Goal: Information Seeking & Learning: Learn about a topic

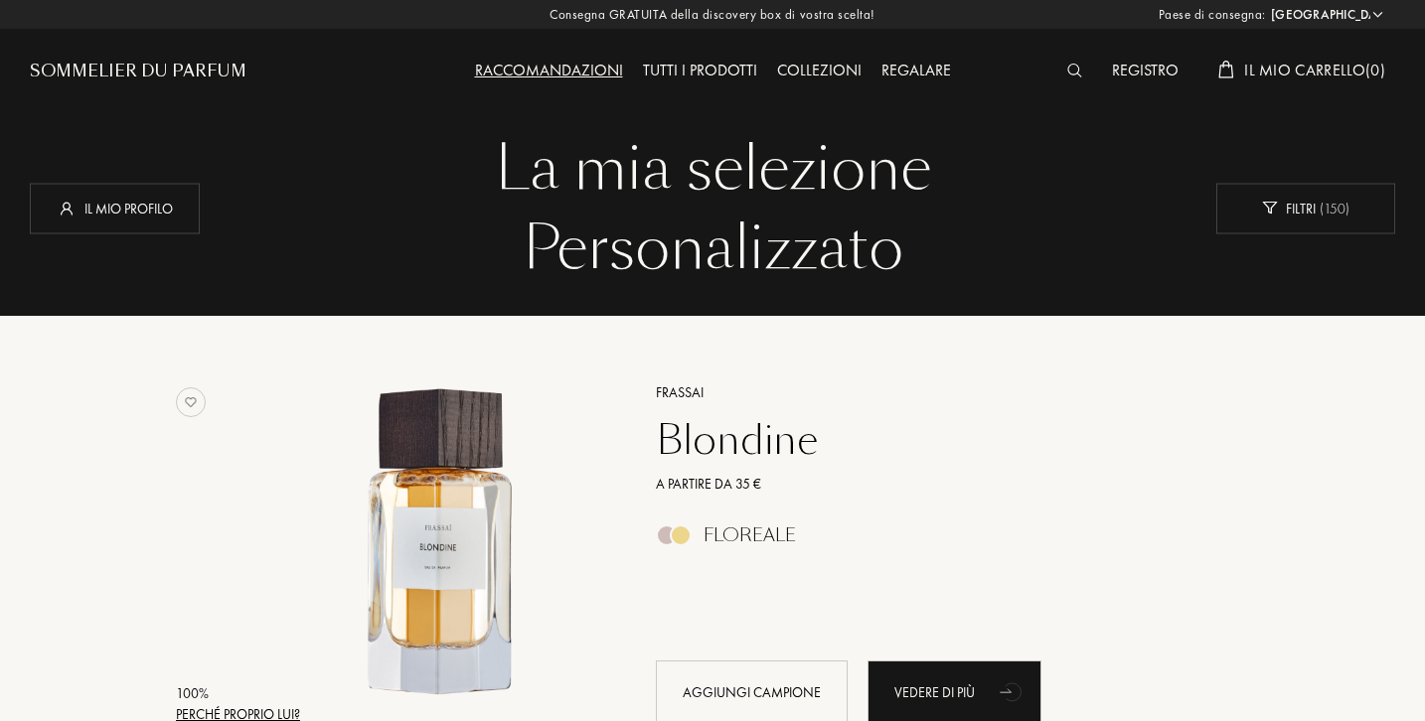
select select "IT"
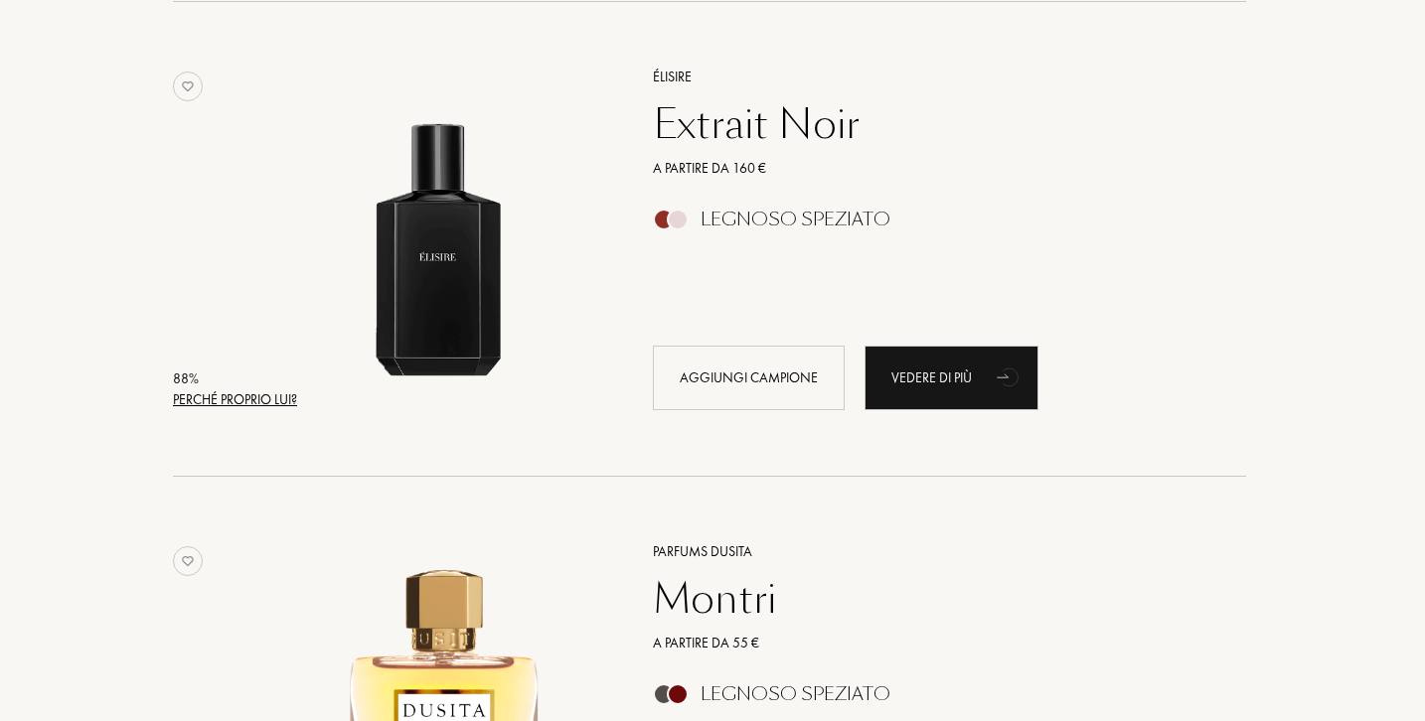
scroll to position [1739, 3]
click at [271, 392] on div "Perché proprio lui?" at bounding box center [235, 398] width 124 height 21
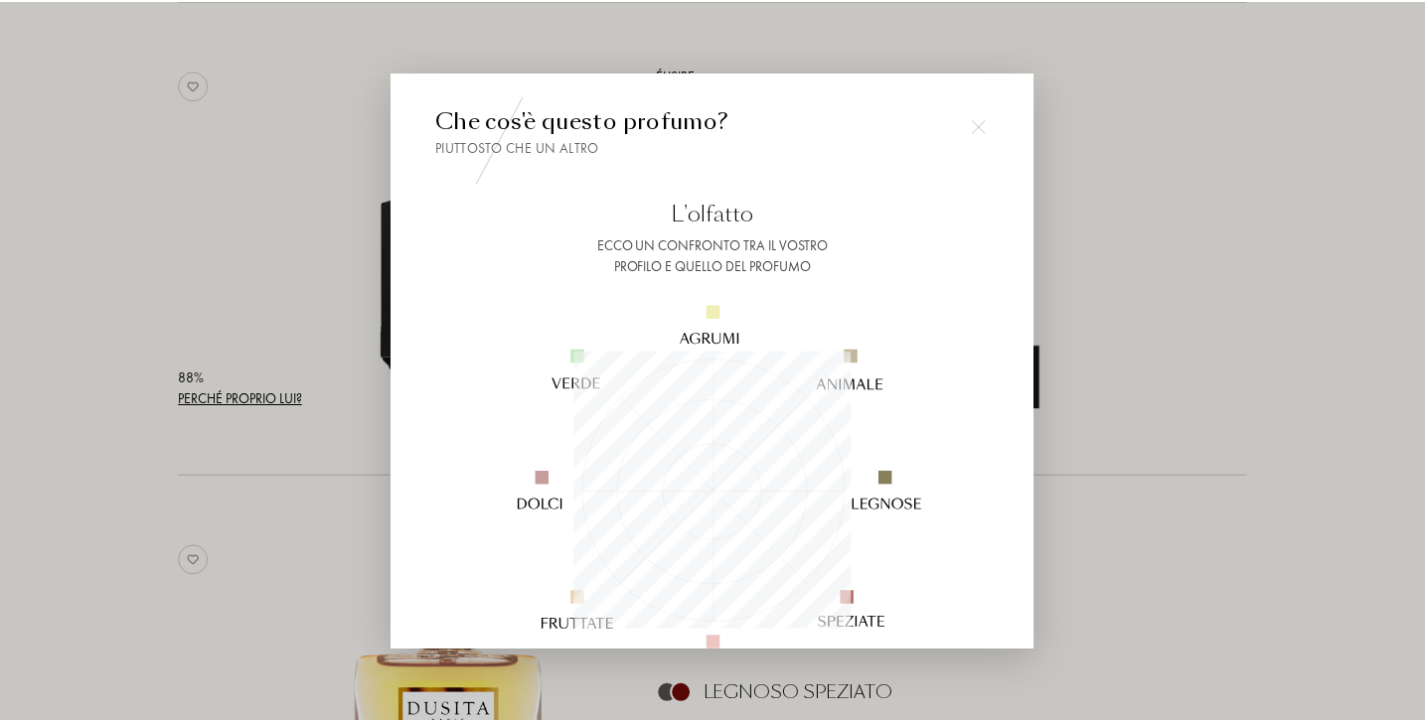
scroll to position [278, 278]
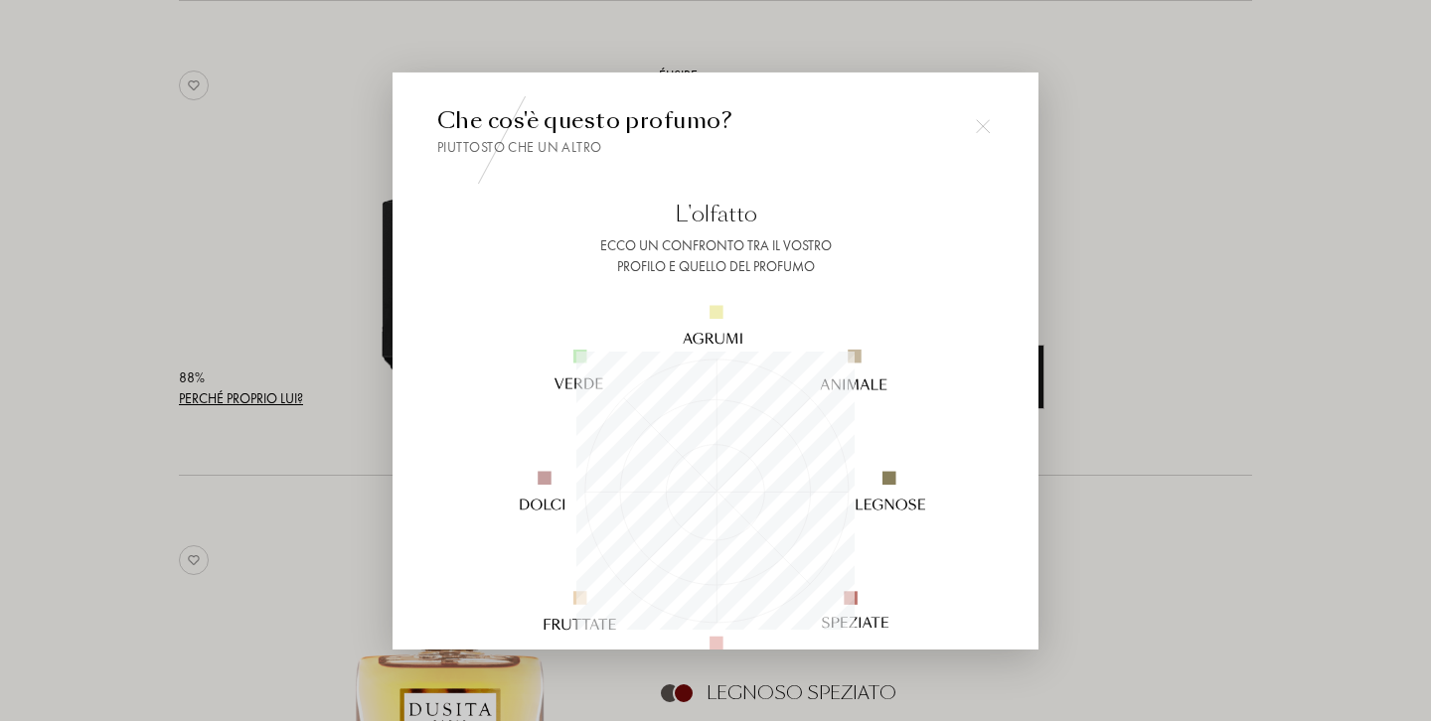
click at [294, 329] on div at bounding box center [715, 360] width 1431 height 721
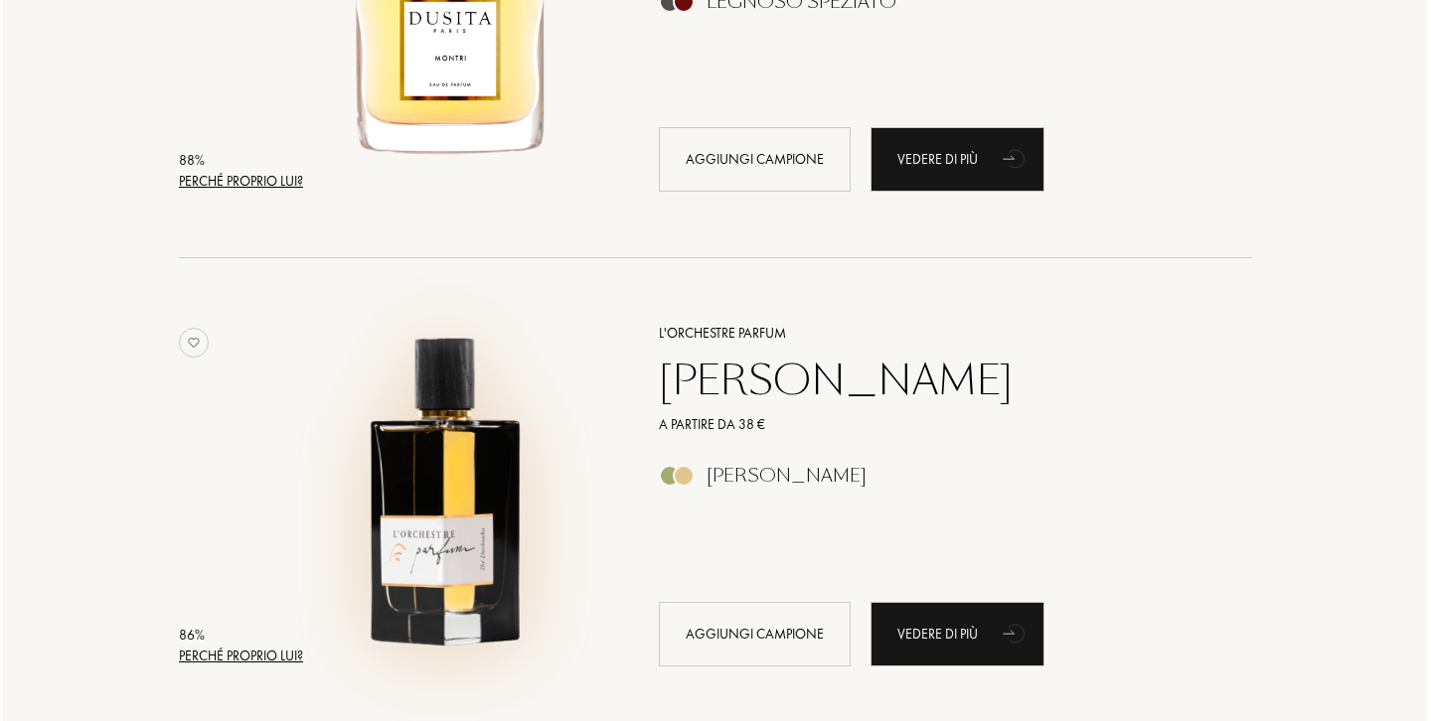
scroll to position [2426, 0]
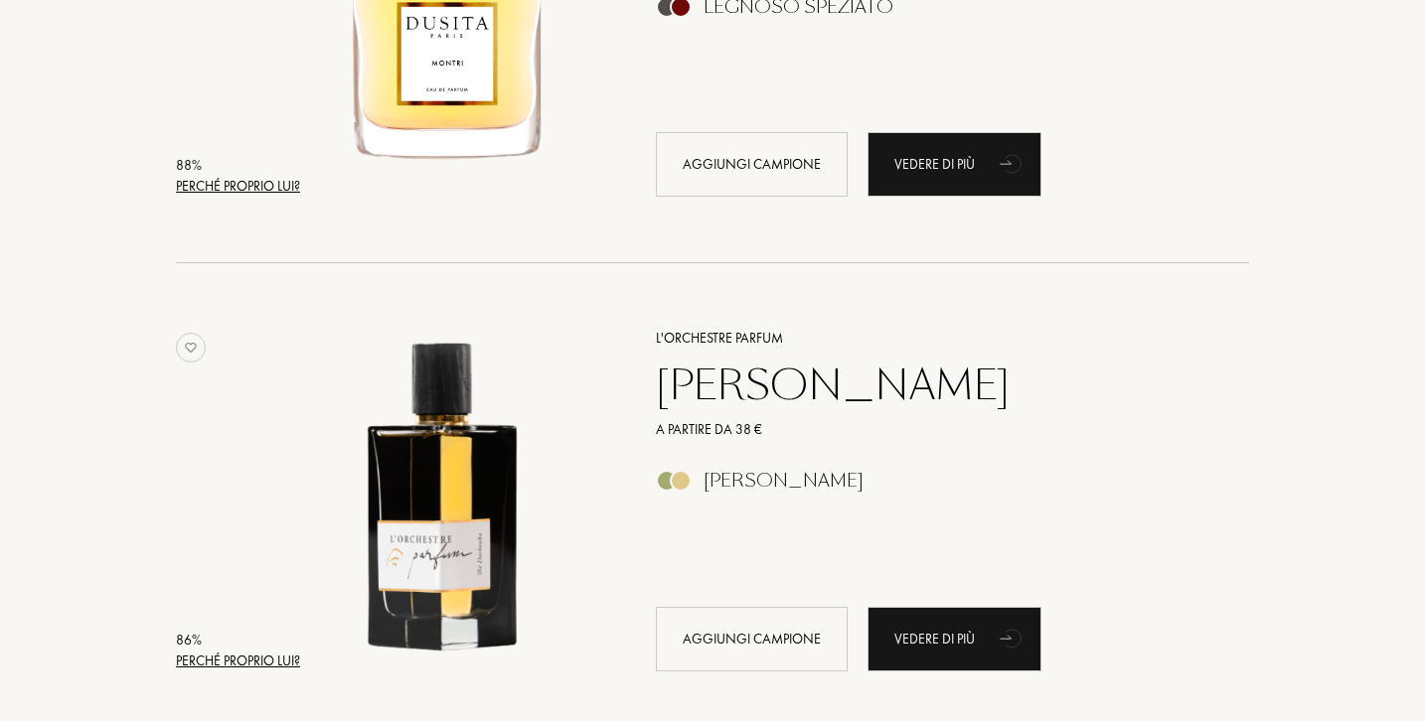
click at [271, 182] on div "Perché proprio lui?" at bounding box center [238, 186] width 124 height 21
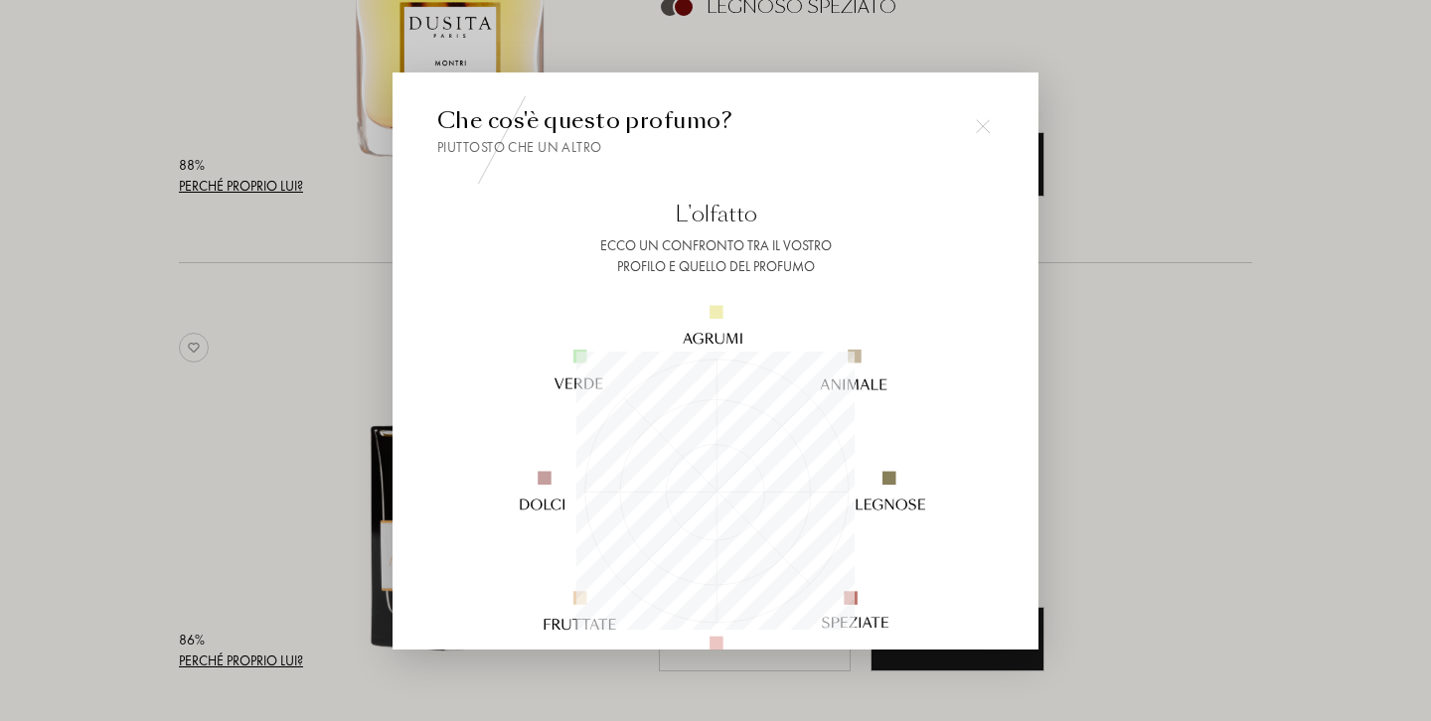
scroll to position [278, 278]
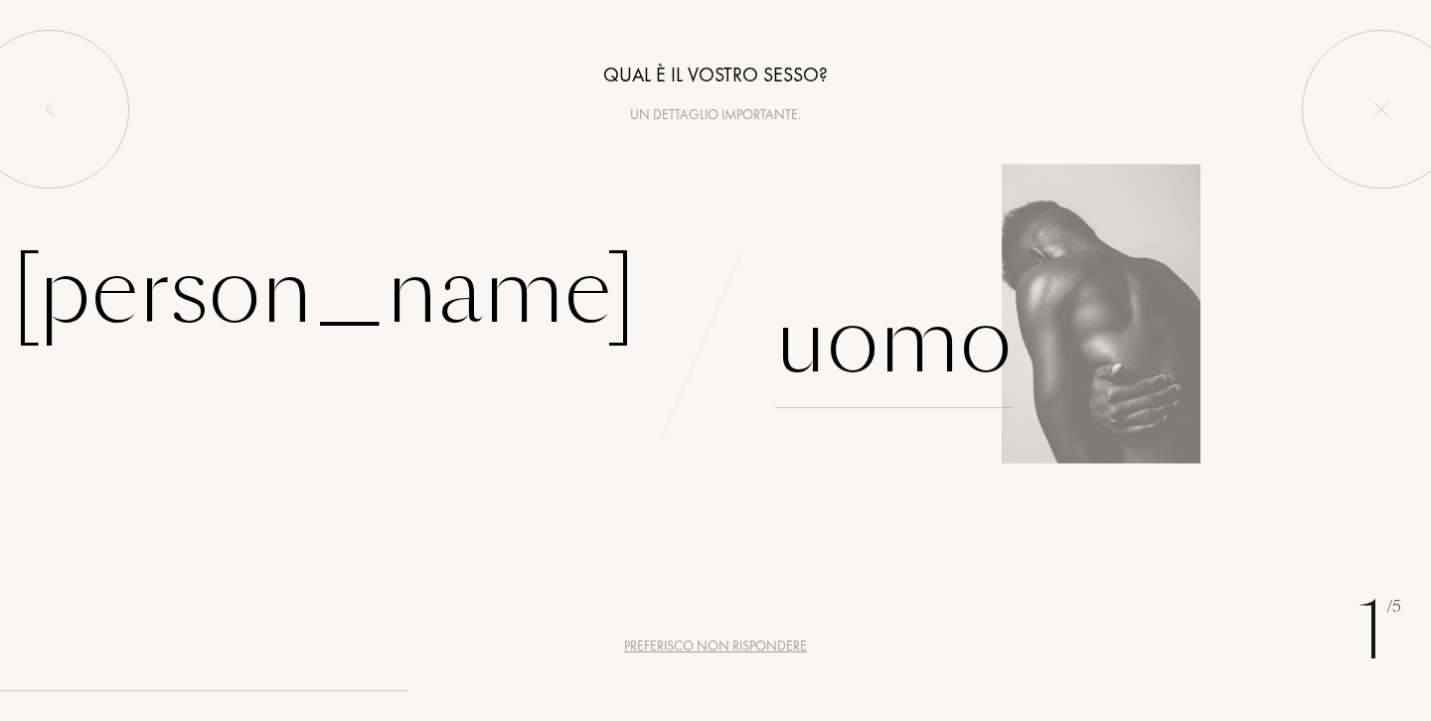
click at [886, 345] on div "Uomo" at bounding box center [893, 341] width 236 height 134
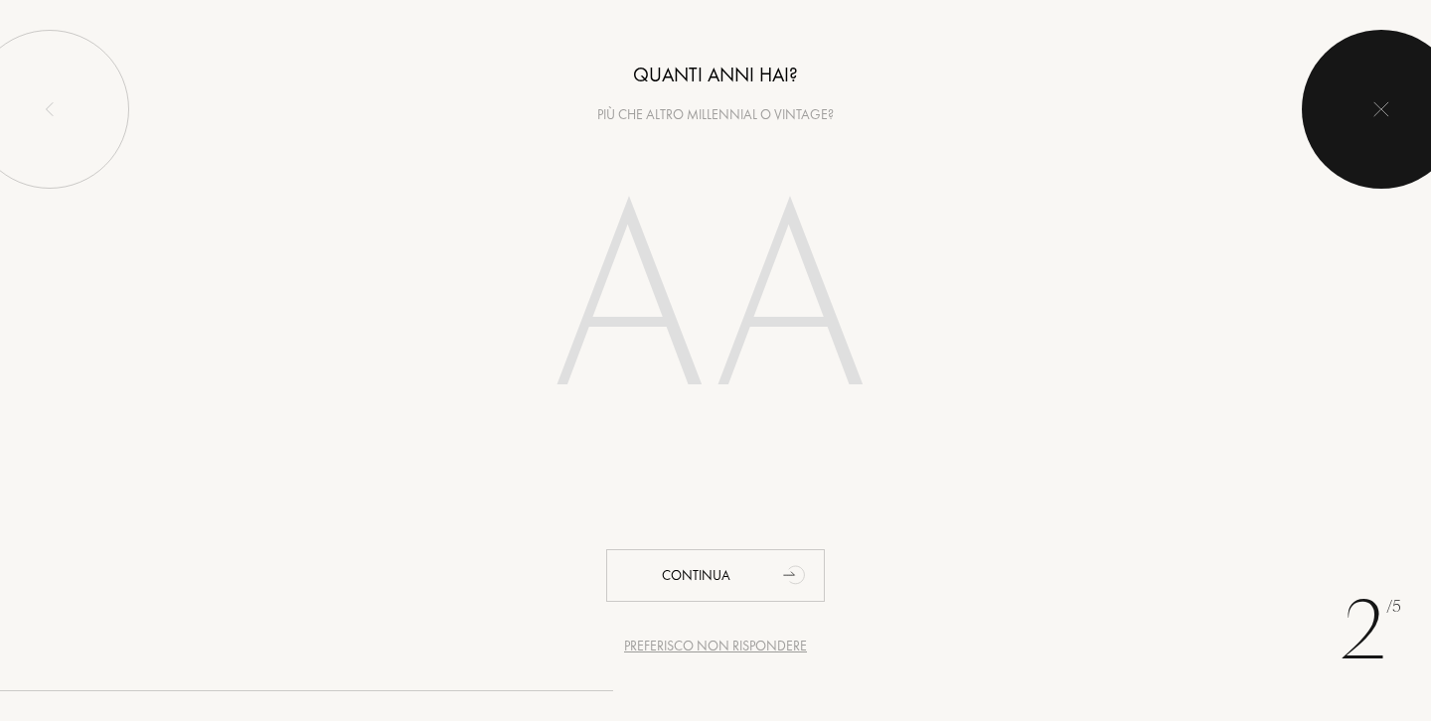
click at [1377, 104] on img at bounding box center [1381, 109] width 16 height 16
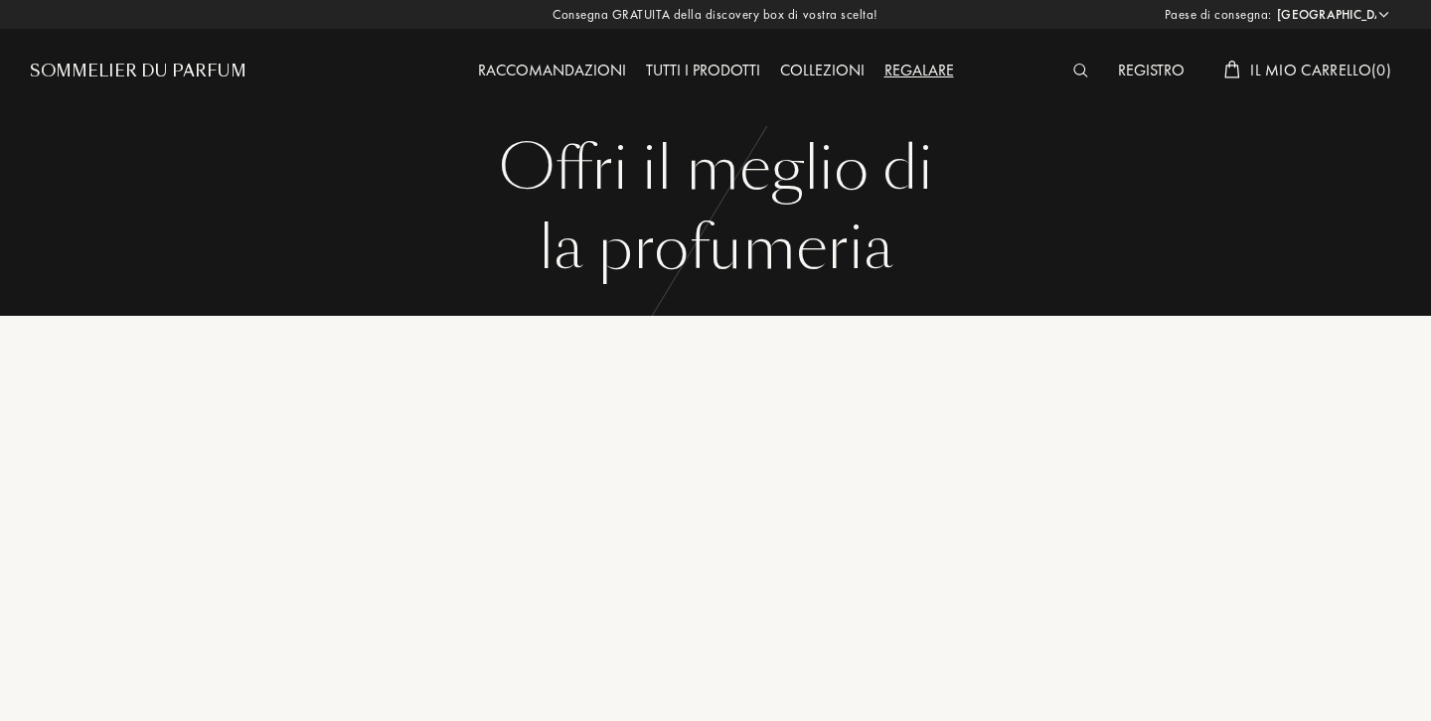
select select "IT"
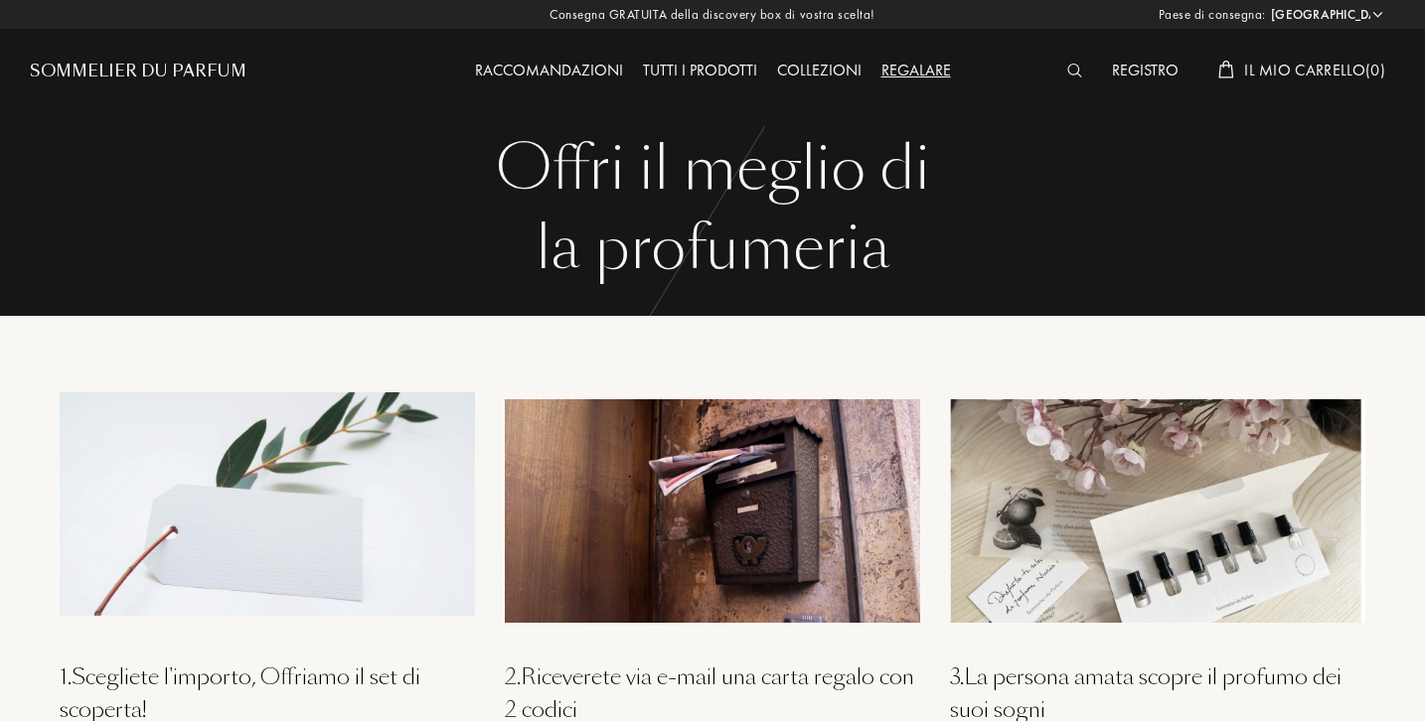
click at [205, 65] on div "Sommelier du Parfum" at bounding box center [138, 72] width 217 height 24
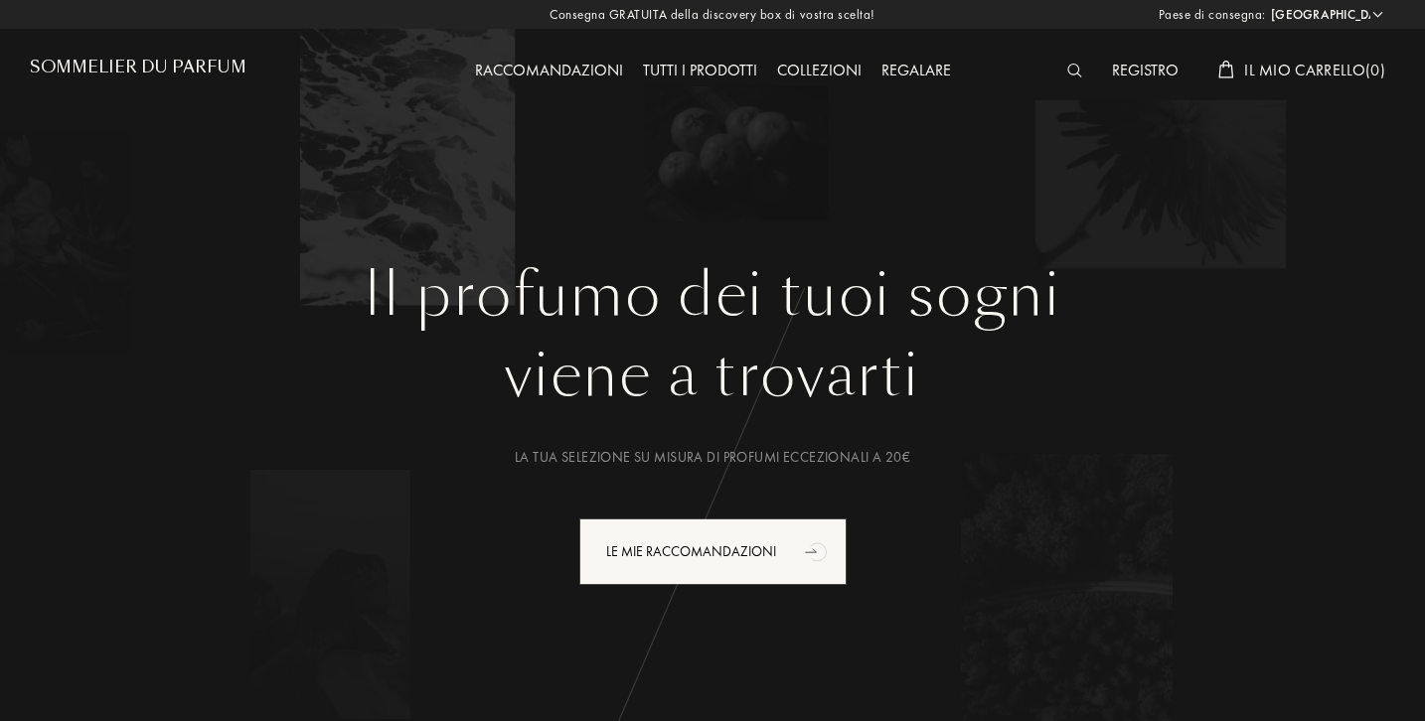
select select "IT"
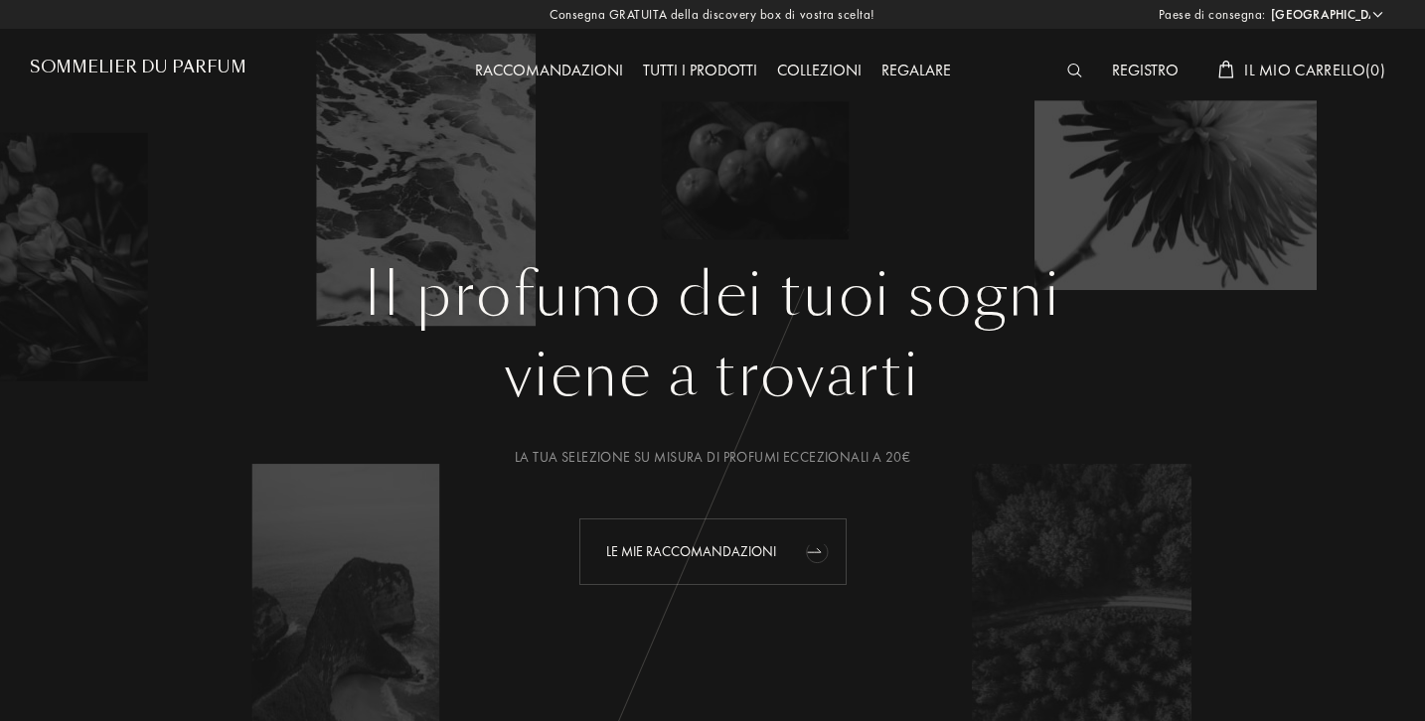
click at [764, 543] on div "Le mie raccomandazioni" at bounding box center [712, 552] width 267 height 67
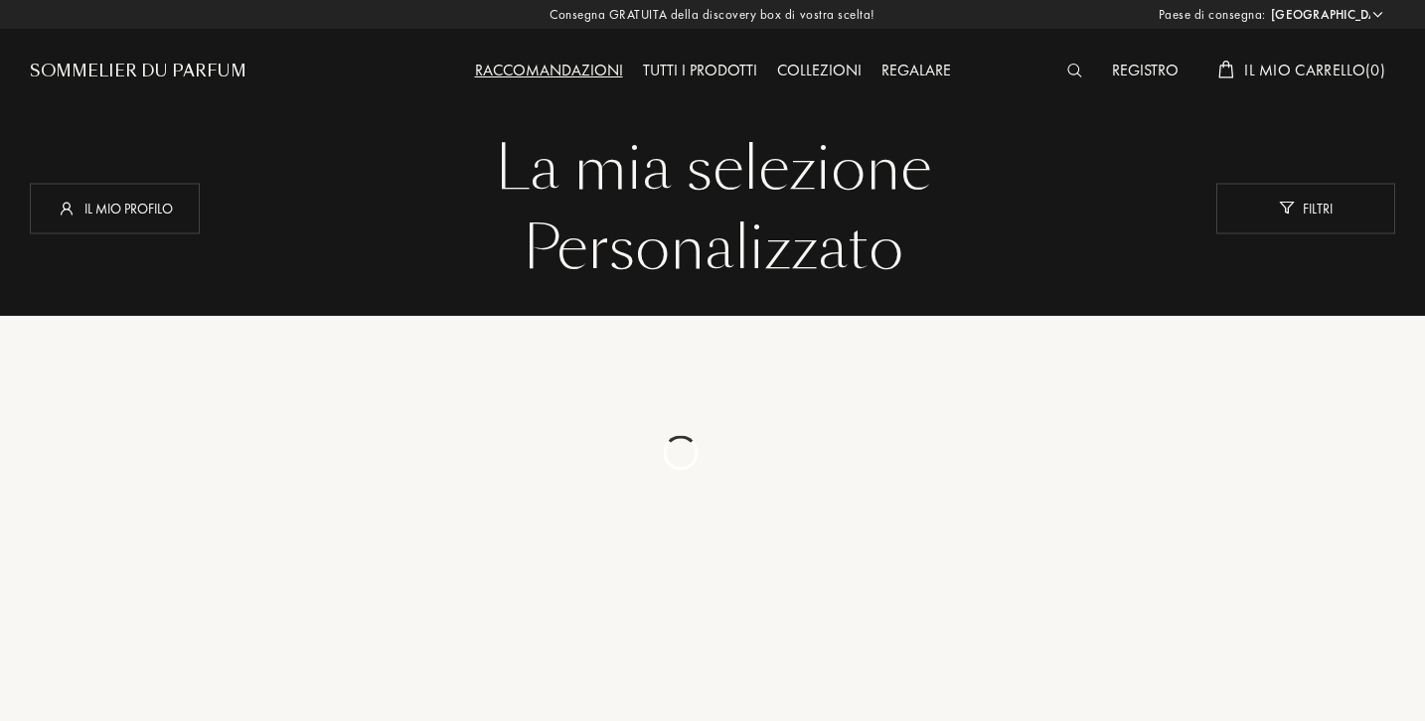
select select "IT"
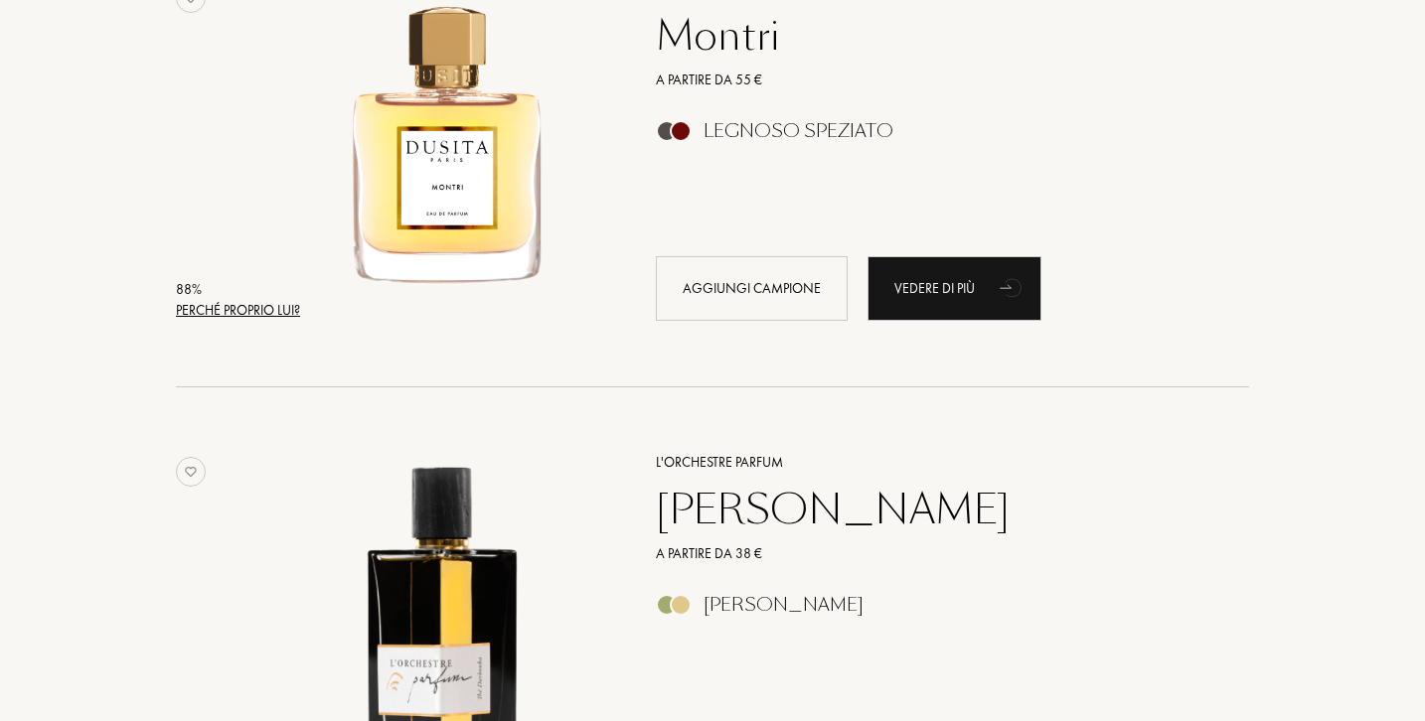
scroll to position [2303, 0]
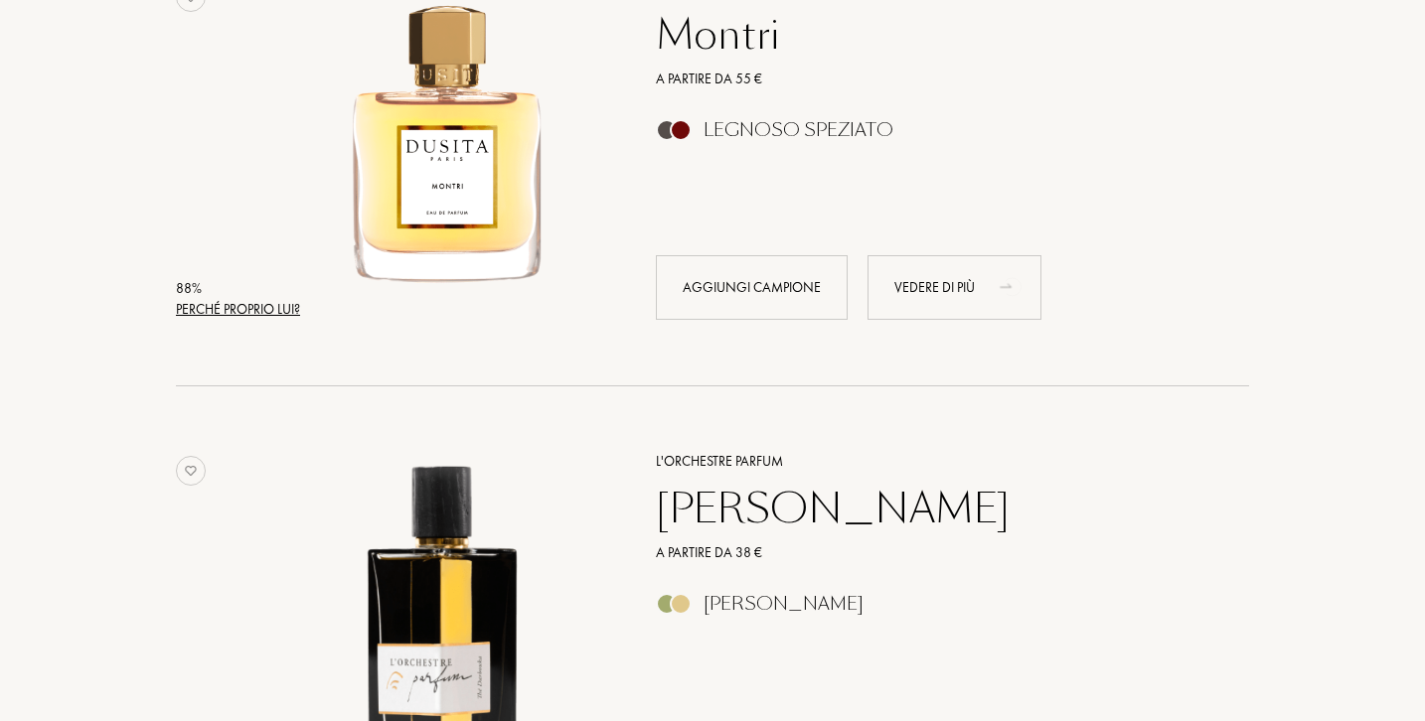
click at [965, 288] on div "Vedere di più" at bounding box center [954, 287] width 174 height 65
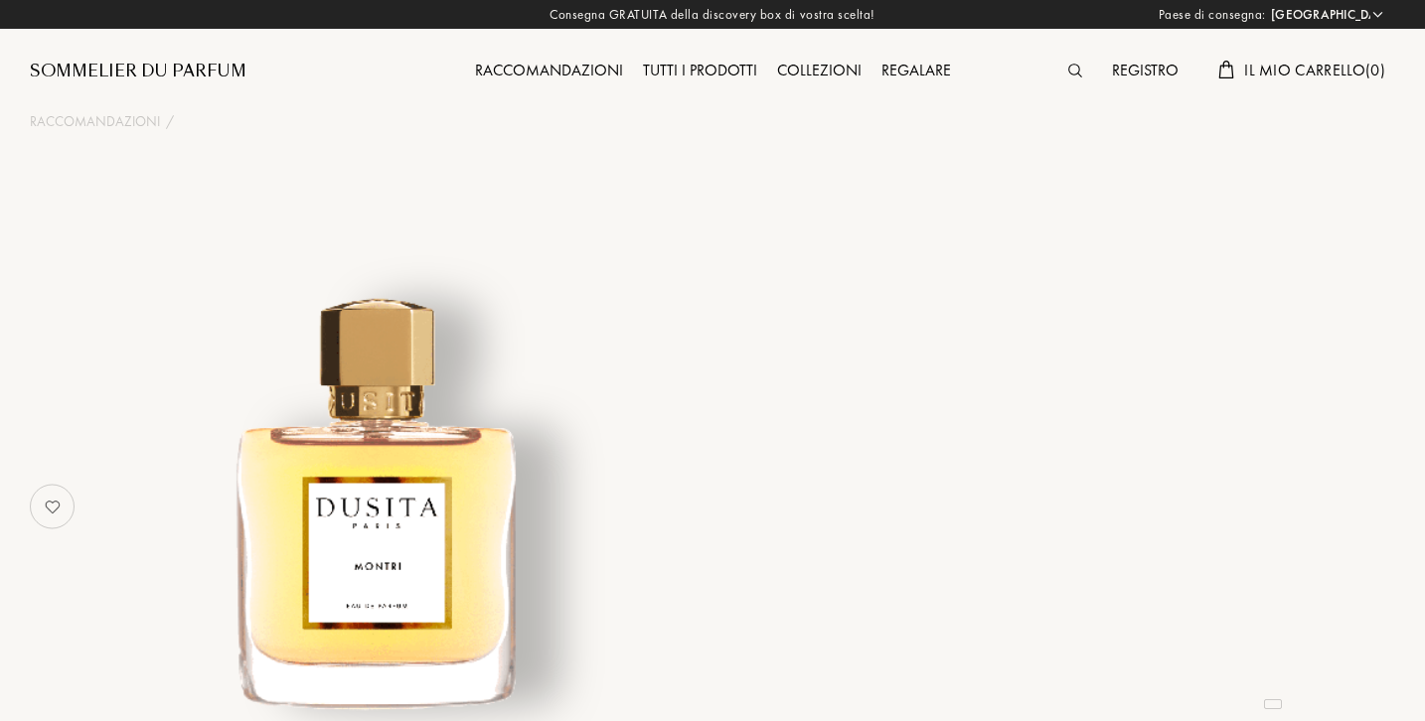
select select "IT"
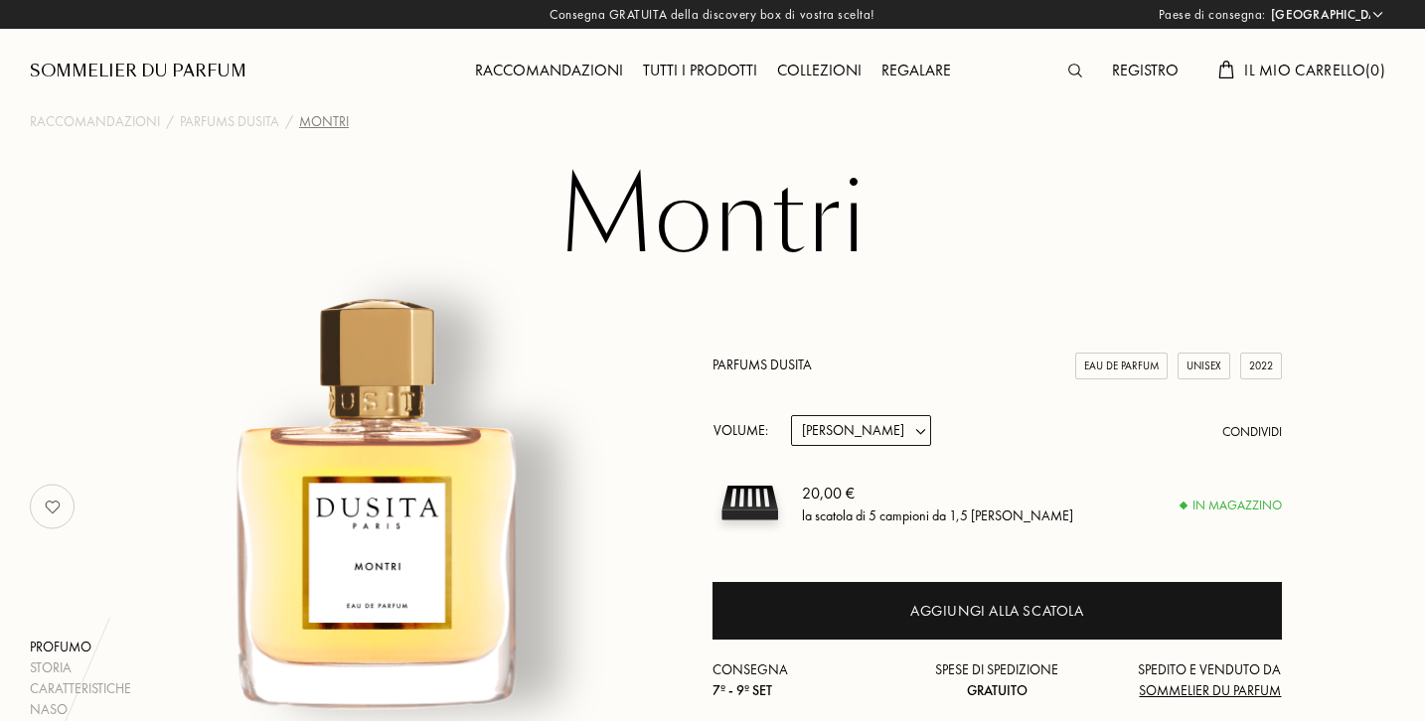
click at [179, 70] on div "Sommelier du Parfum" at bounding box center [138, 72] width 217 height 24
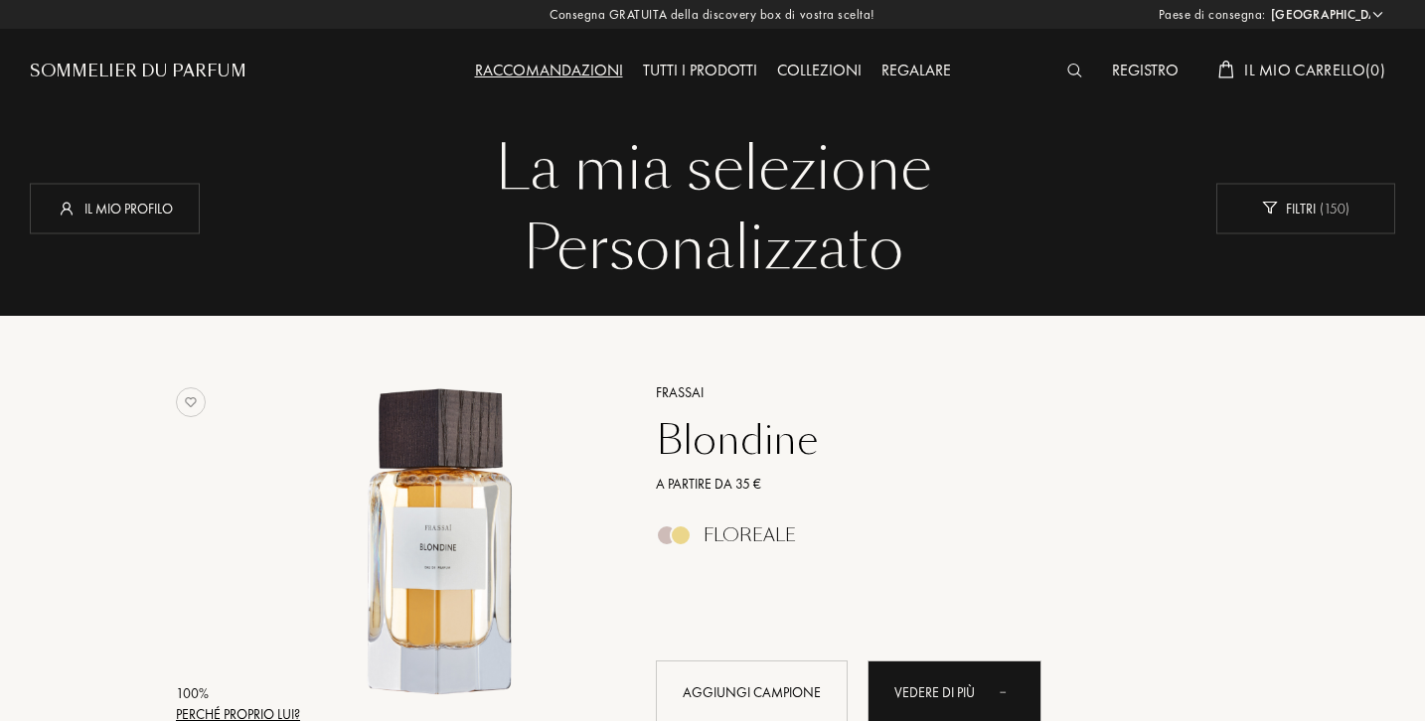
select select "IT"
click at [828, 65] on div "Collezioni" at bounding box center [819, 72] width 104 height 26
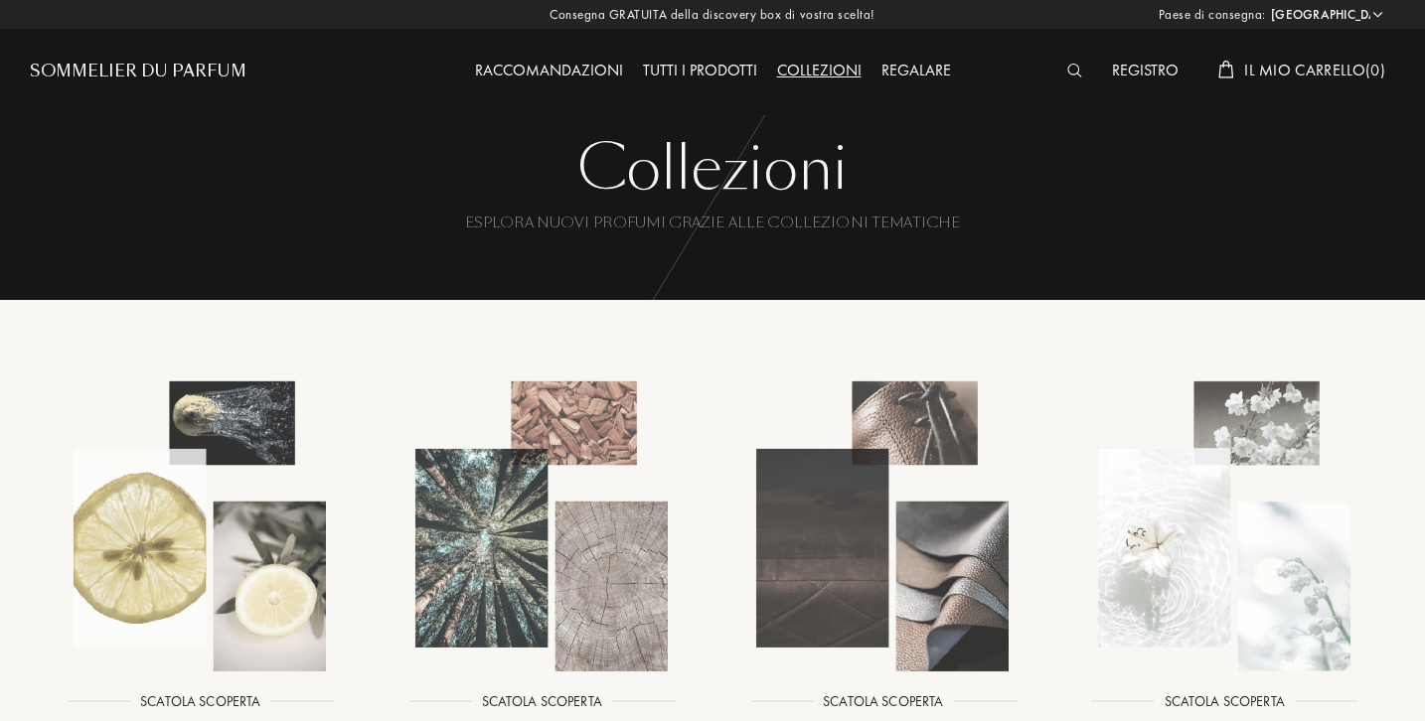
select select "IT"
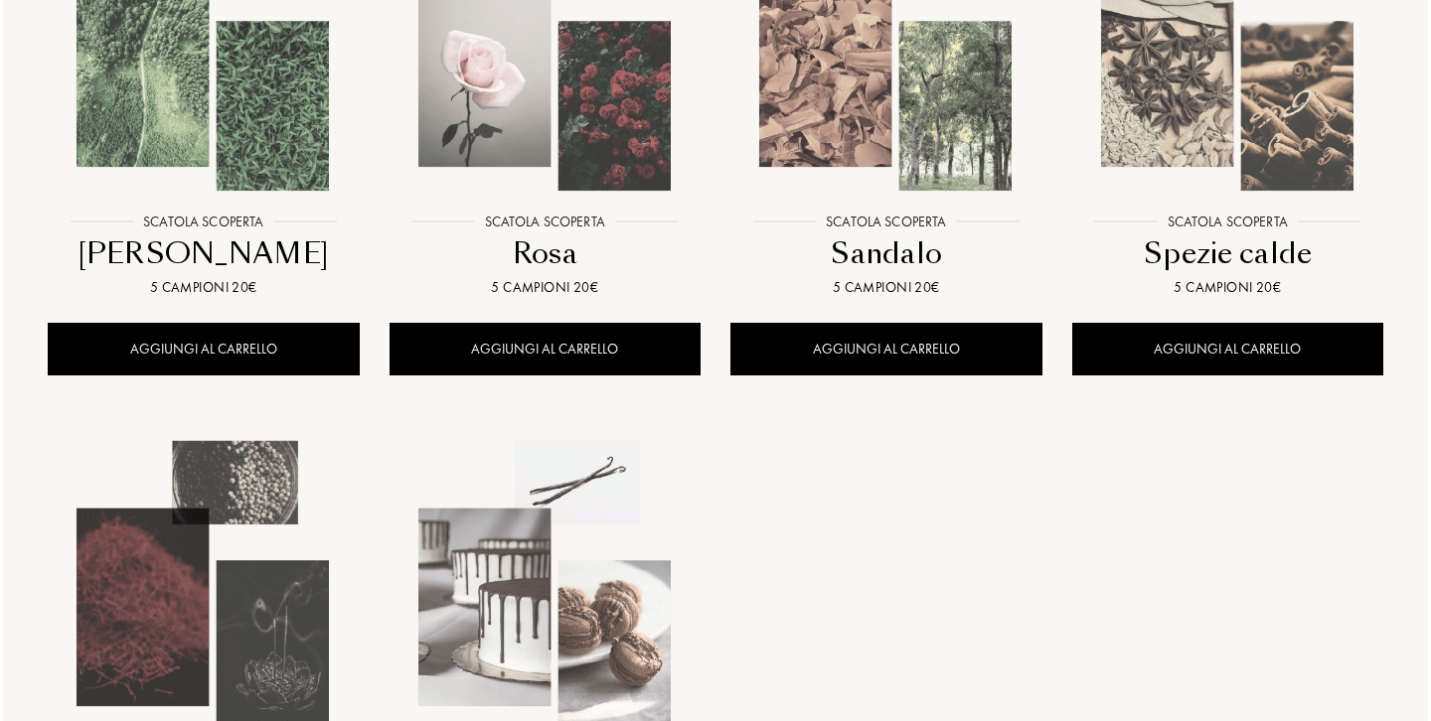
scroll to position [1598, 0]
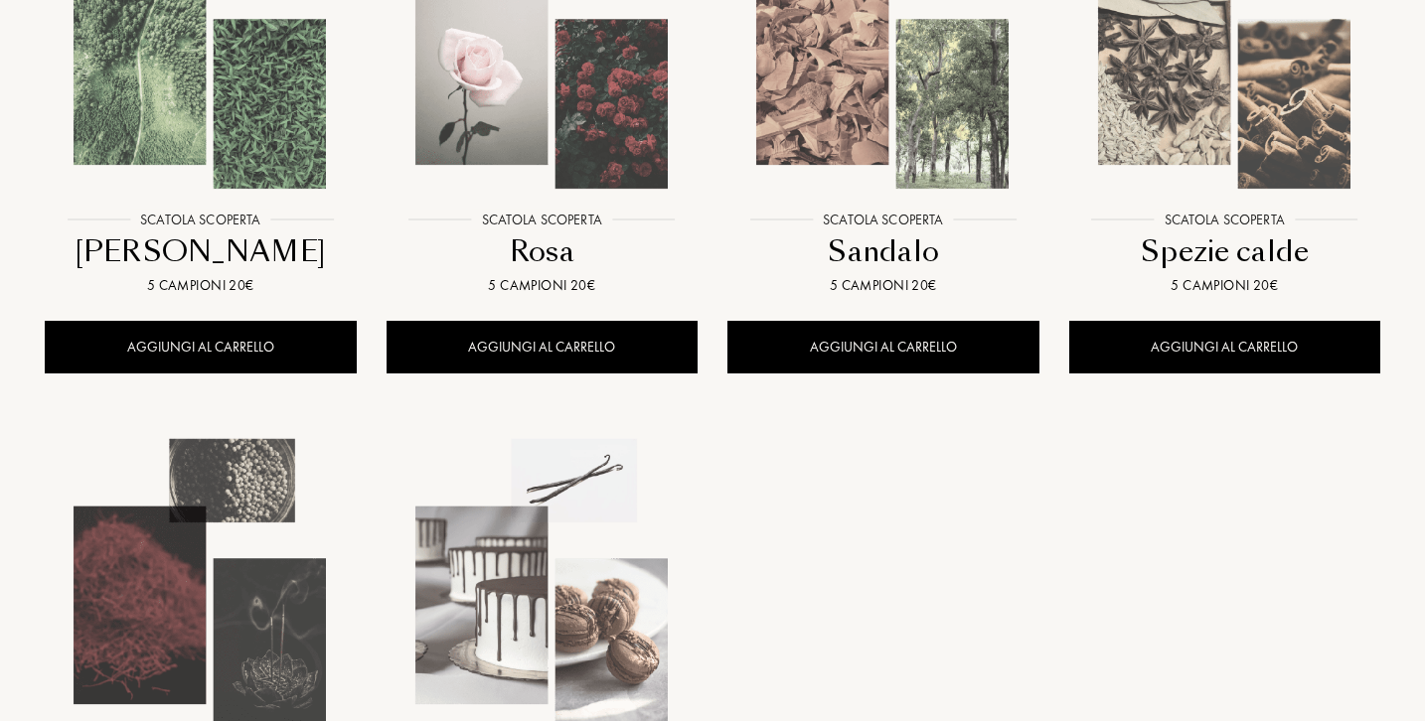
click at [273, 109] on img at bounding box center [200, 44] width 307 height 307
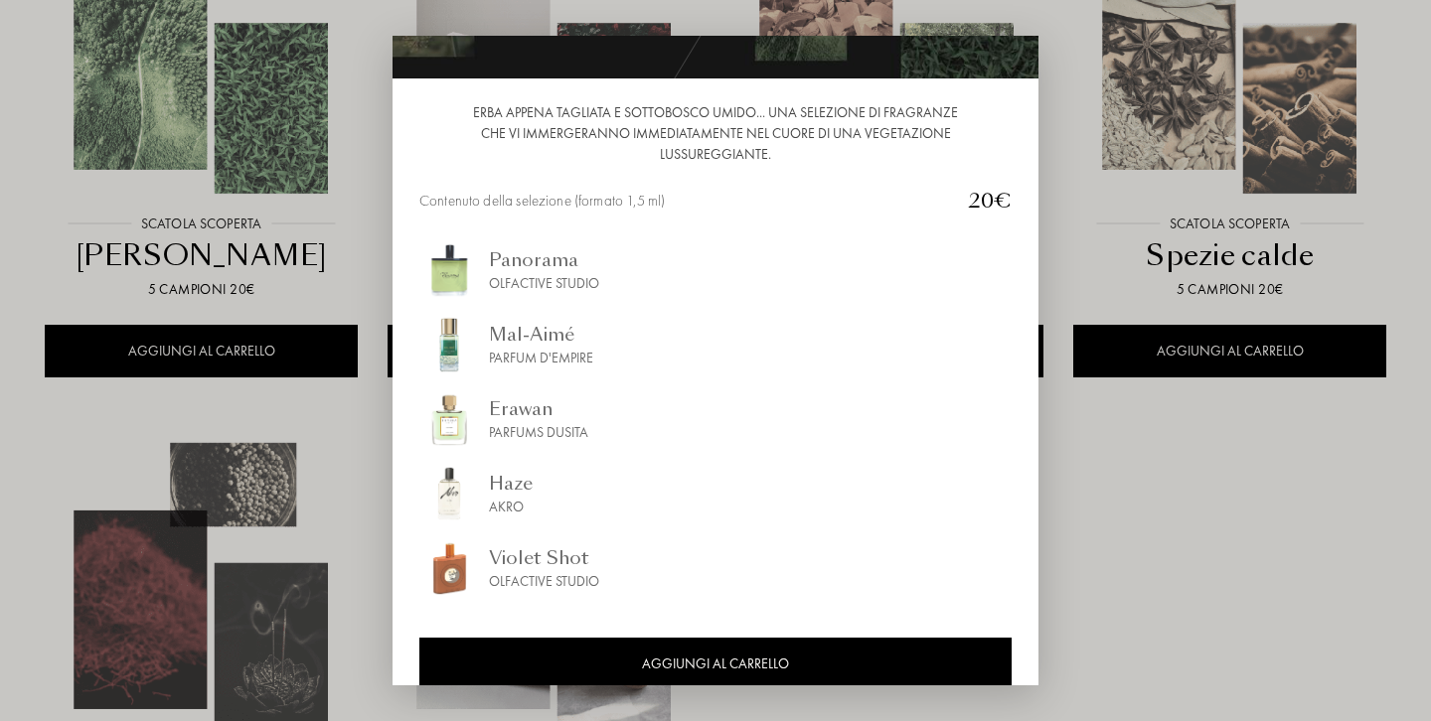
scroll to position [166, 0]
click at [530, 277] on div "Olfactive Studio" at bounding box center [544, 283] width 110 height 21
click at [509, 408] on div "Erawan" at bounding box center [538, 408] width 99 height 27
click at [513, 487] on div "Haze" at bounding box center [511, 483] width 44 height 27
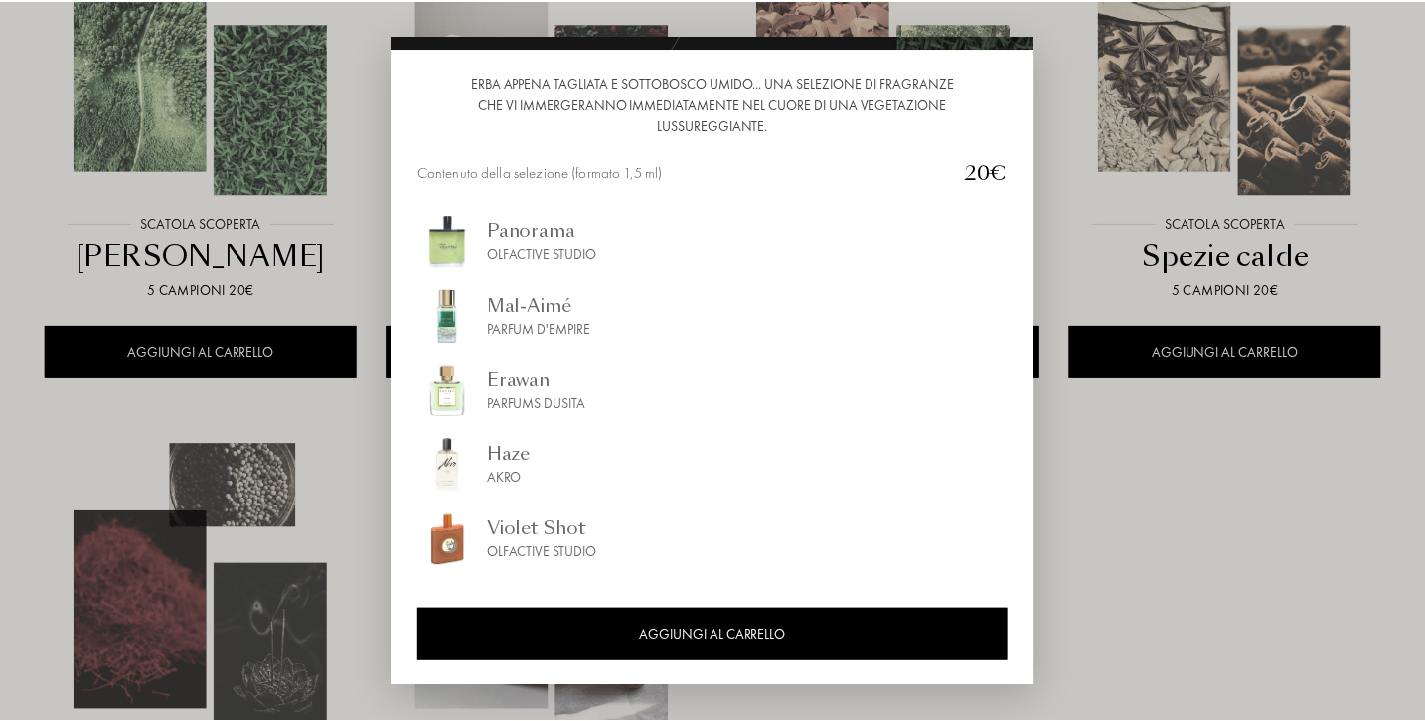
scroll to position [196, 0]
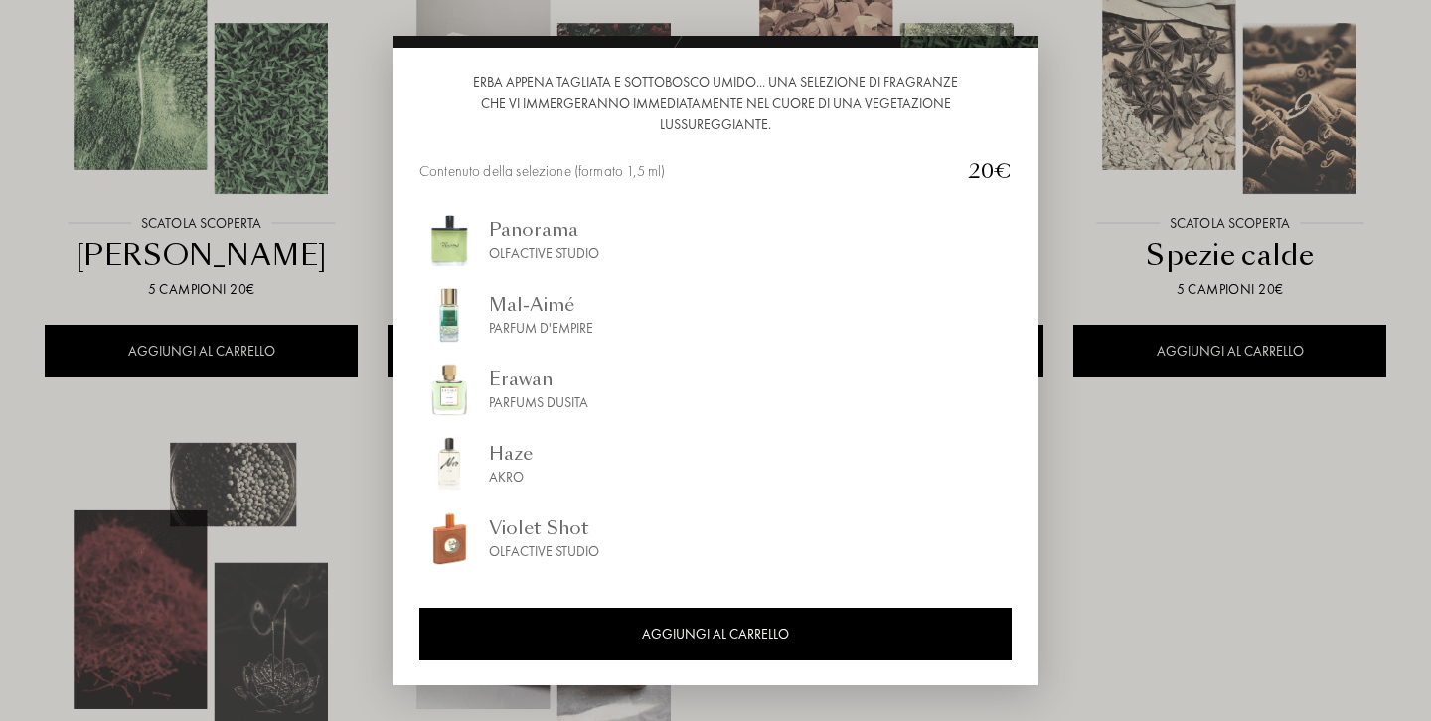
click at [560, 540] on div "Violet Shot" at bounding box center [544, 528] width 110 height 27
click at [1124, 470] on div at bounding box center [715, 360] width 1431 height 721
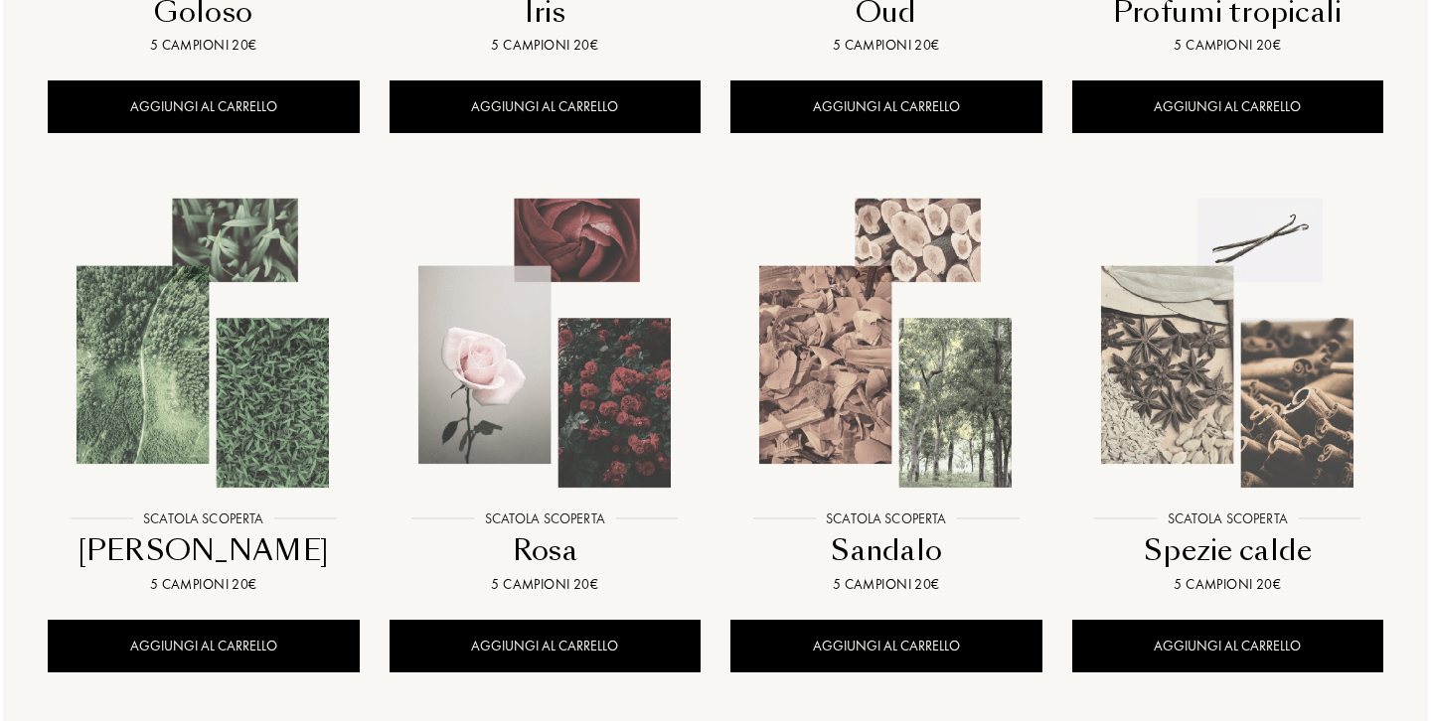
scroll to position [1303, 0]
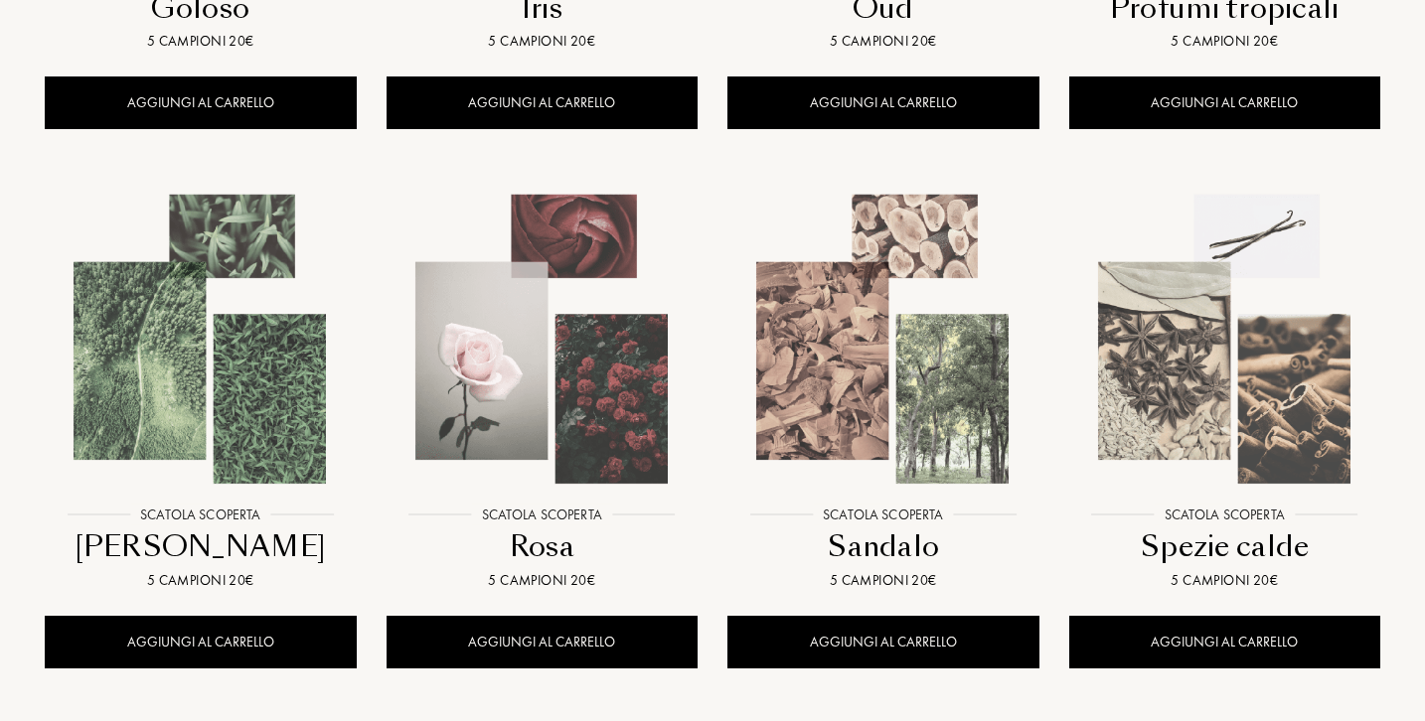
click at [868, 378] on img at bounding box center [882, 339] width 307 height 307
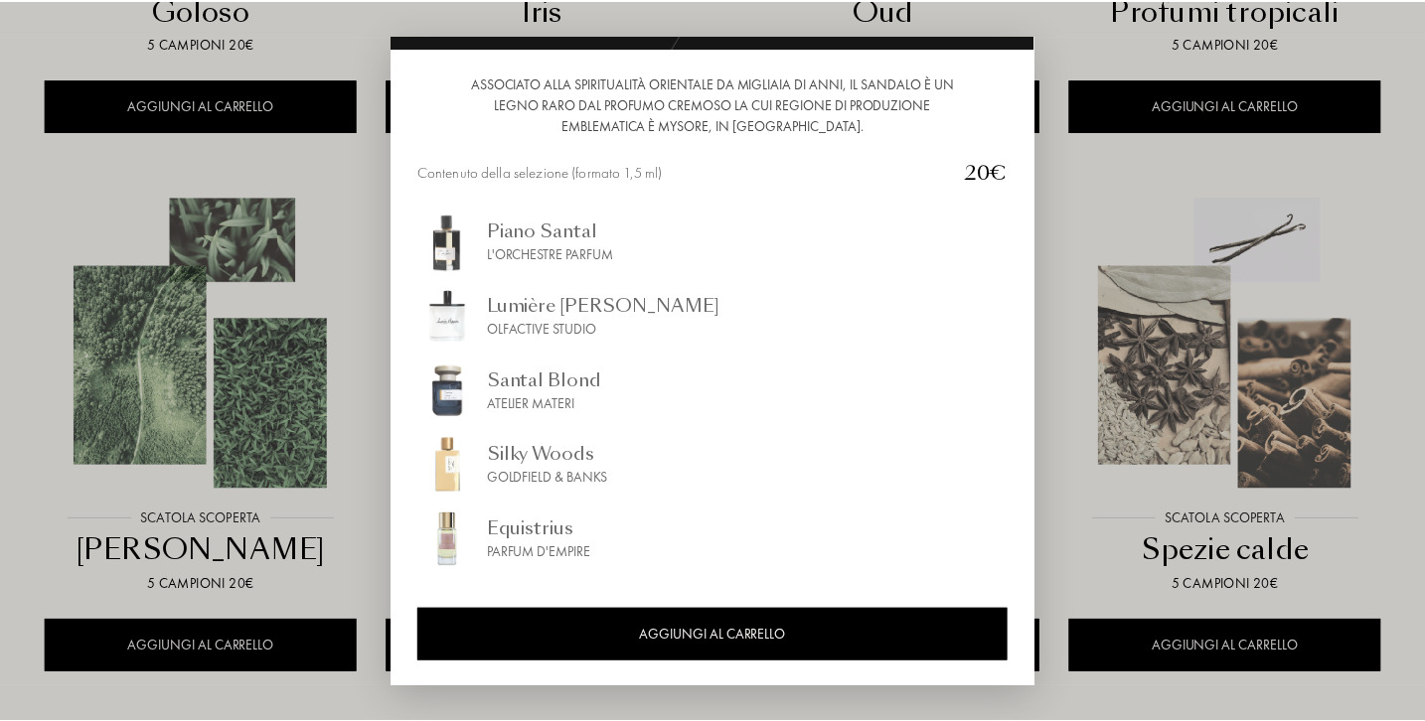
scroll to position [196, 0]
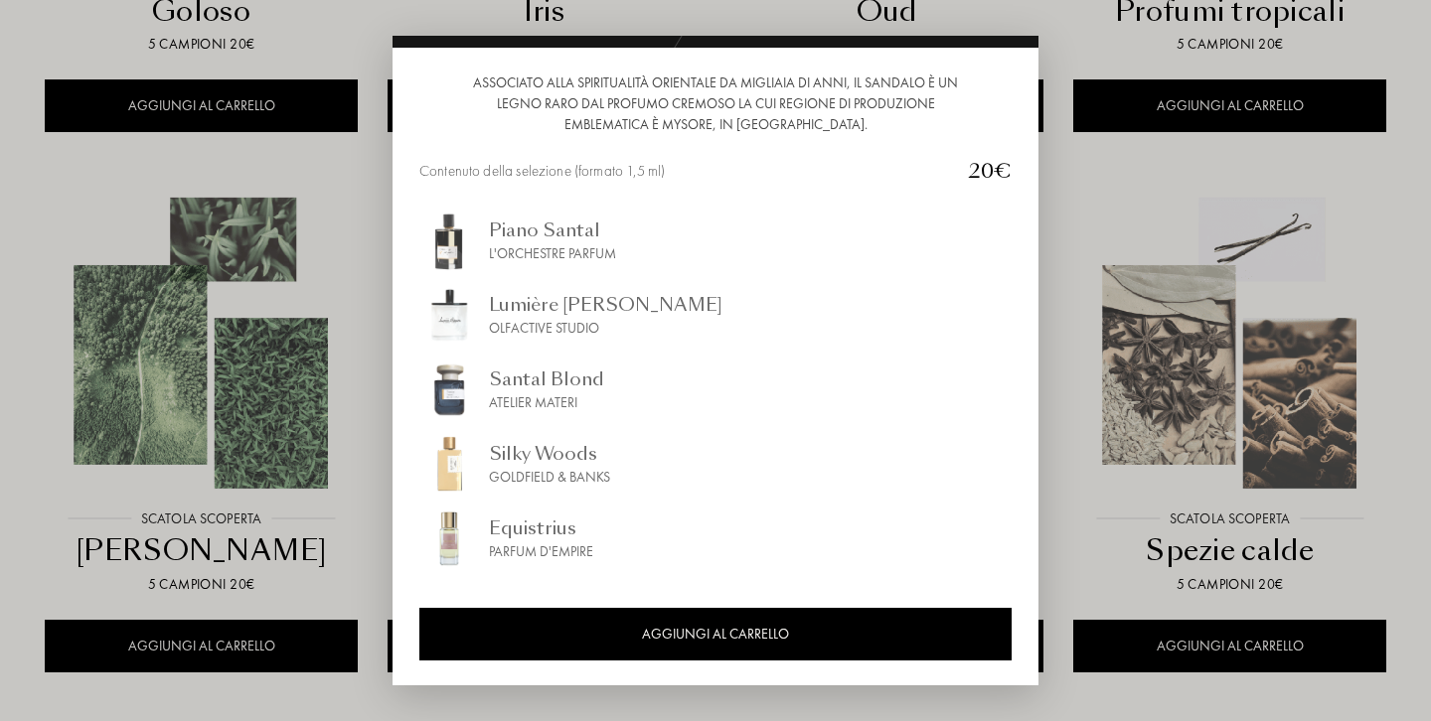
click at [1389, 22] on div at bounding box center [715, 360] width 1431 height 721
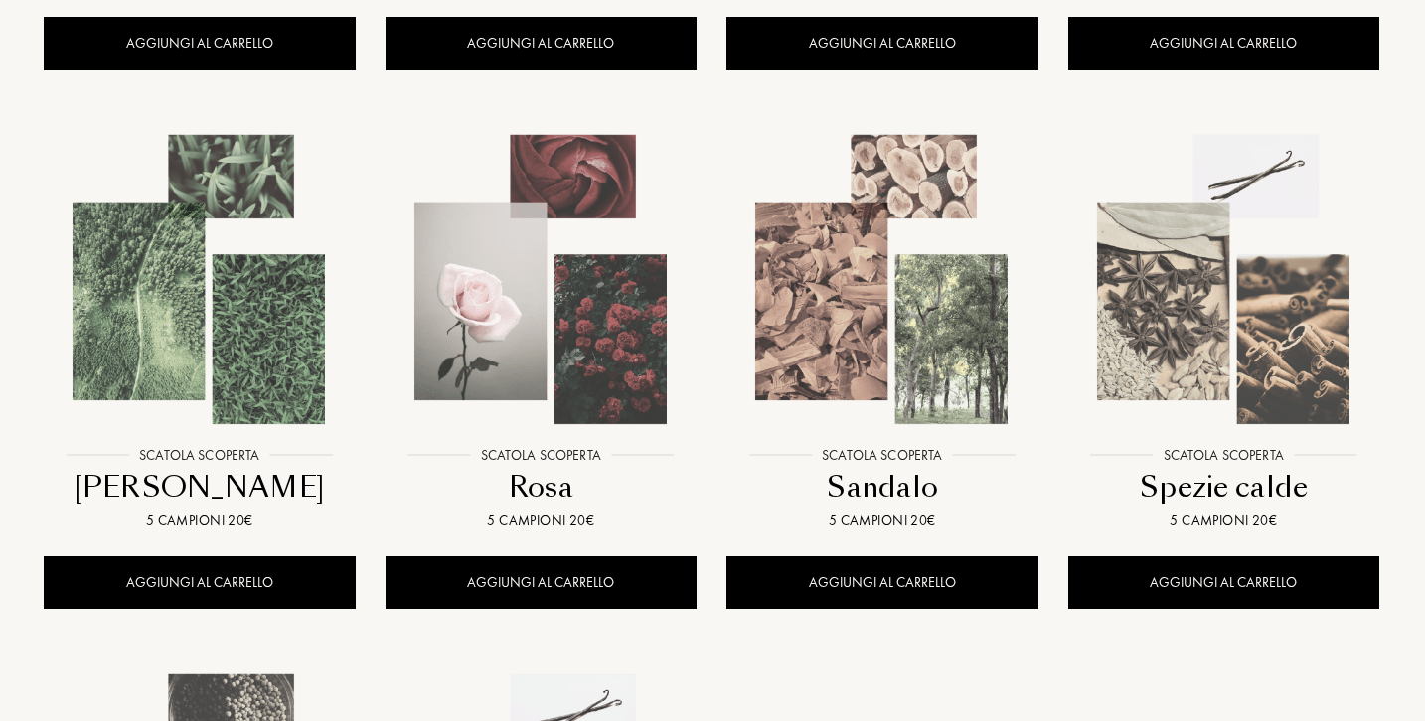
scroll to position [1299, 1]
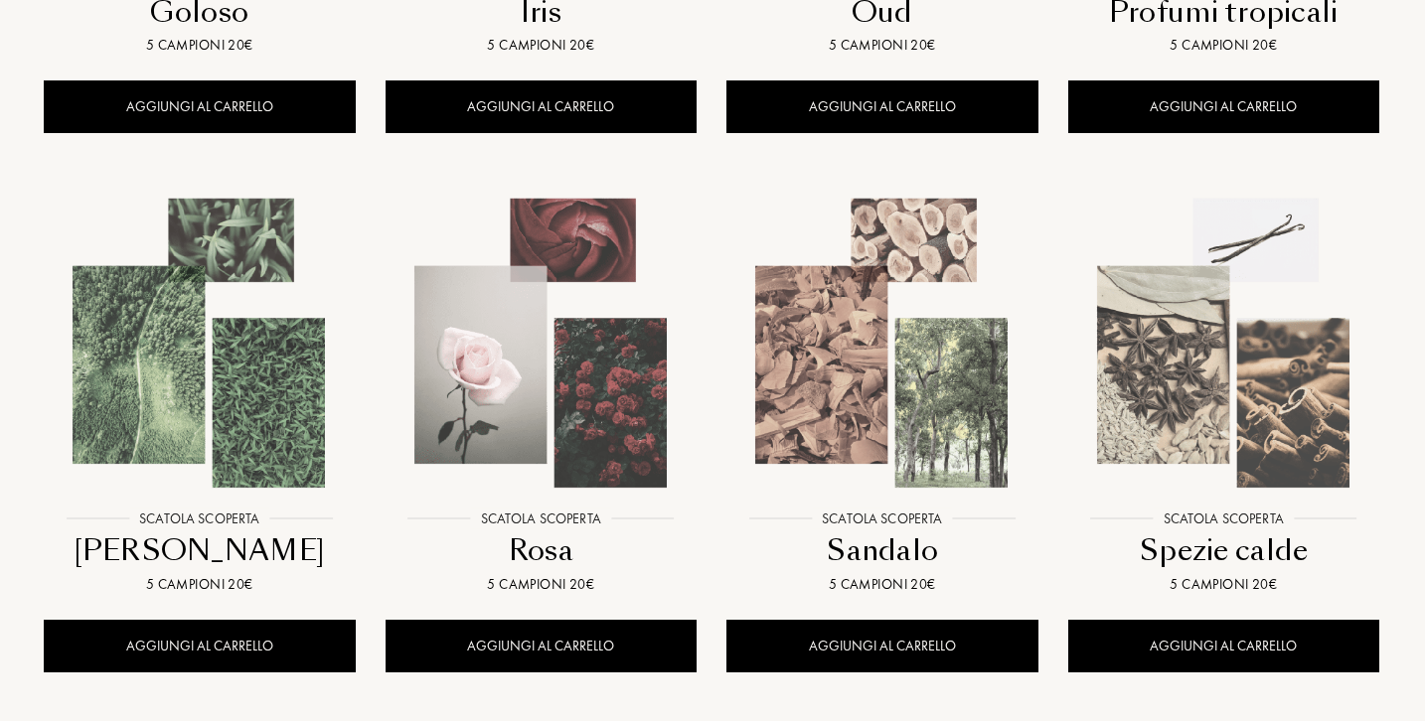
click at [1207, 387] on img at bounding box center [1223, 343] width 307 height 307
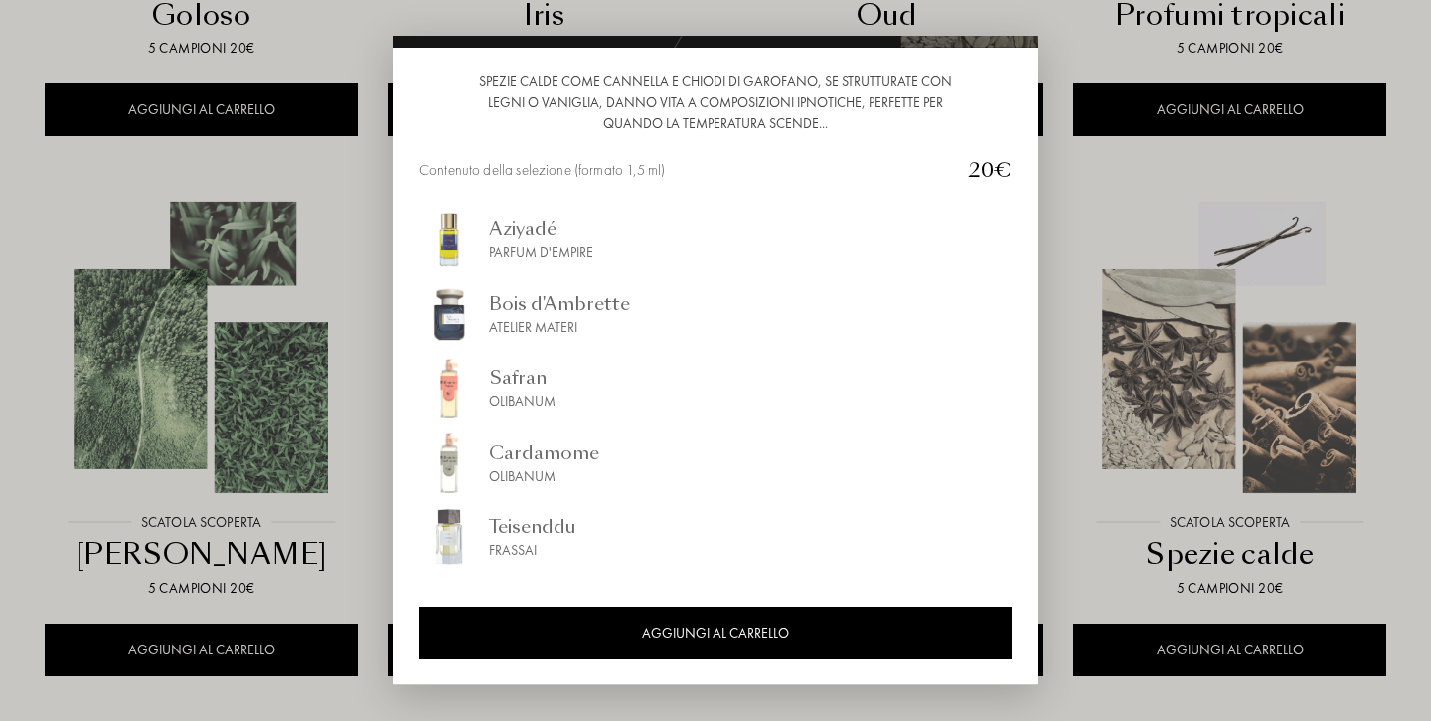
scroll to position [196, 0]
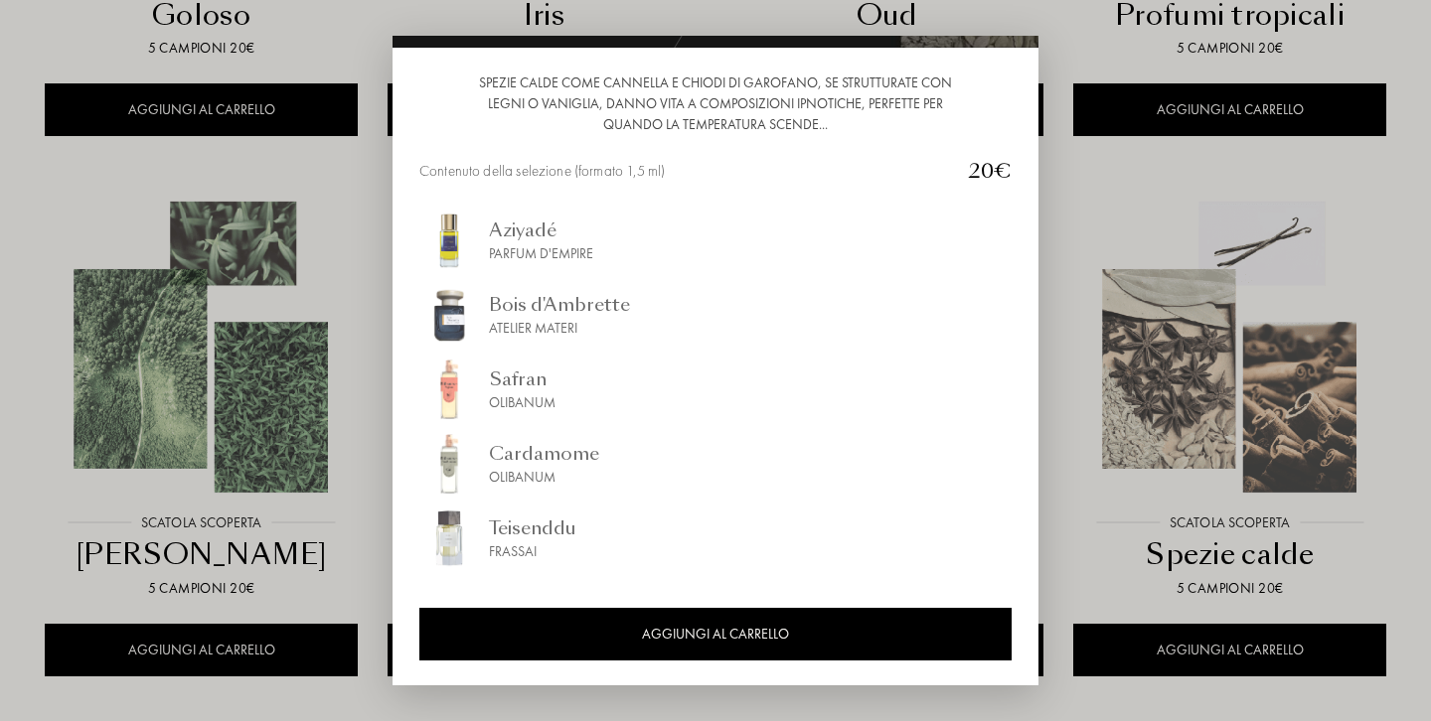
click at [1086, 191] on div at bounding box center [715, 360] width 1431 height 721
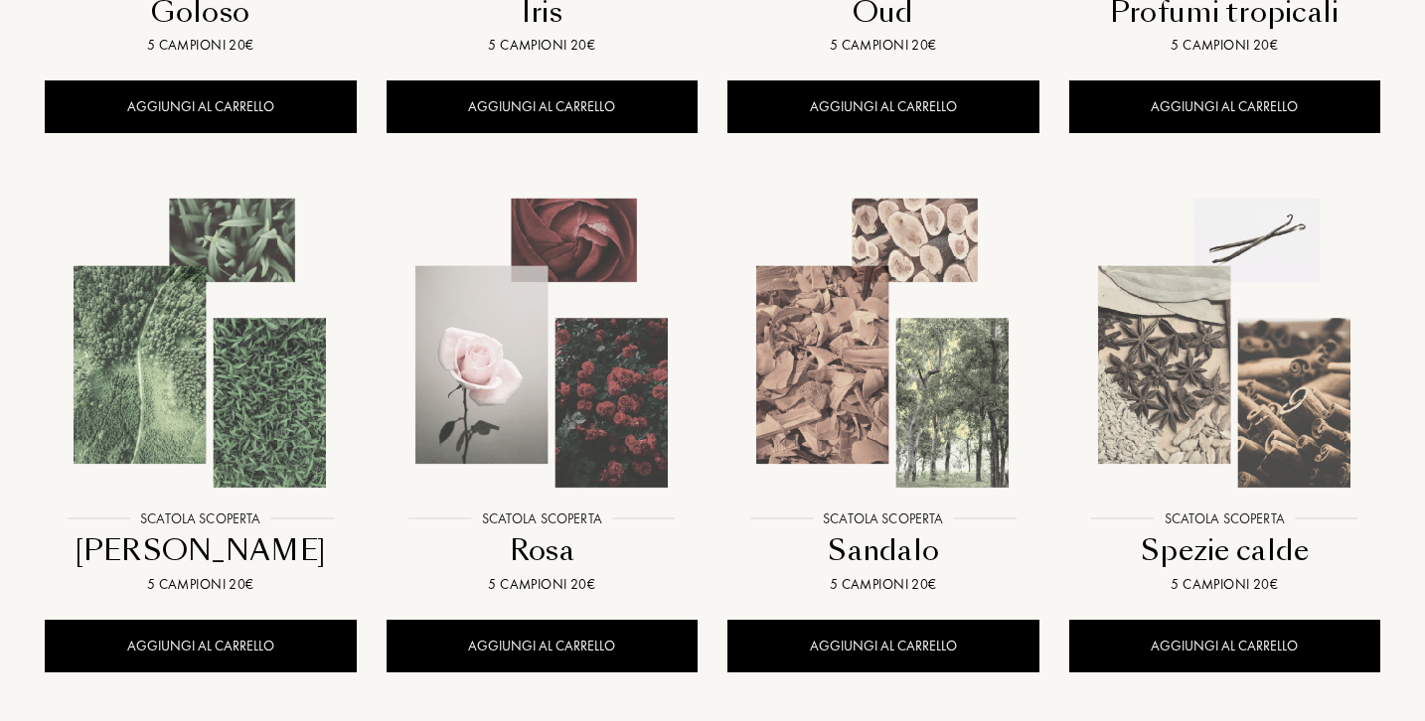
click at [834, 385] on img at bounding box center [882, 343] width 307 height 307
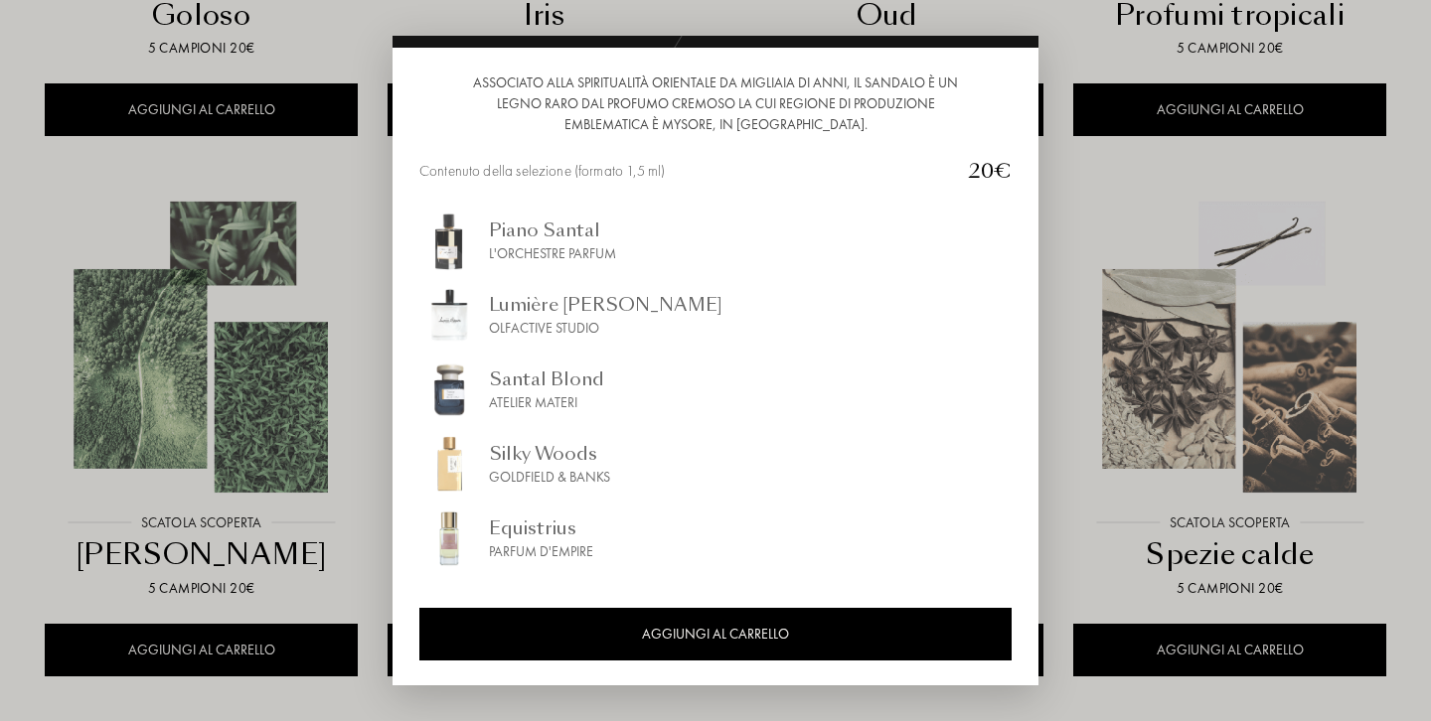
click at [1102, 290] on div at bounding box center [715, 360] width 1431 height 721
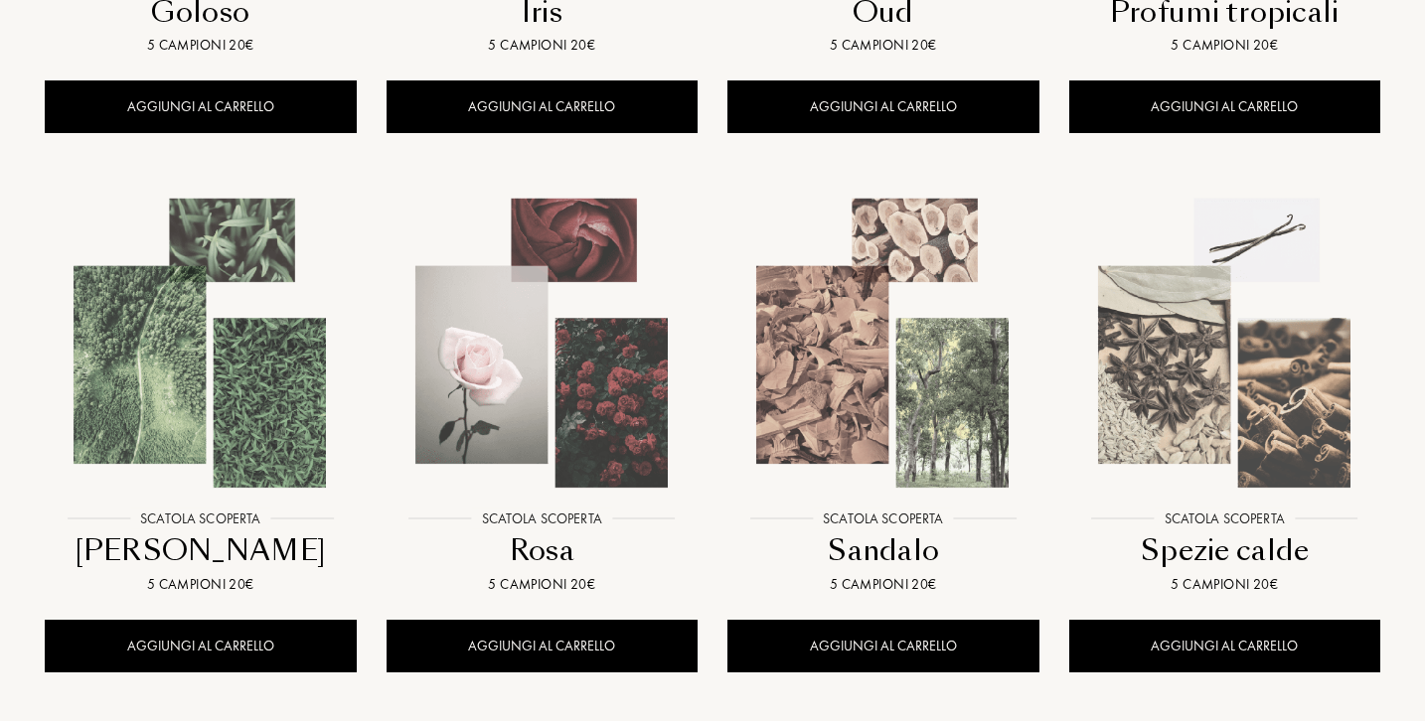
click at [465, 387] on img at bounding box center [541, 343] width 307 height 307
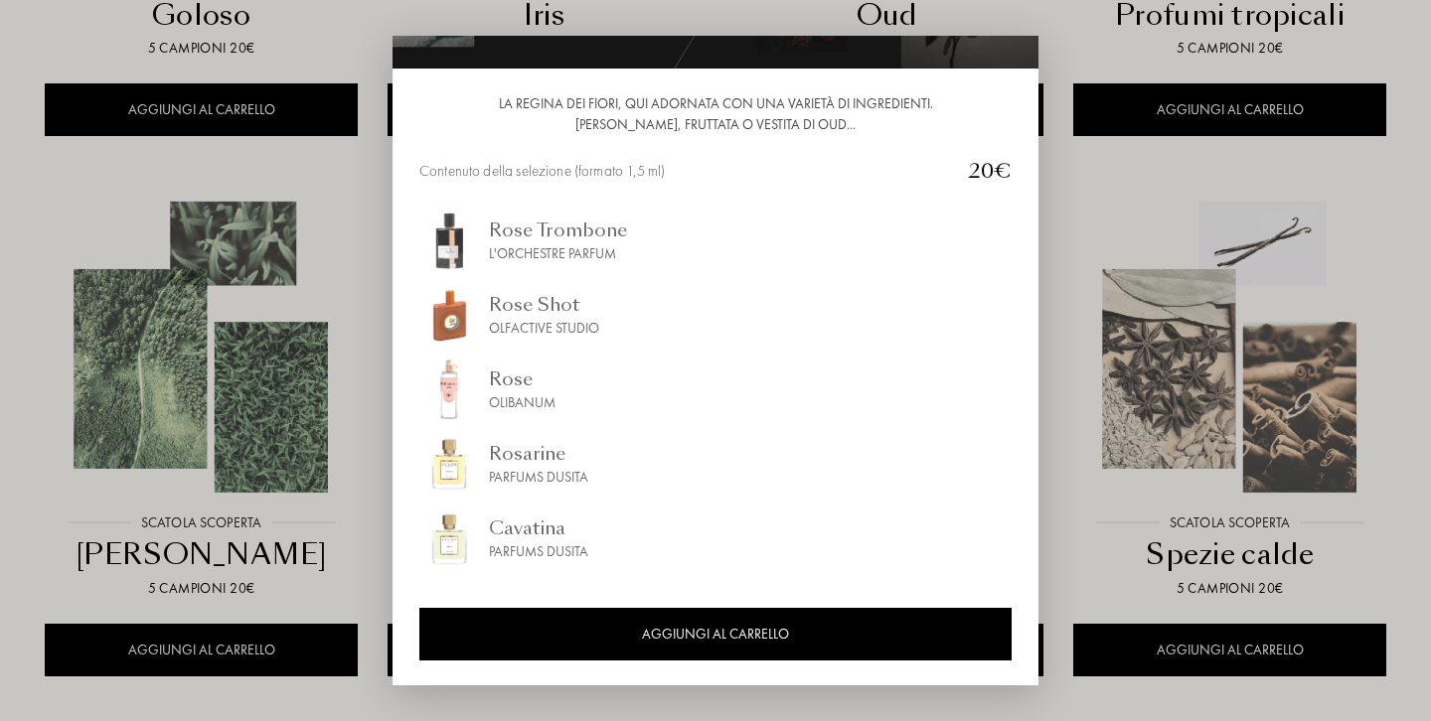
scroll to position [175, 0]
click at [173, 373] on div at bounding box center [715, 360] width 1431 height 721
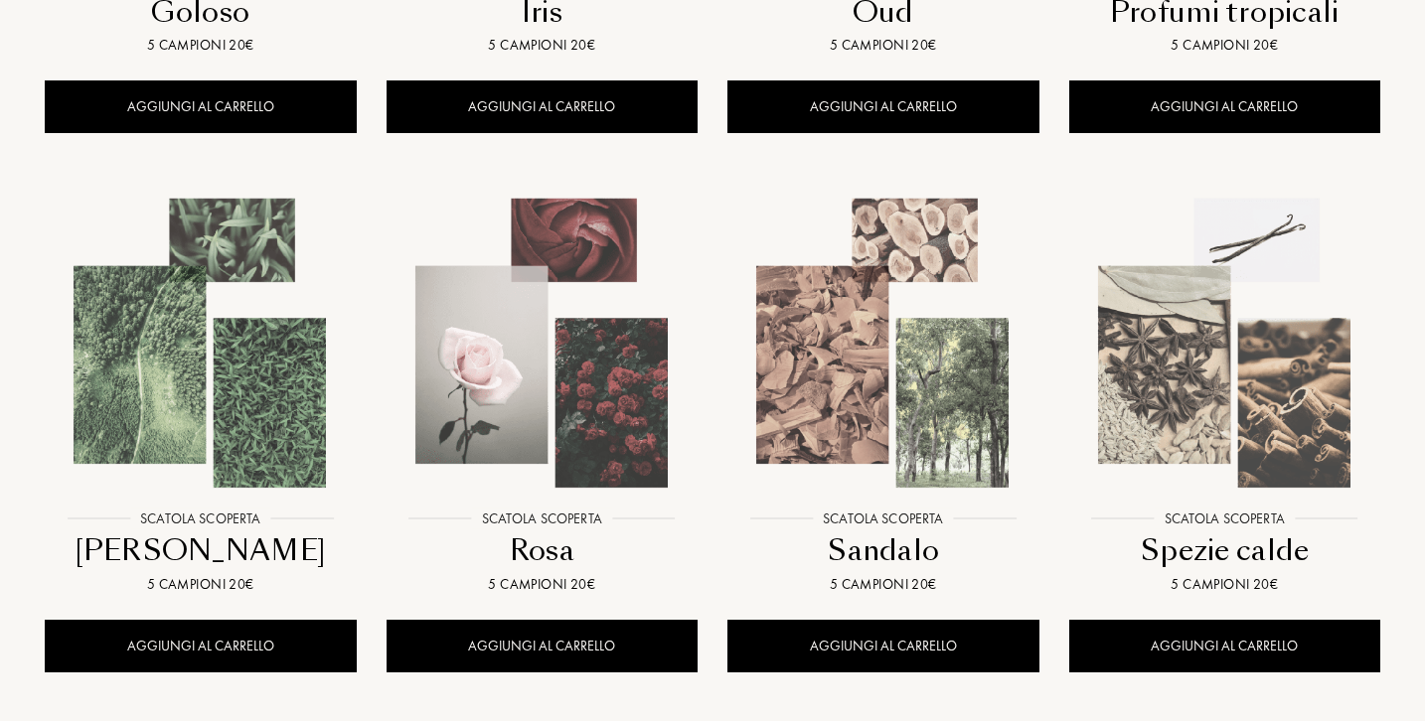
click at [173, 373] on img at bounding box center [200, 343] width 307 height 307
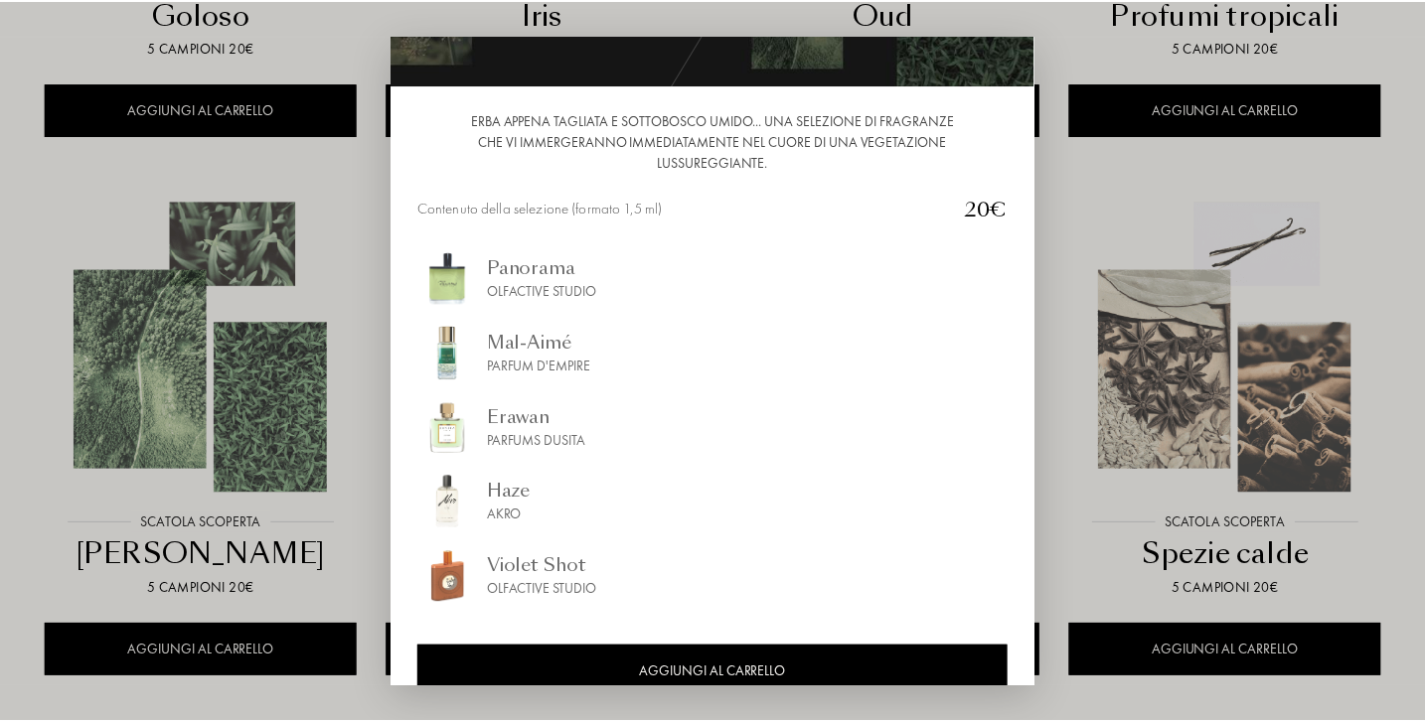
scroll to position [162, 0]
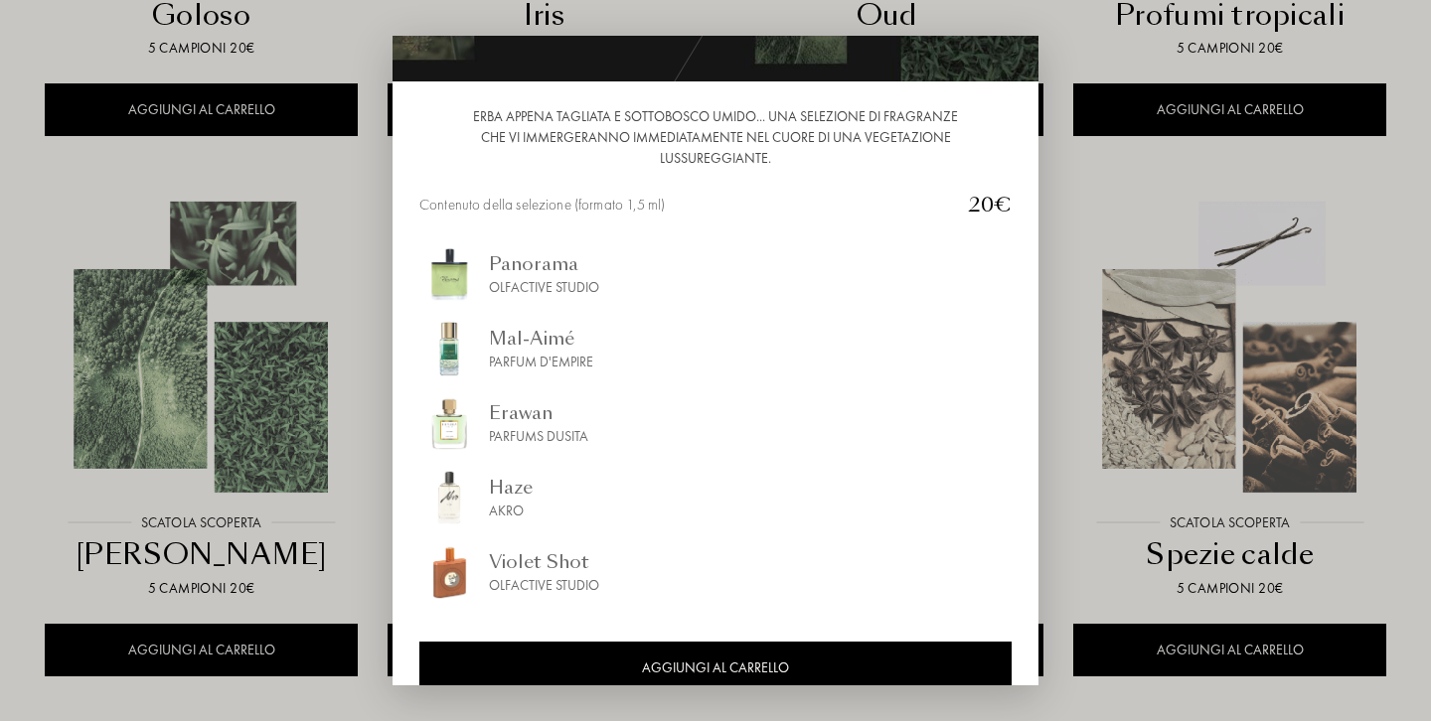
click at [115, 211] on div at bounding box center [715, 360] width 1431 height 721
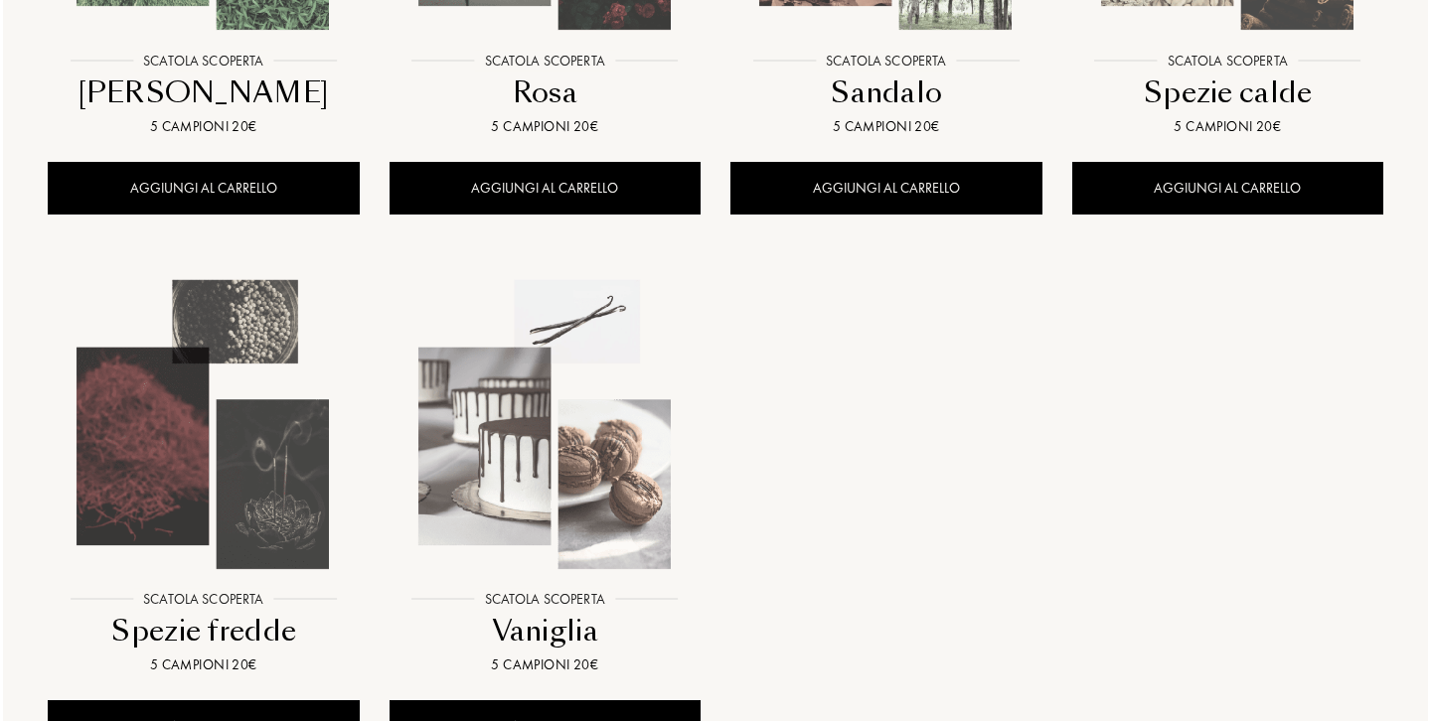
scroll to position [1758, 0]
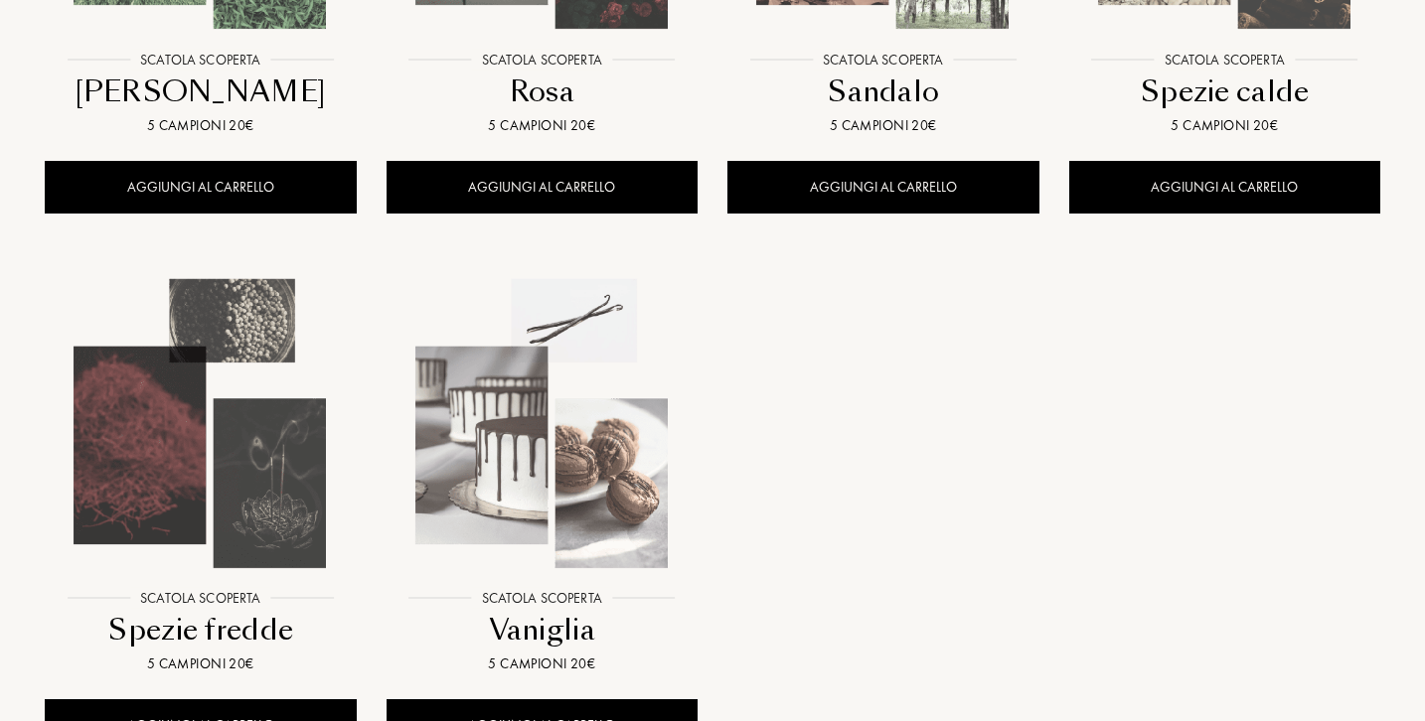
click at [259, 461] on img at bounding box center [200, 423] width 307 height 307
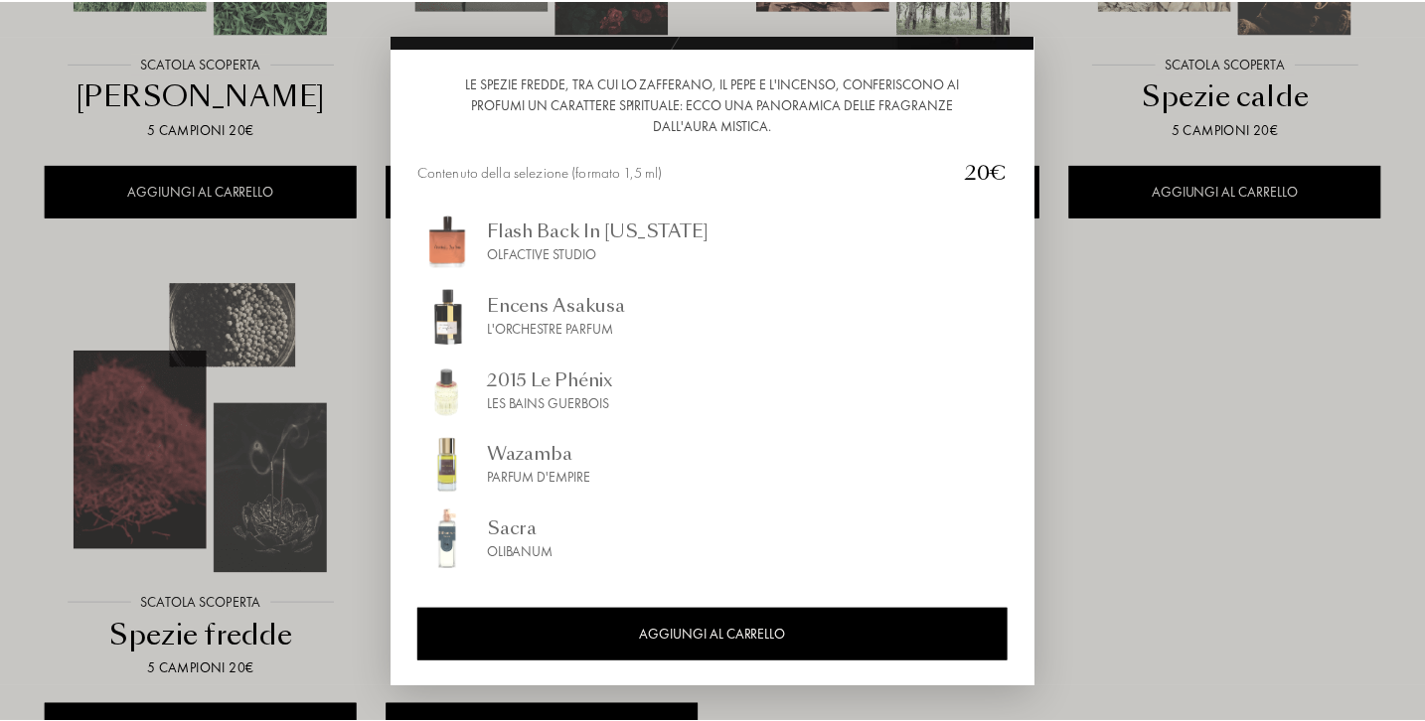
scroll to position [196, 0]
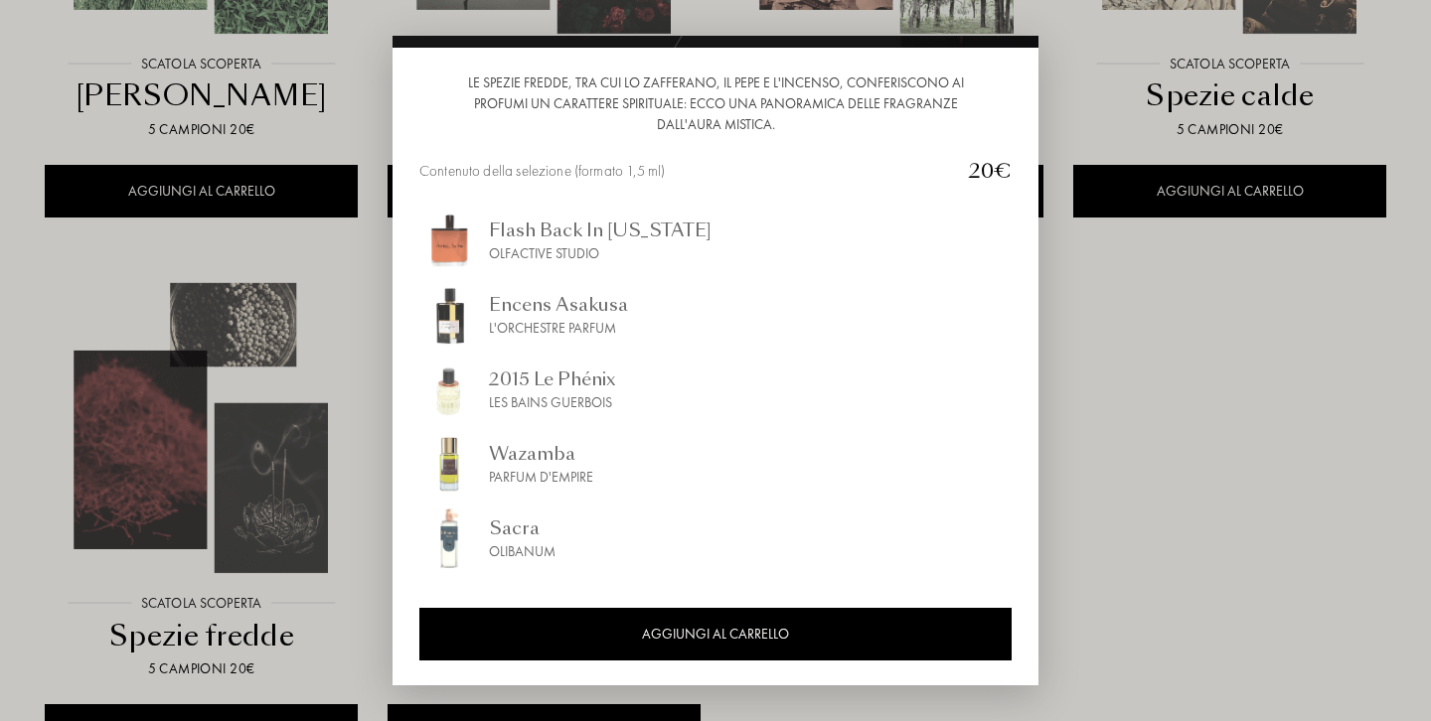
click at [53, 320] on div at bounding box center [715, 360] width 1431 height 721
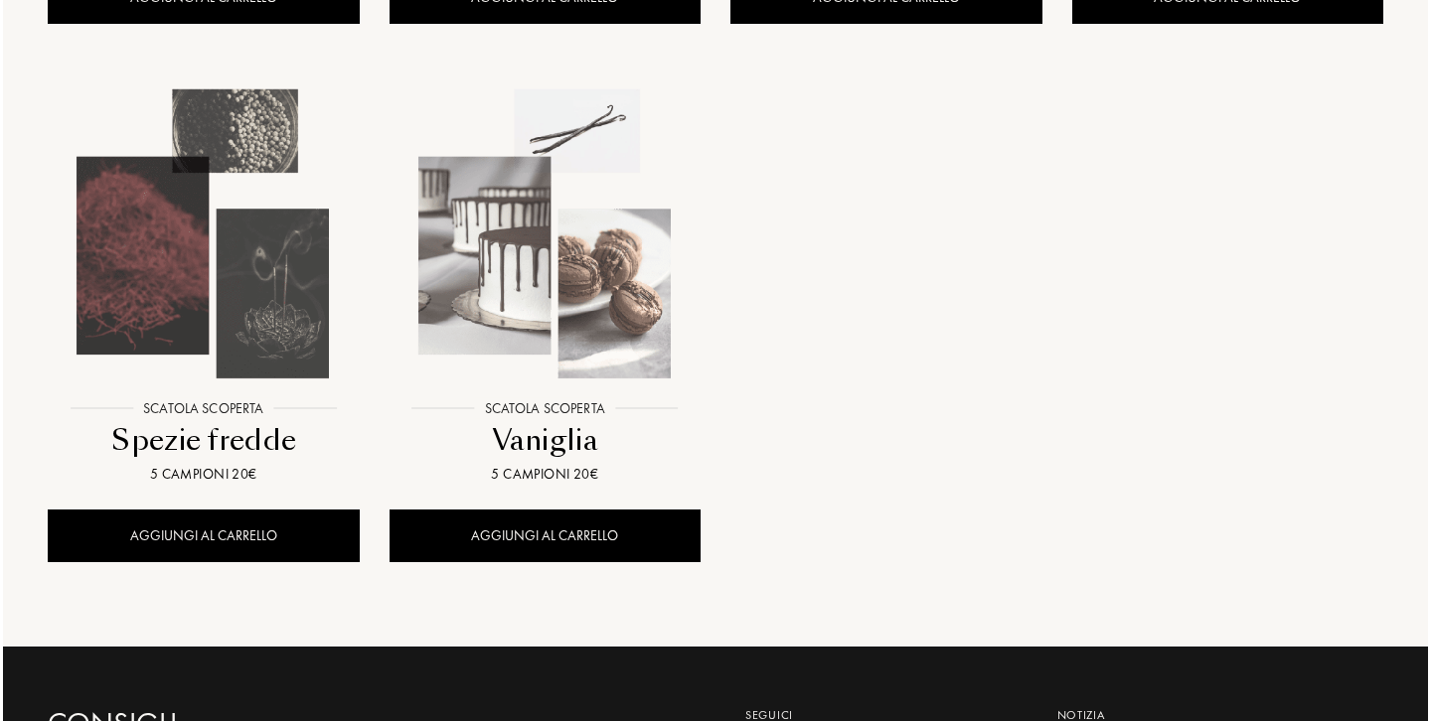
scroll to position [1896, 0]
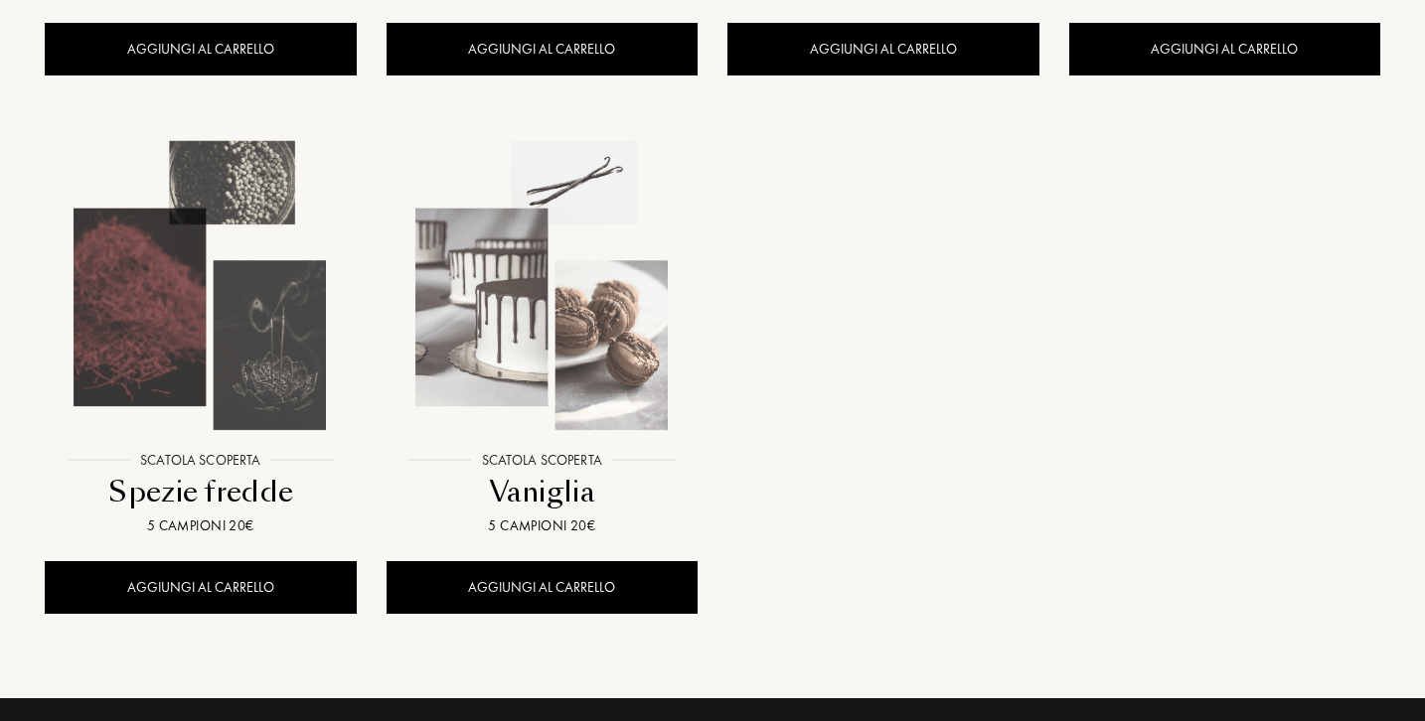
click at [522, 298] on img at bounding box center [541, 285] width 307 height 307
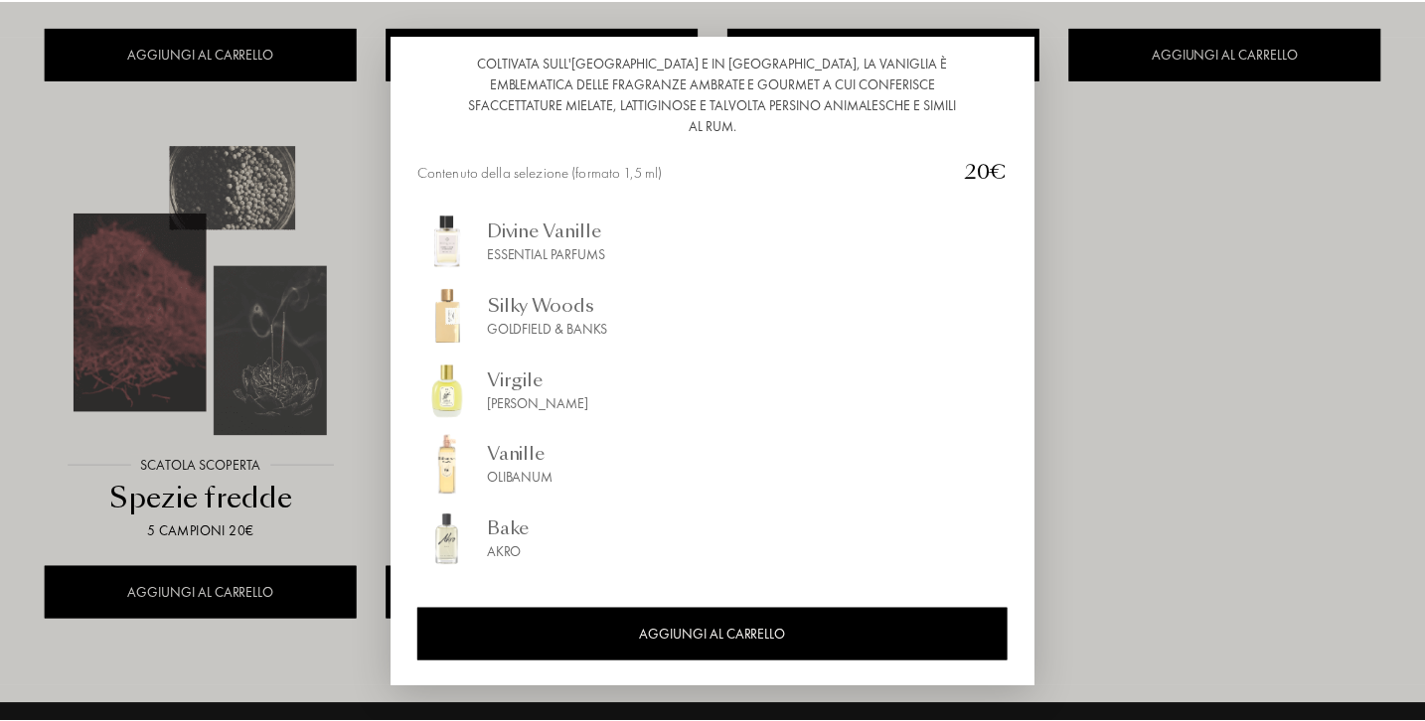
scroll to position [217, 0]
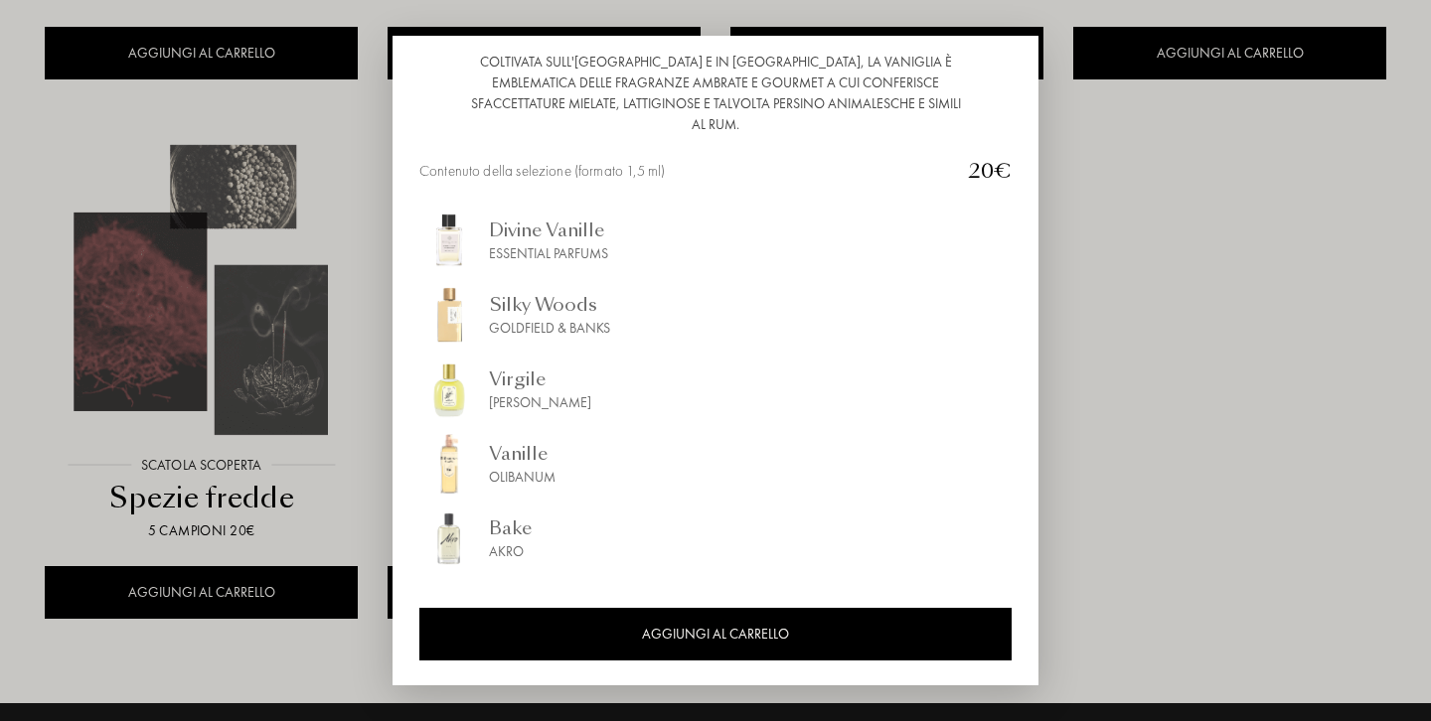
click at [332, 475] on div at bounding box center [715, 360] width 1431 height 721
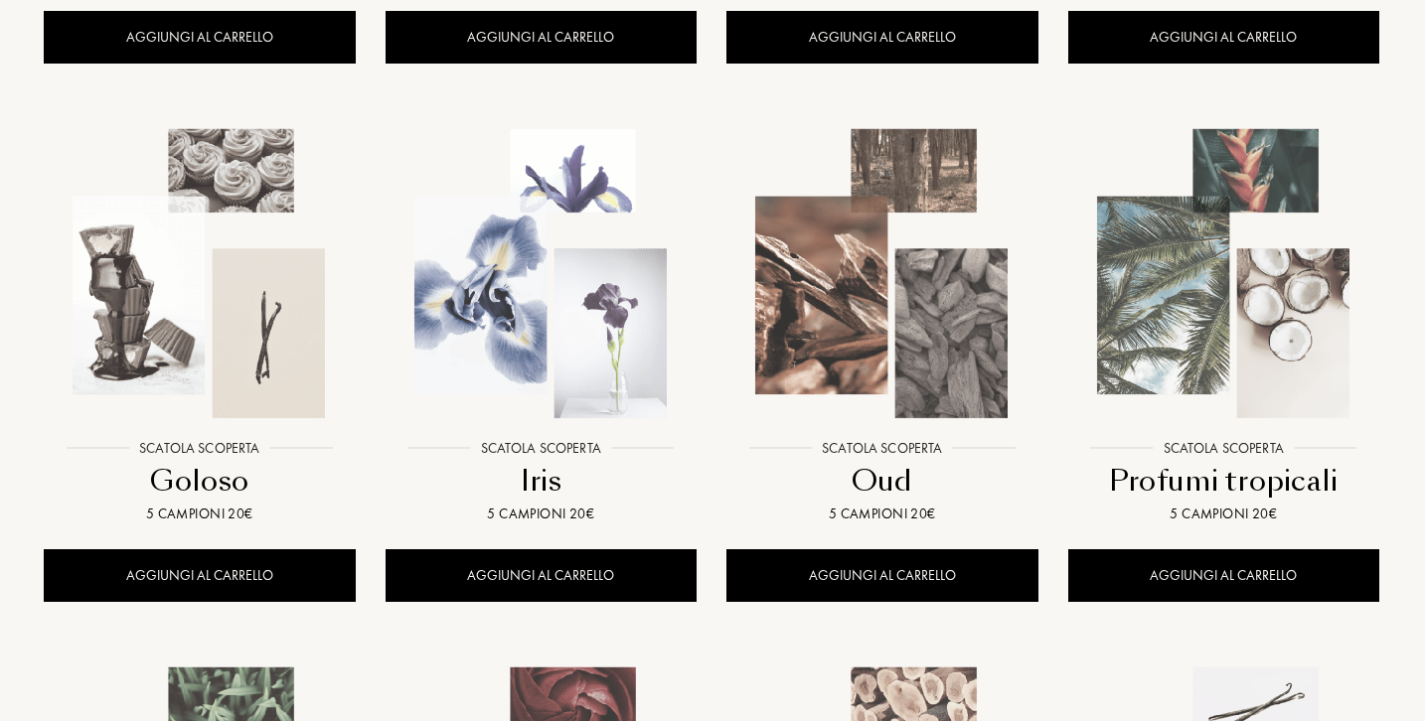
scroll to position [829, 1]
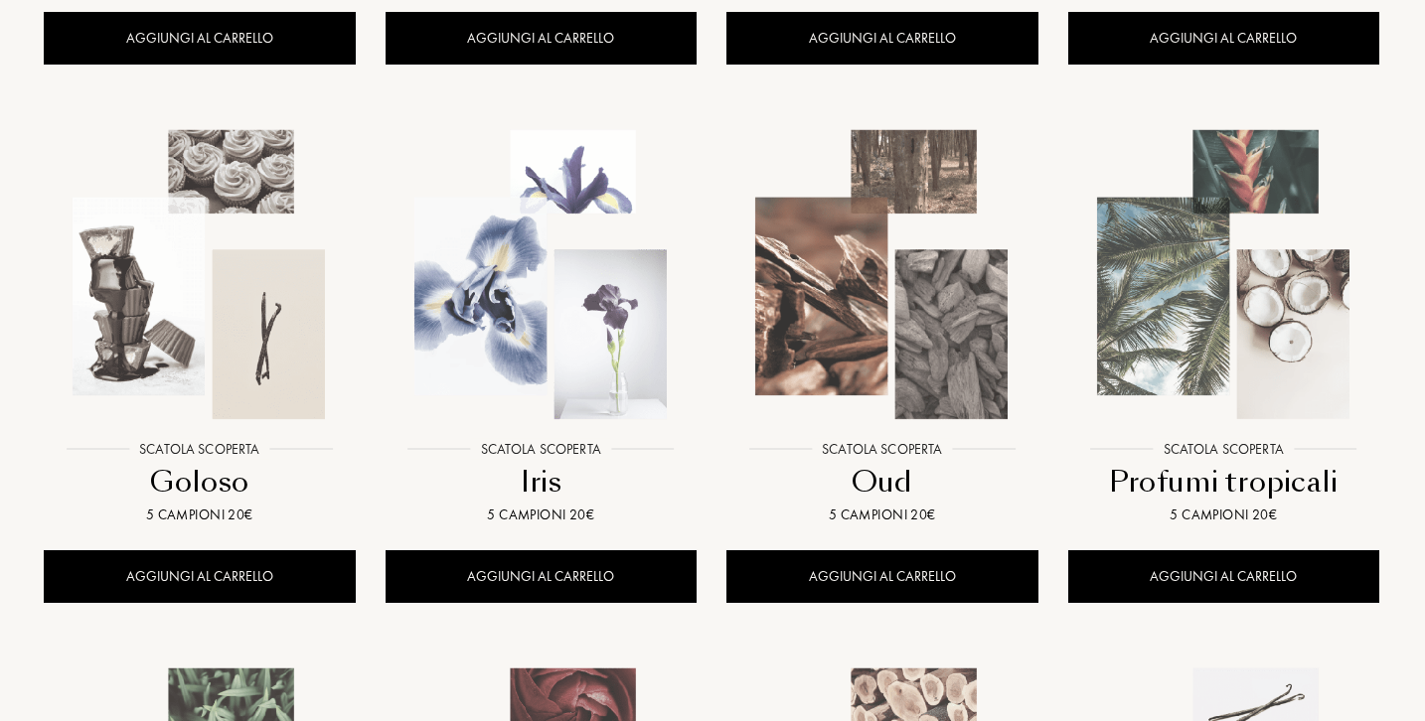
click at [244, 348] on img at bounding box center [199, 274] width 307 height 307
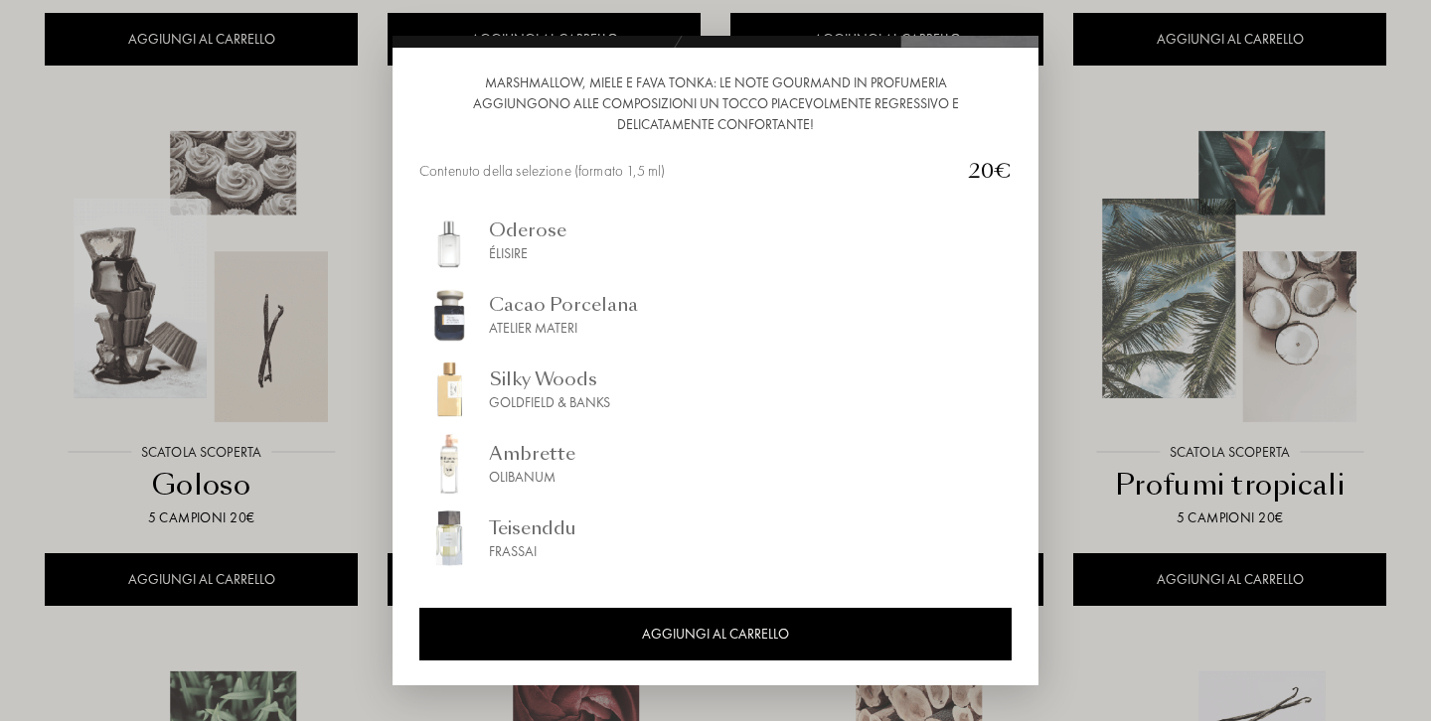
scroll to position [196, 0]
click at [306, 438] on div at bounding box center [715, 360] width 1431 height 721
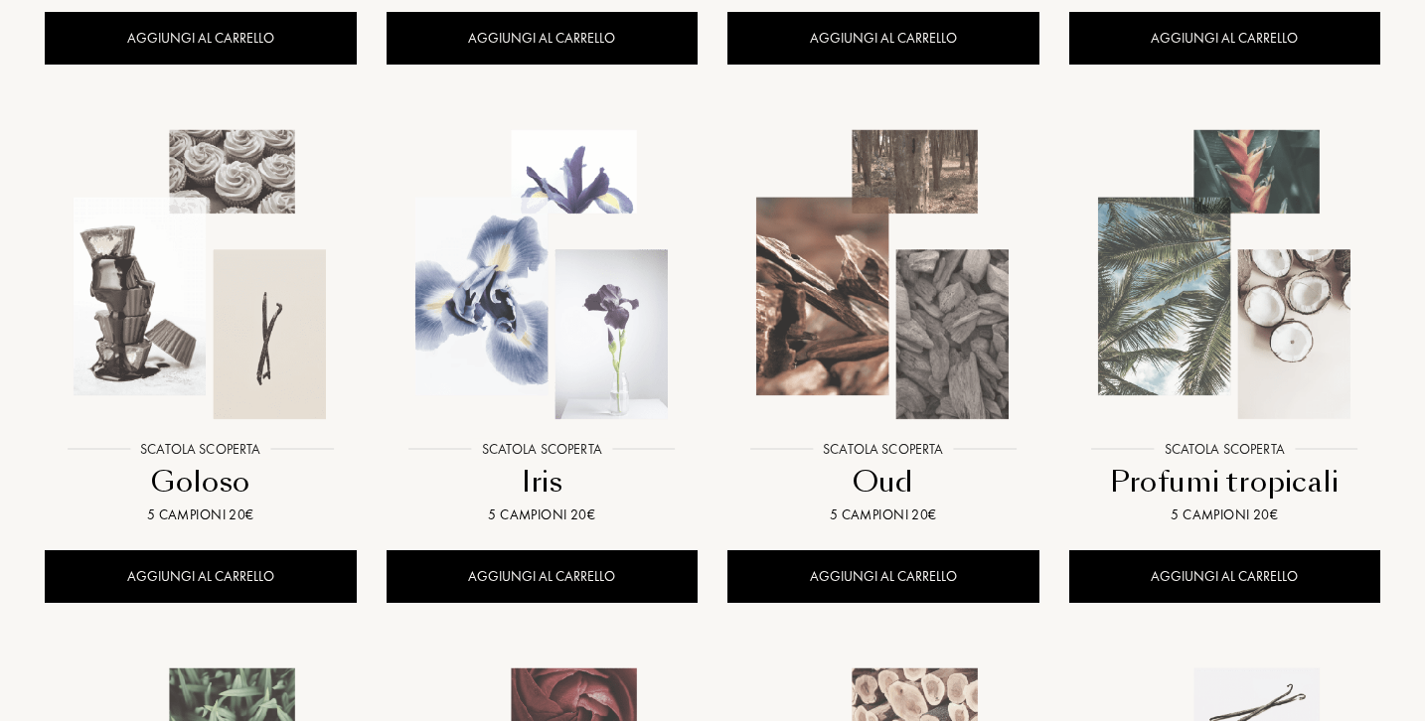
click at [545, 327] on img at bounding box center [541, 274] width 307 height 307
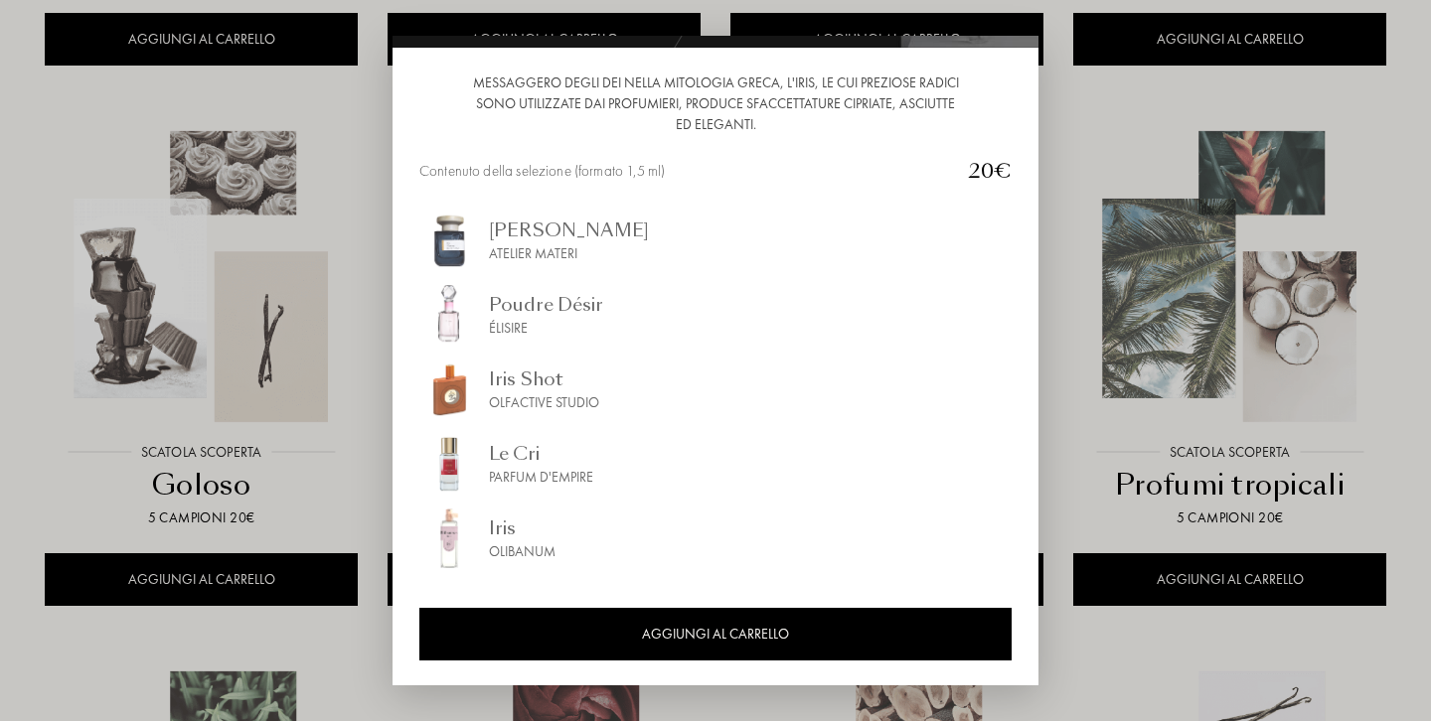
click at [1136, 261] on div at bounding box center [715, 360] width 1431 height 721
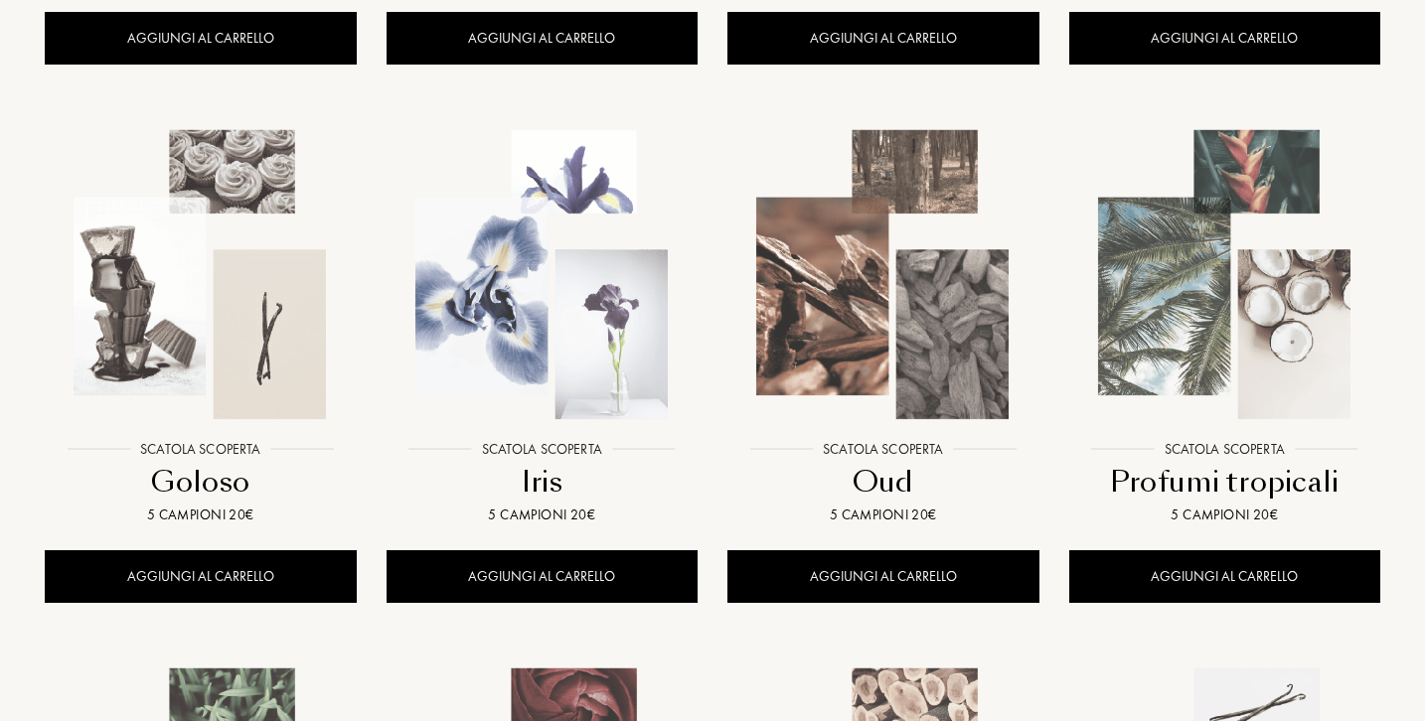
click at [997, 348] on img at bounding box center [882, 274] width 307 height 307
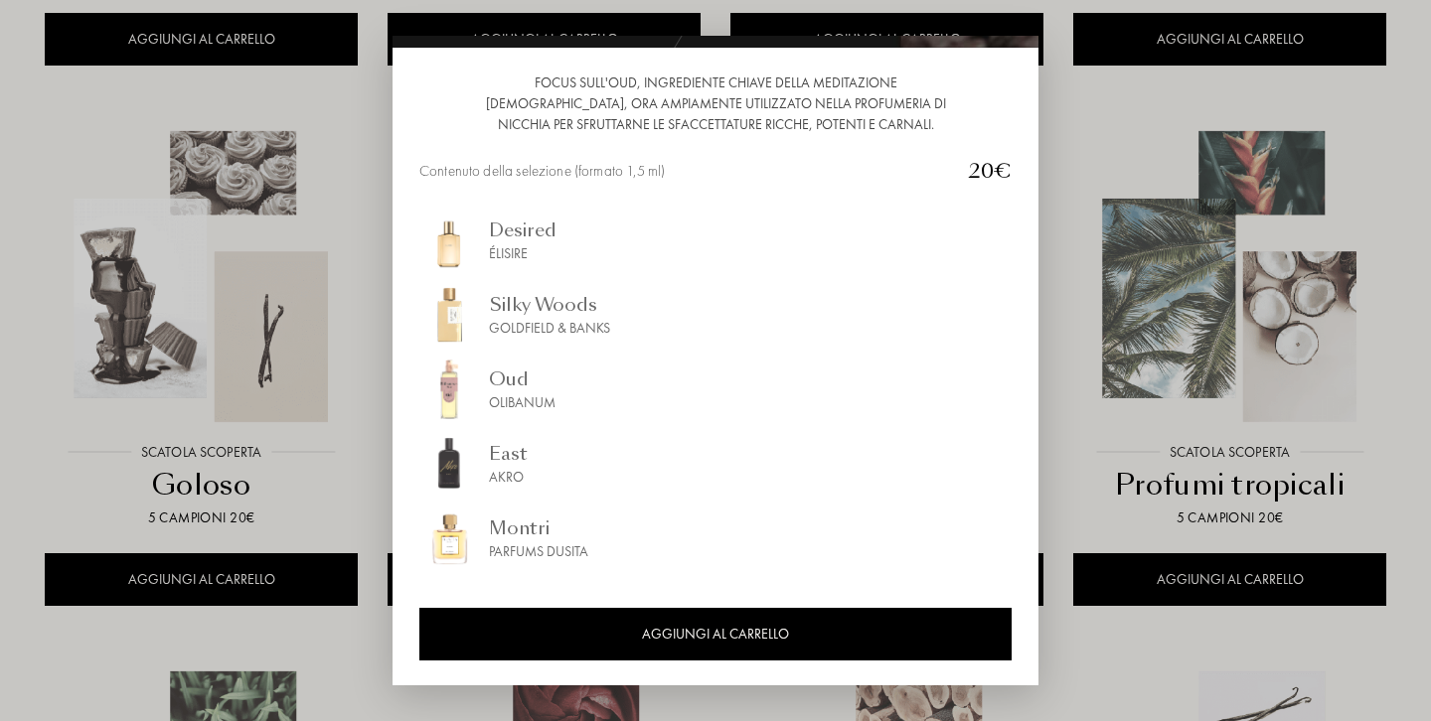
click at [450, 538] on img at bounding box center [449, 539] width 60 height 60
click at [1128, 242] on div at bounding box center [715, 360] width 1431 height 721
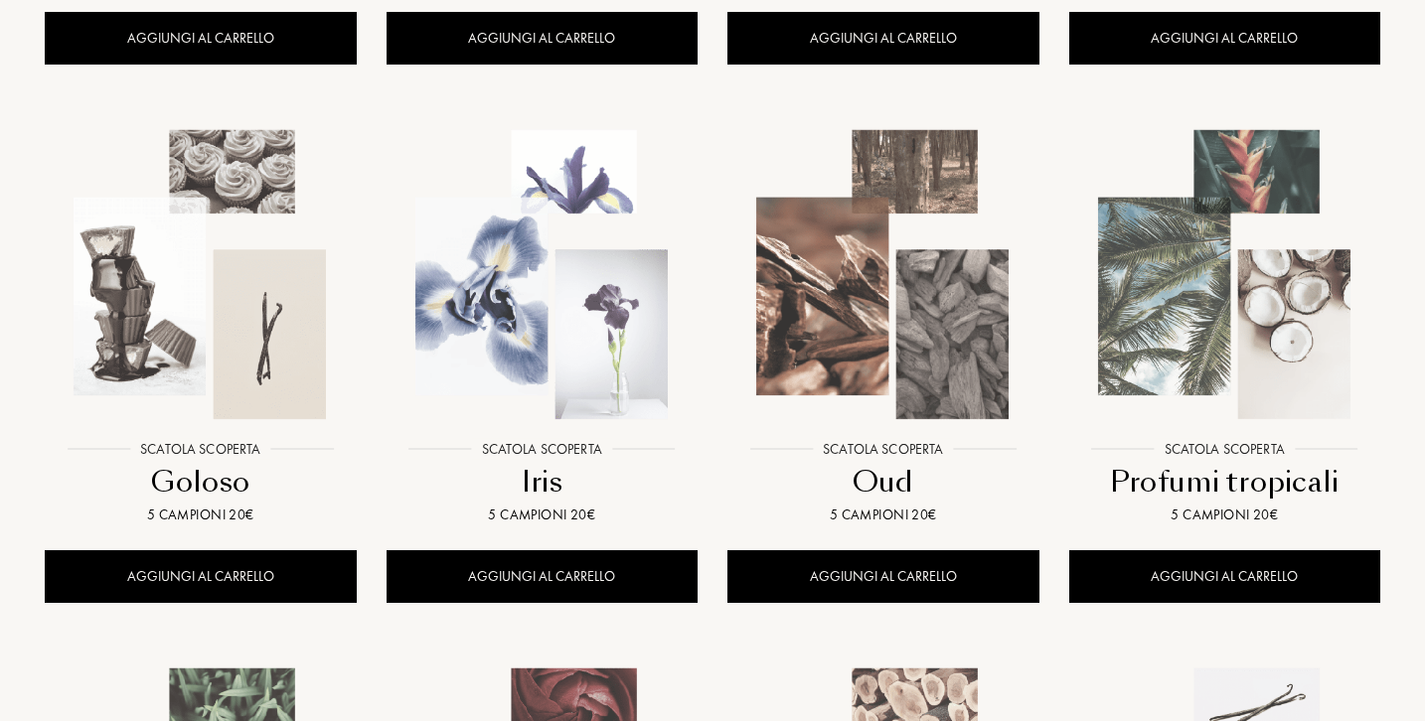
click at [1165, 312] on img at bounding box center [1224, 274] width 307 height 307
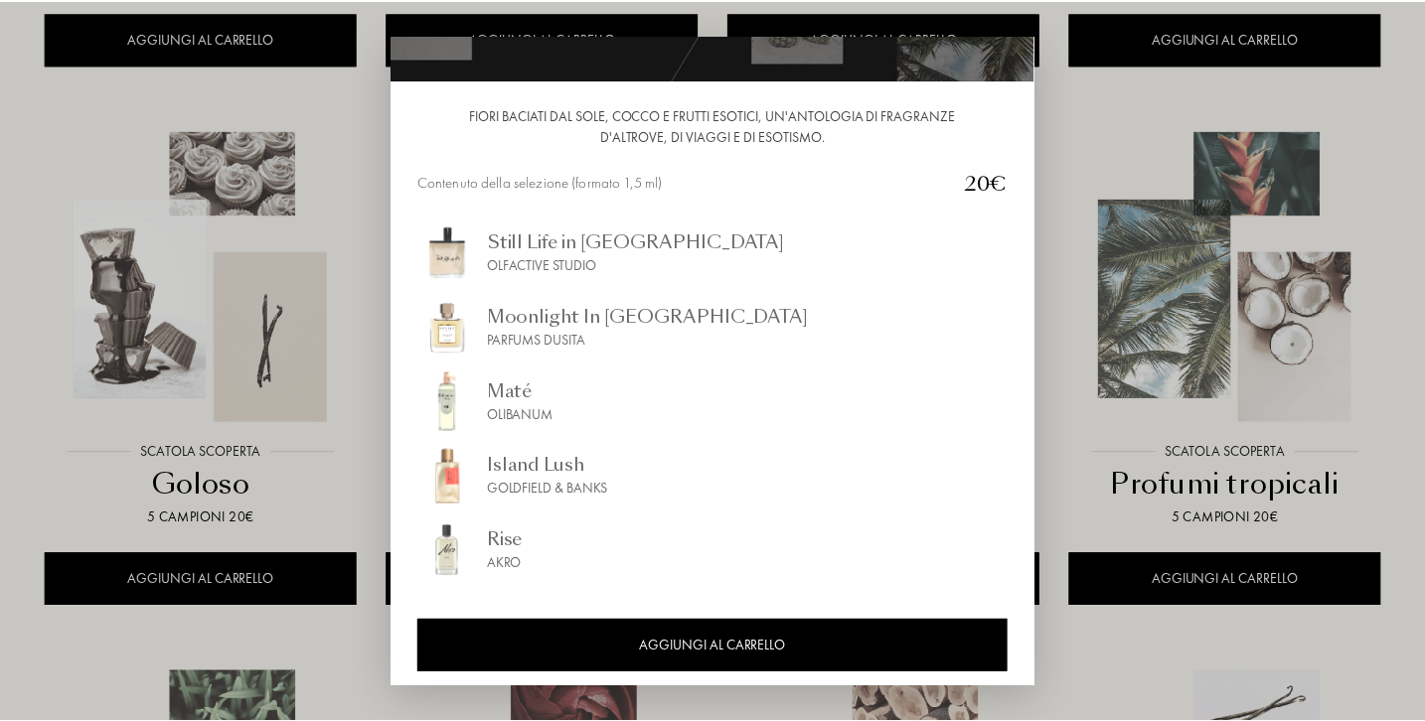
scroll to position [167, 0]
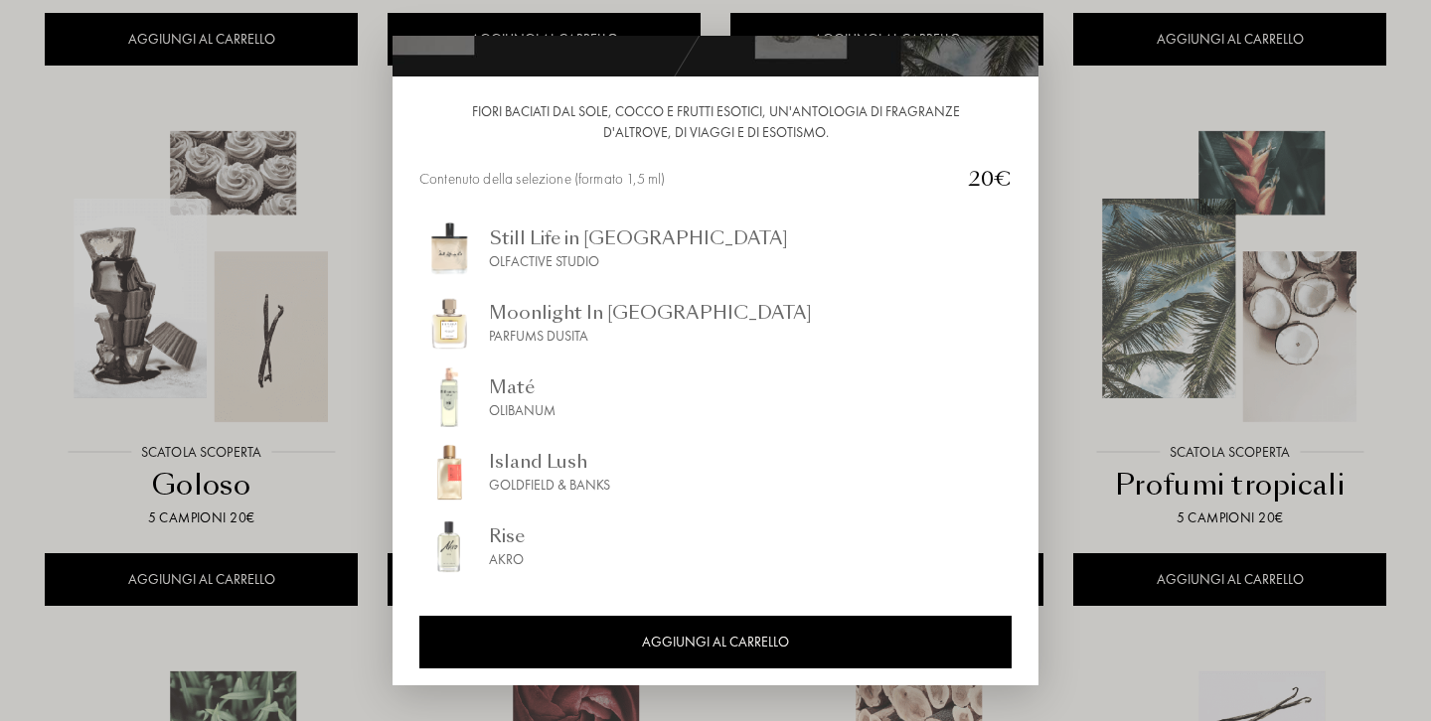
click at [533, 322] on div "Moonlight In Chiangmai" at bounding box center [650, 312] width 323 height 27
click at [1142, 227] on div at bounding box center [715, 360] width 1431 height 721
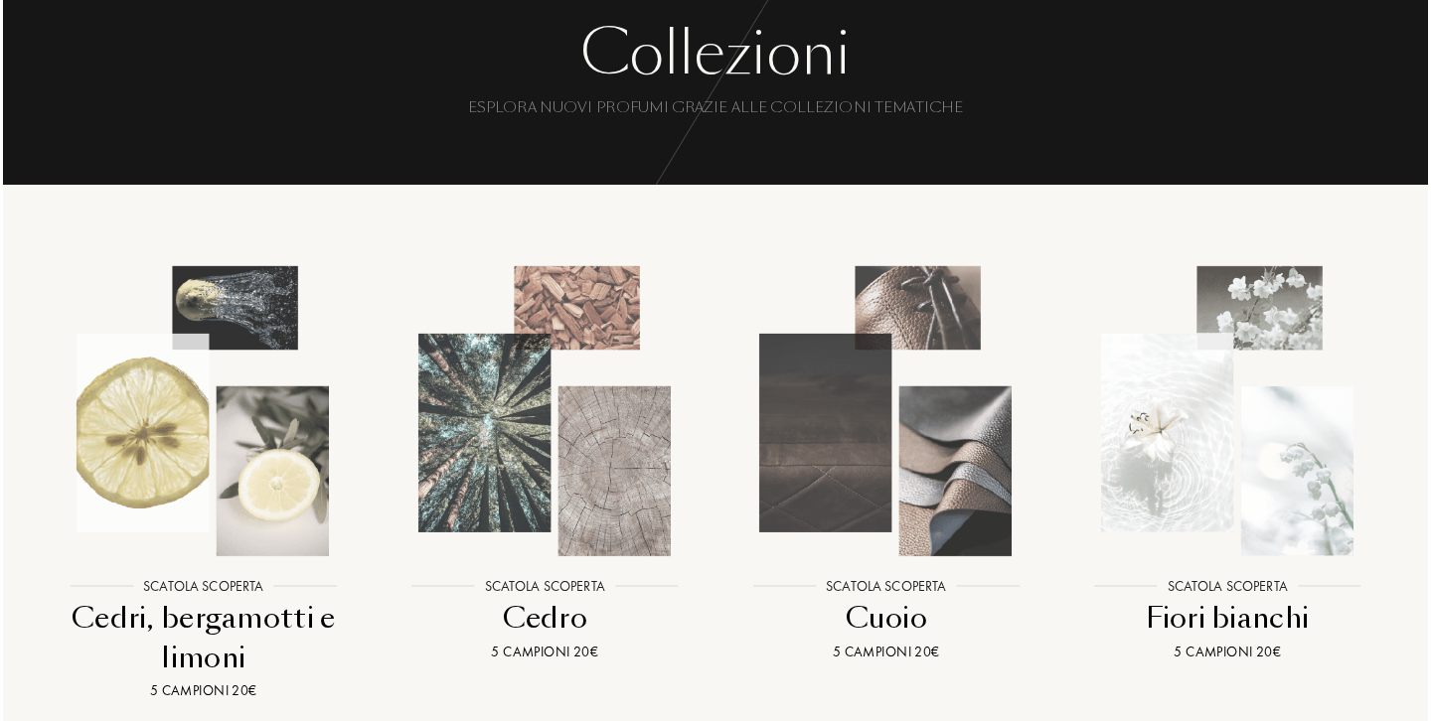
scroll to position [120, 0]
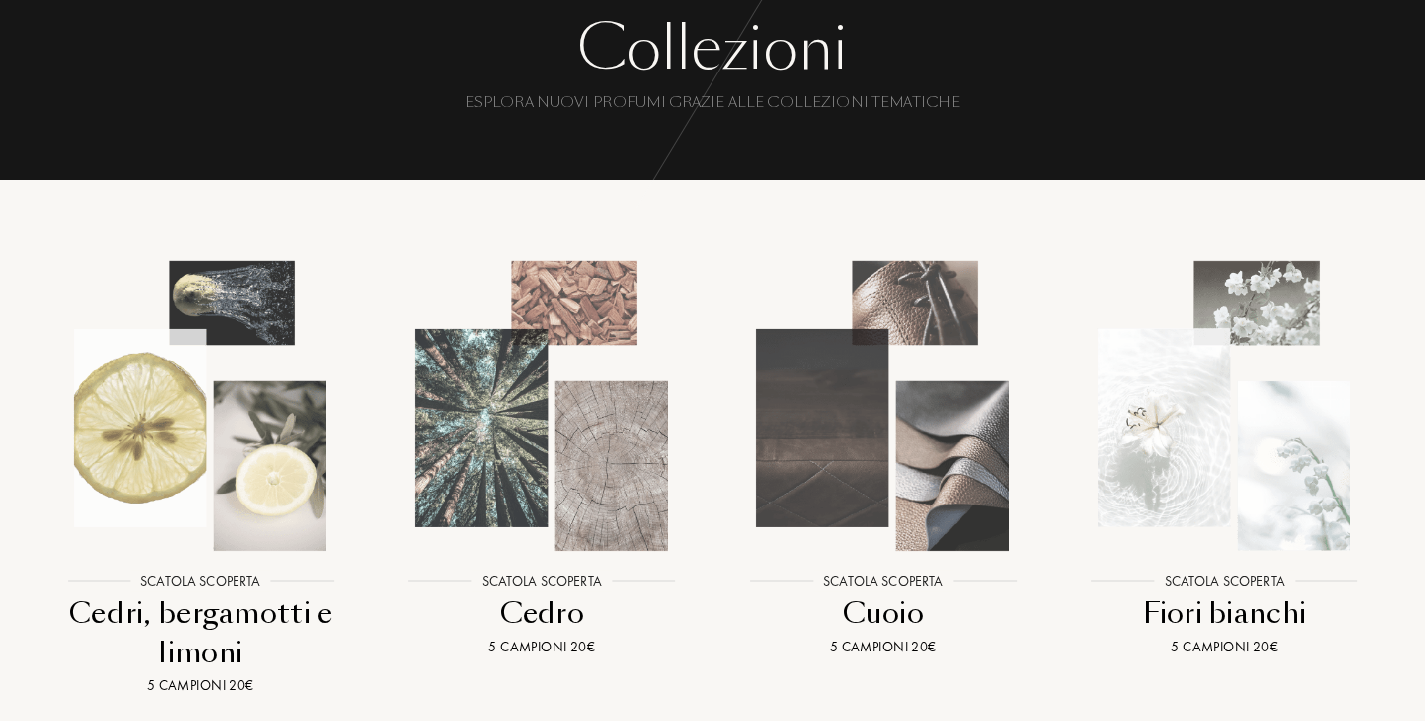
click at [610, 475] on img at bounding box center [541, 405] width 307 height 307
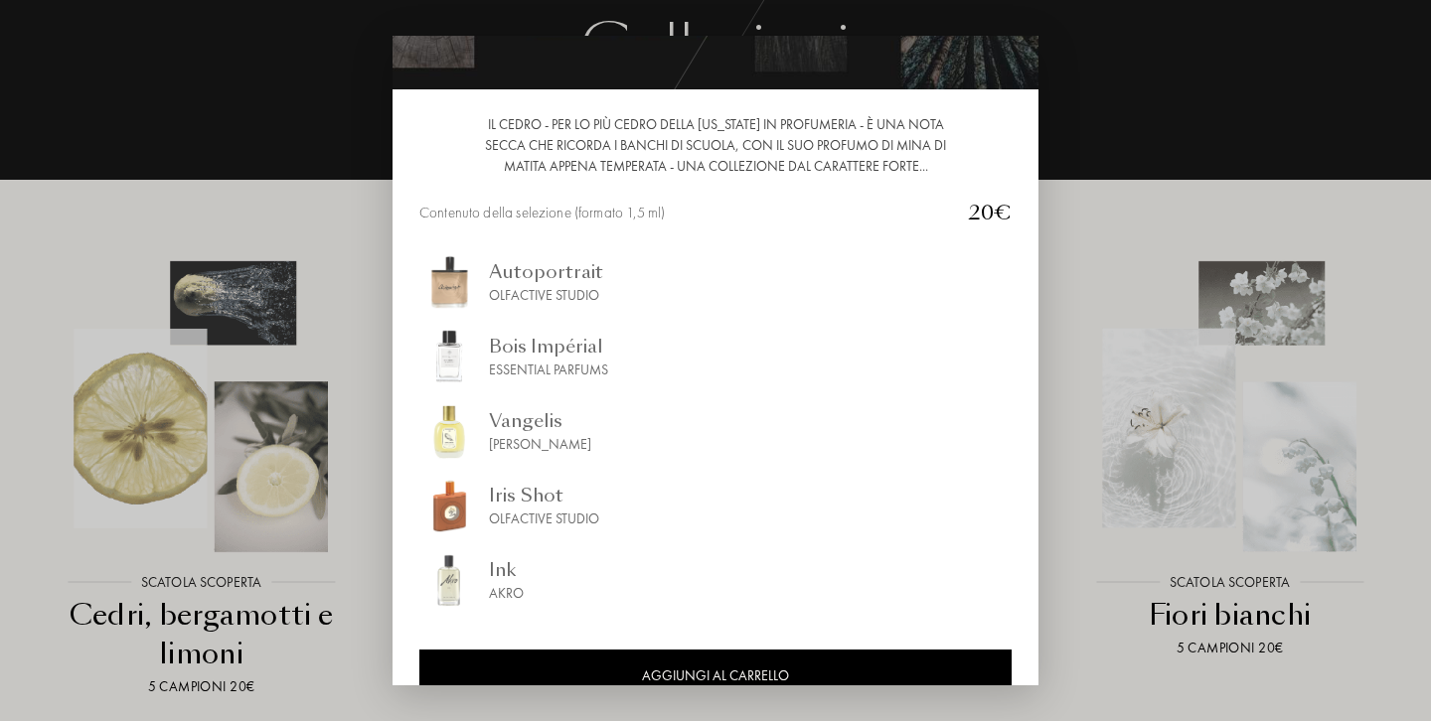
scroll to position [160, 0]
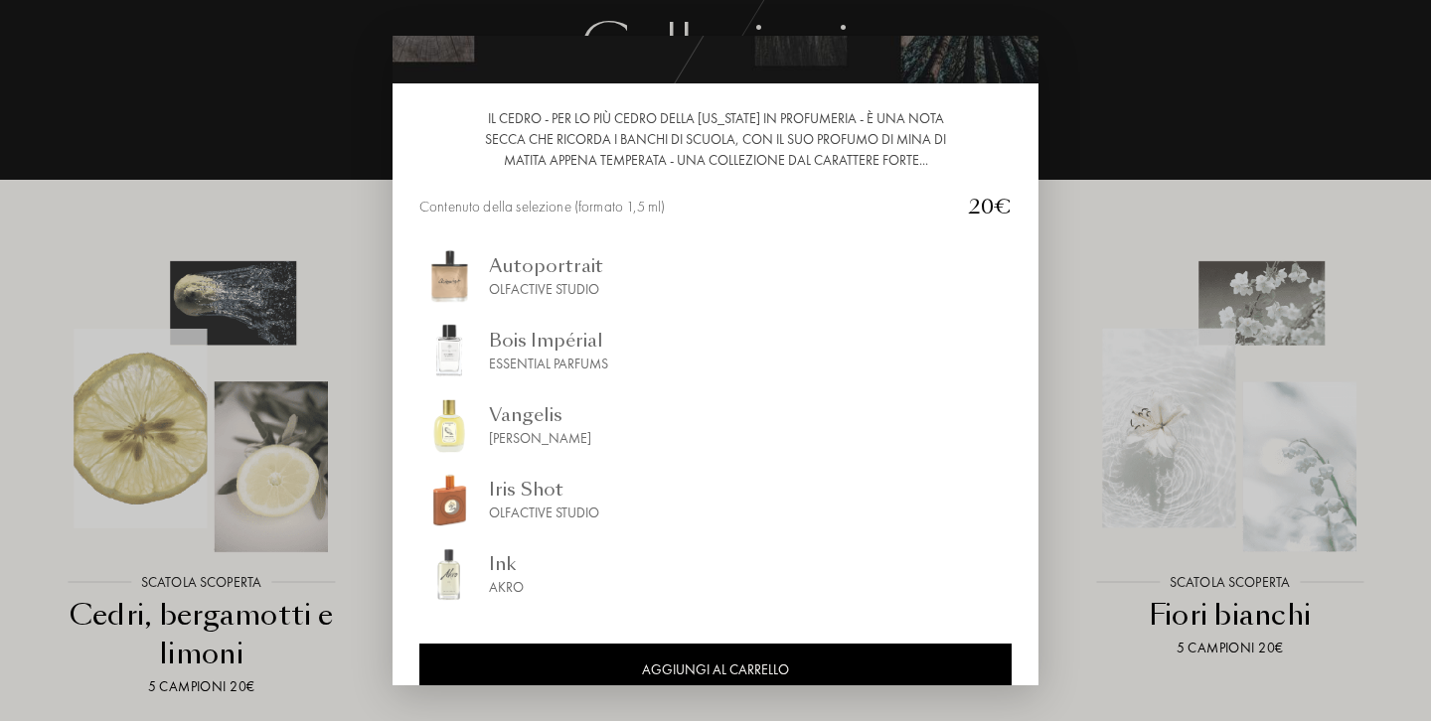
click at [201, 530] on div at bounding box center [715, 360] width 1431 height 721
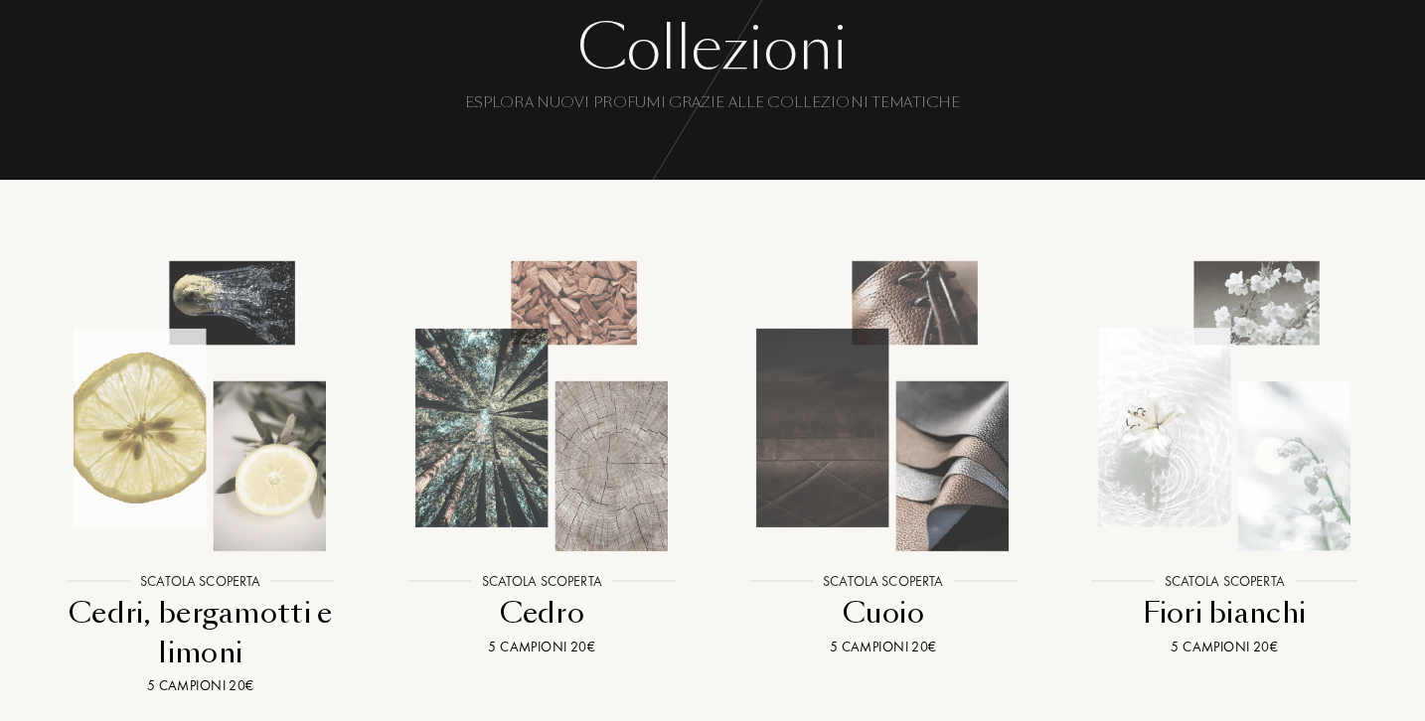
click at [209, 468] on img at bounding box center [200, 405] width 307 height 307
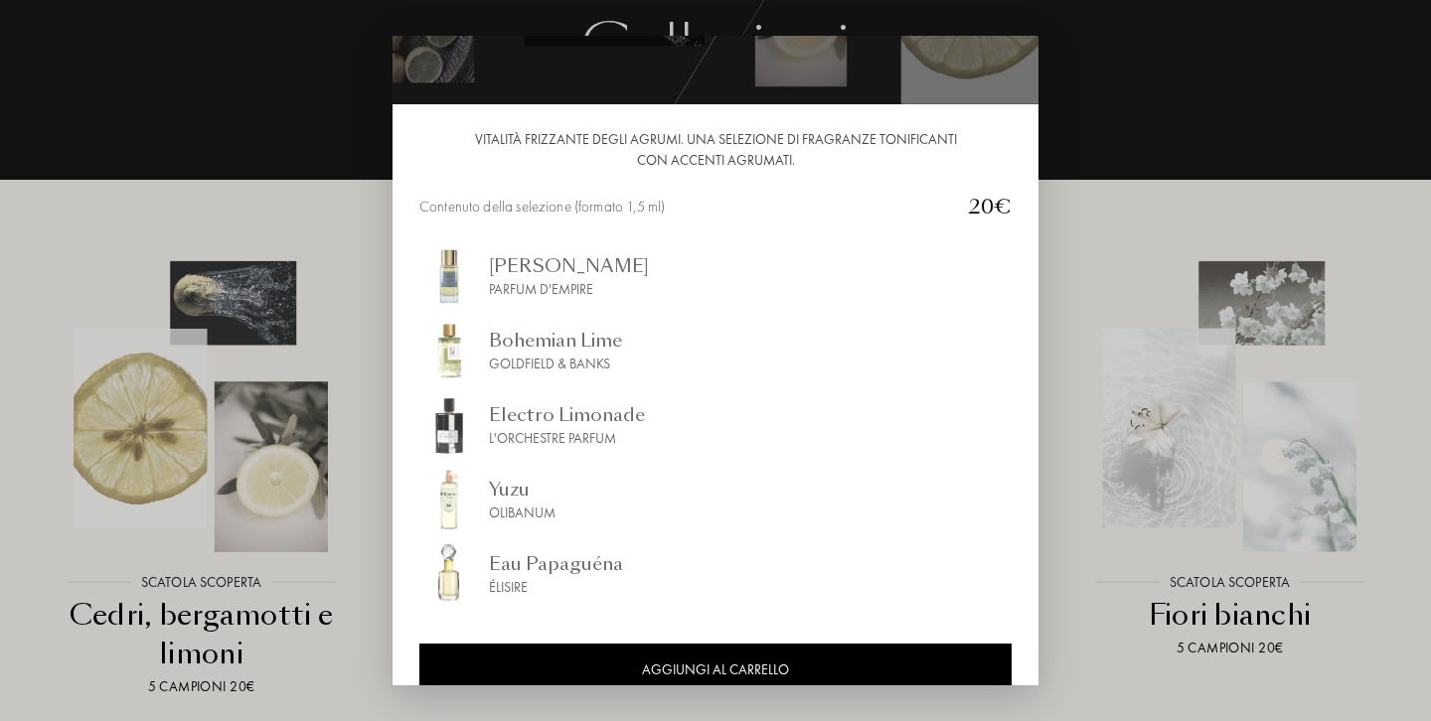
scroll to position [155, 0]
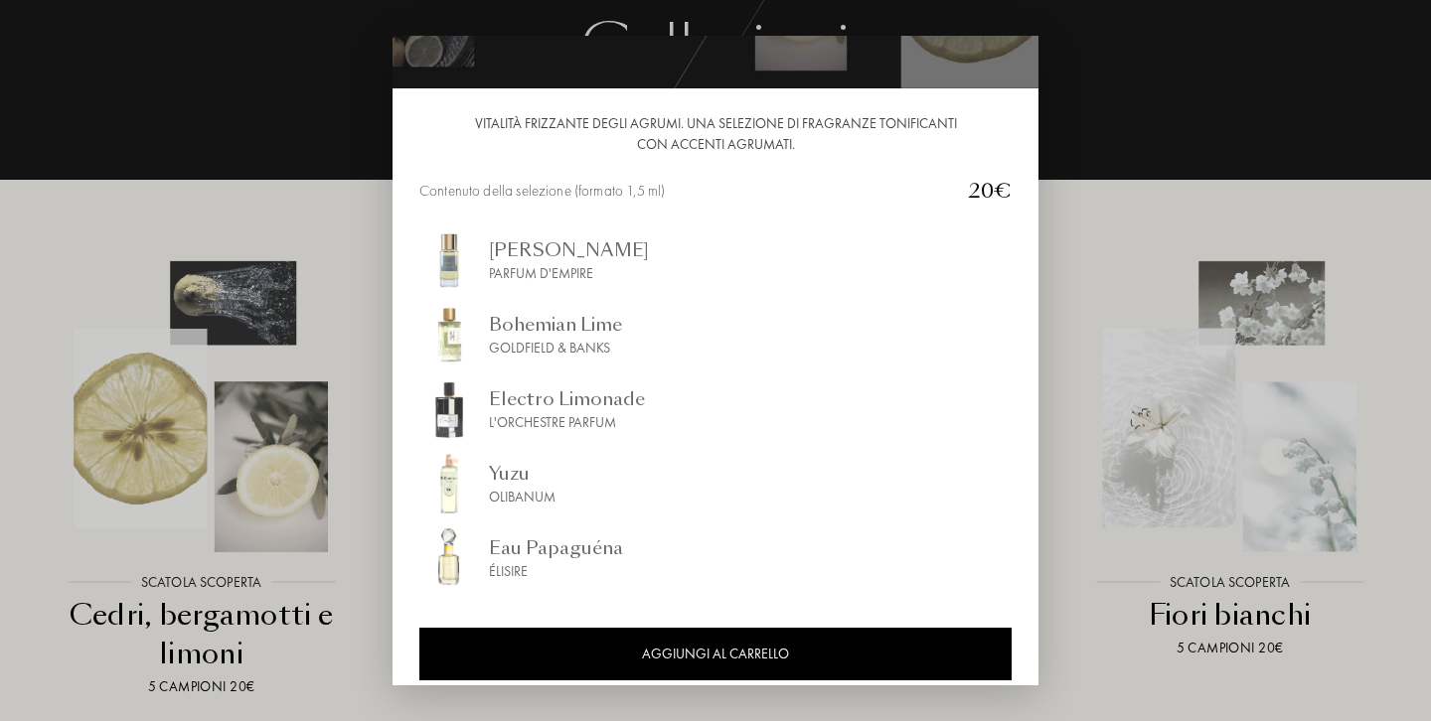
click at [209, 486] on div at bounding box center [715, 360] width 1431 height 721
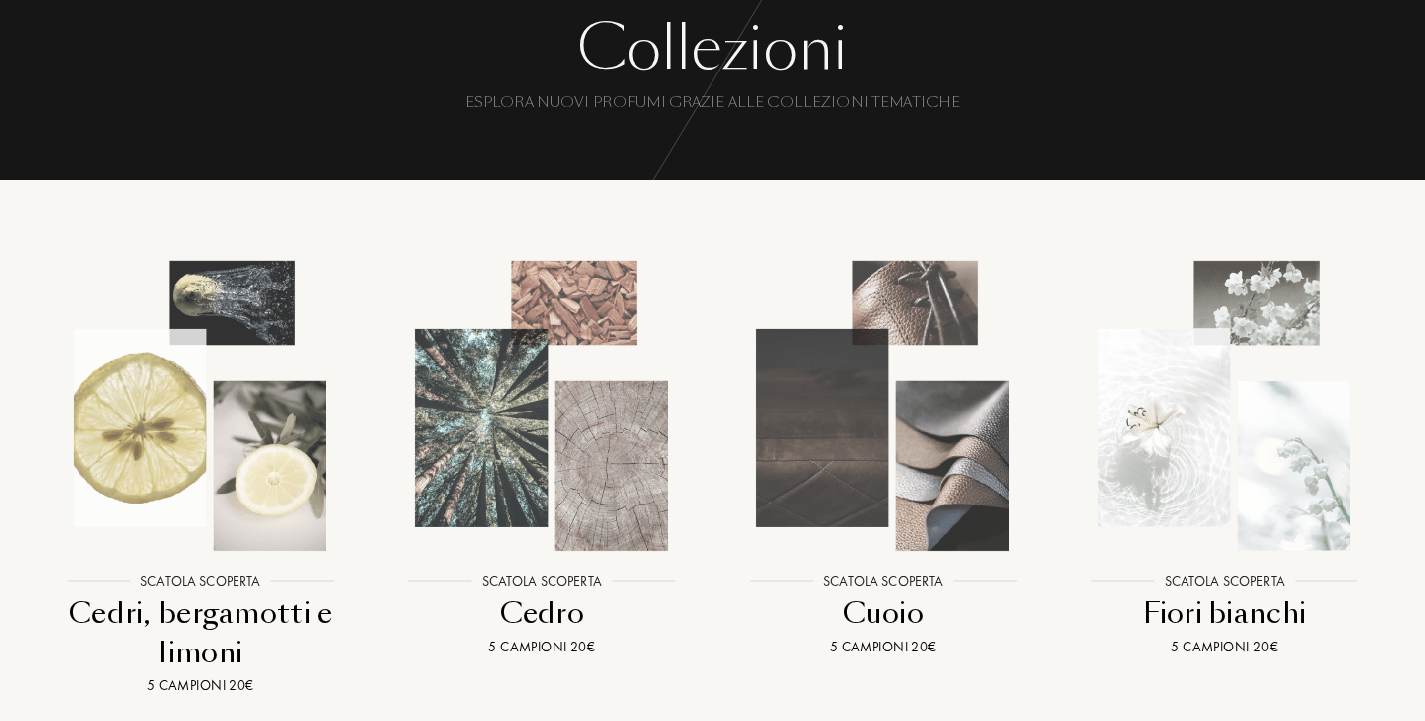
click at [784, 401] on img at bounding box center [882, 405] width 307 height 307
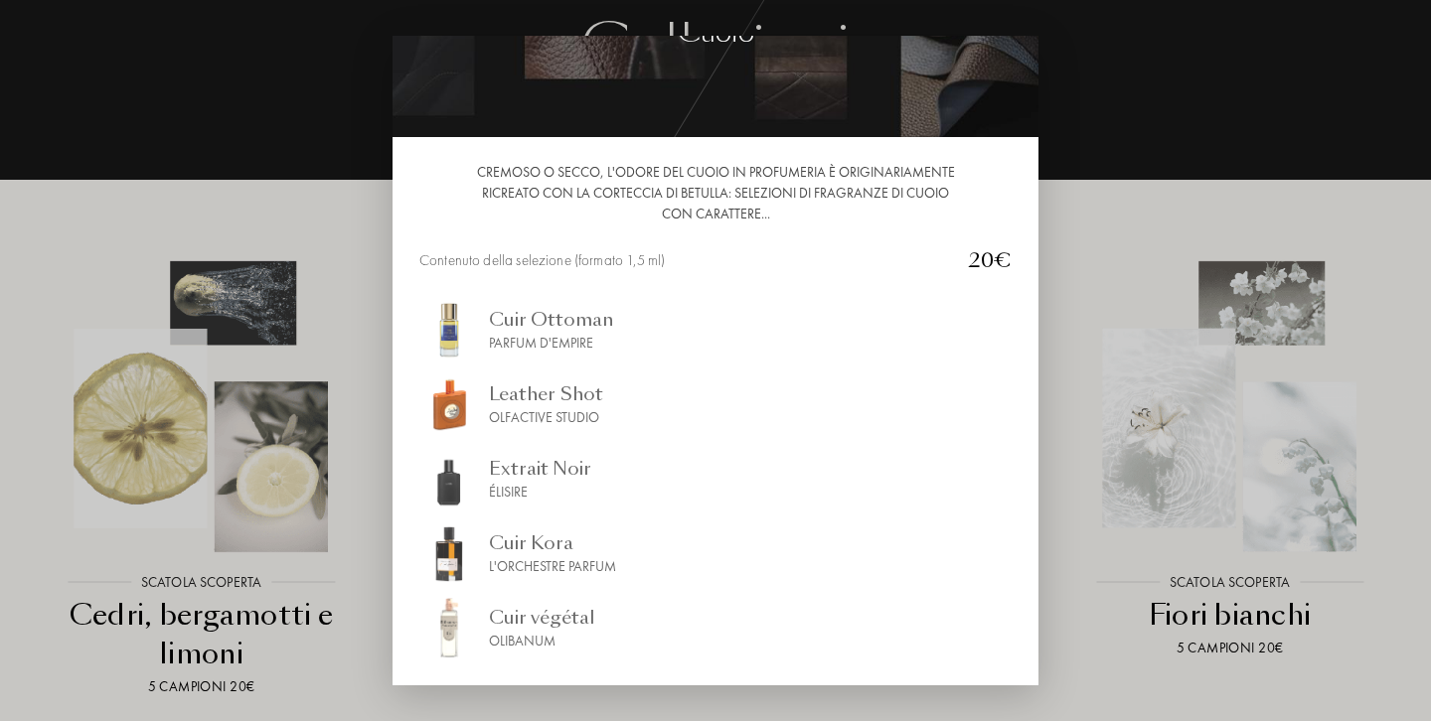
scroll to position [121, 0]
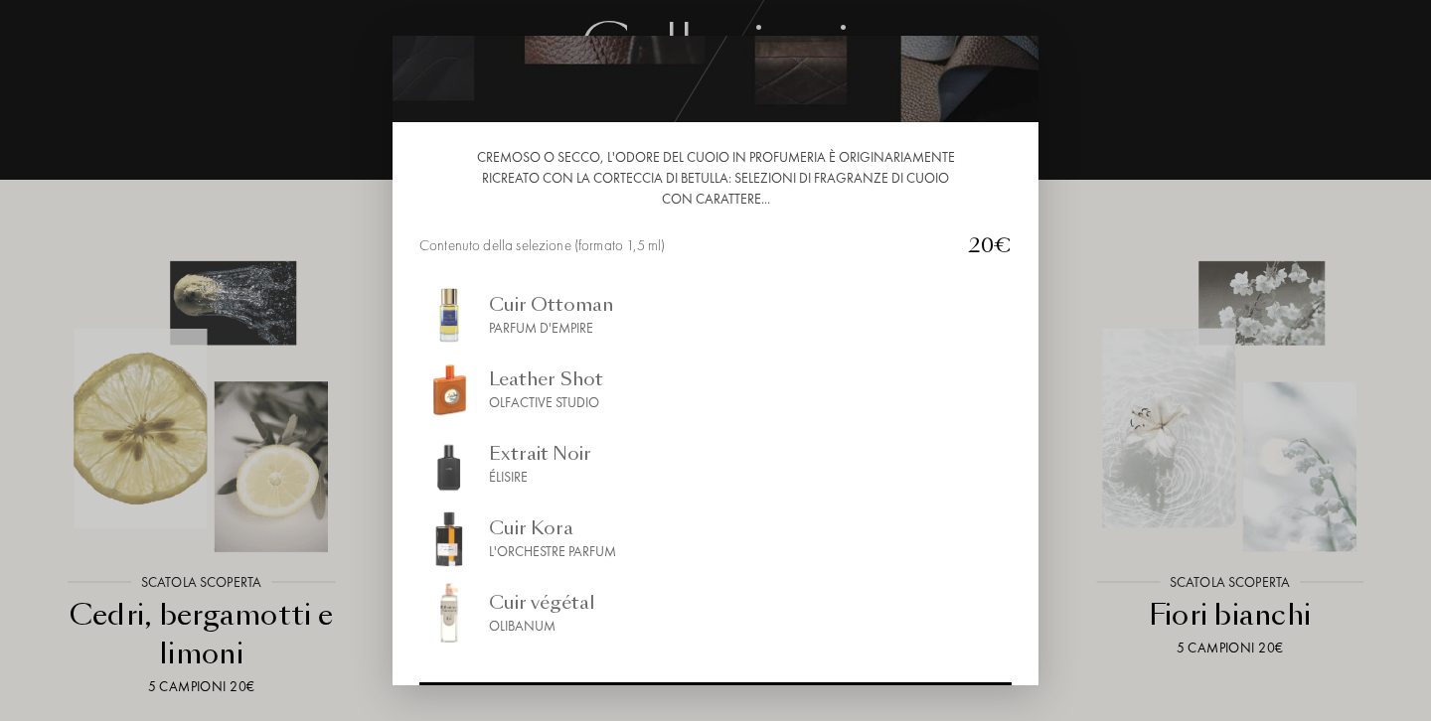
click at [354, 538] on div at bounding box center [715, 360] width 1431 height 721
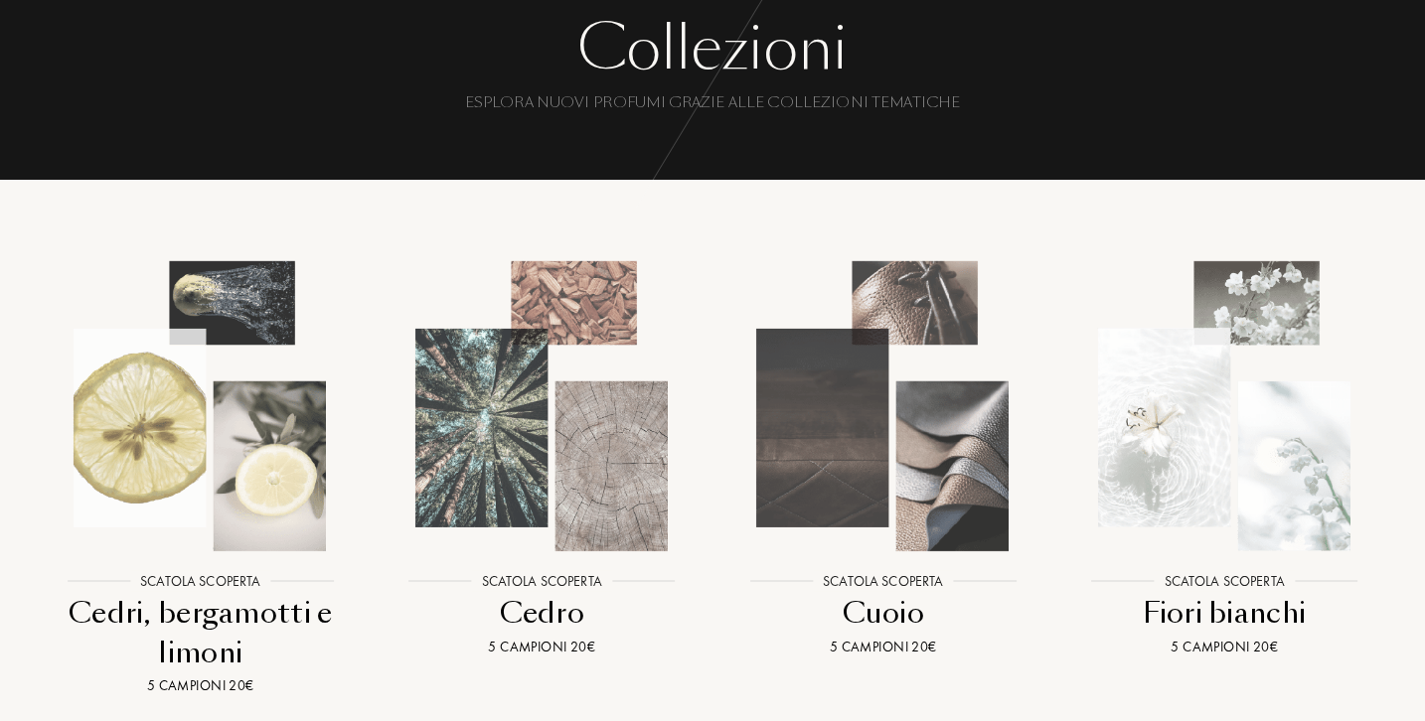
click at [1233, 448] on img at bounding box center [1224, 405] width 307 height 307
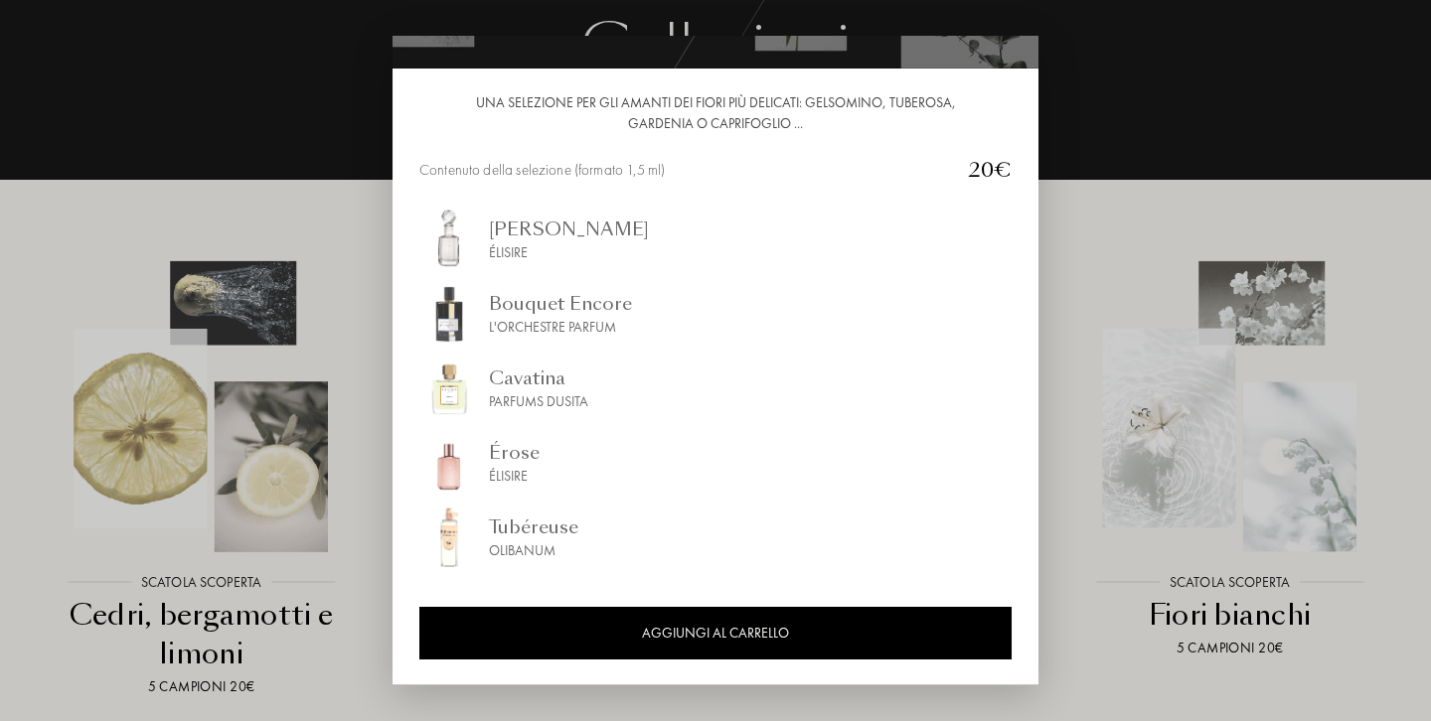
scroll to position [175, 0]
click at [1105, 428] on div at bounding box center [715, 360] width 1431 height 721
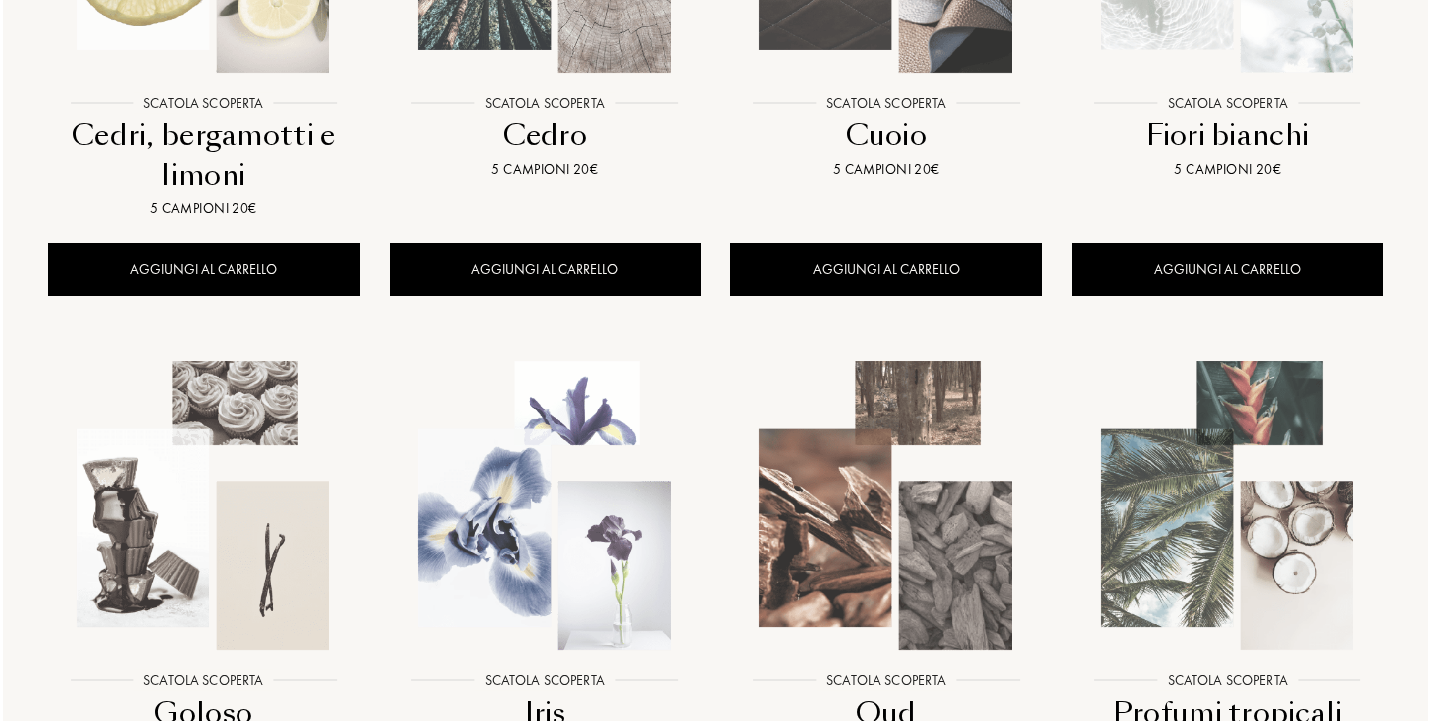
scroll to position [610, 0]
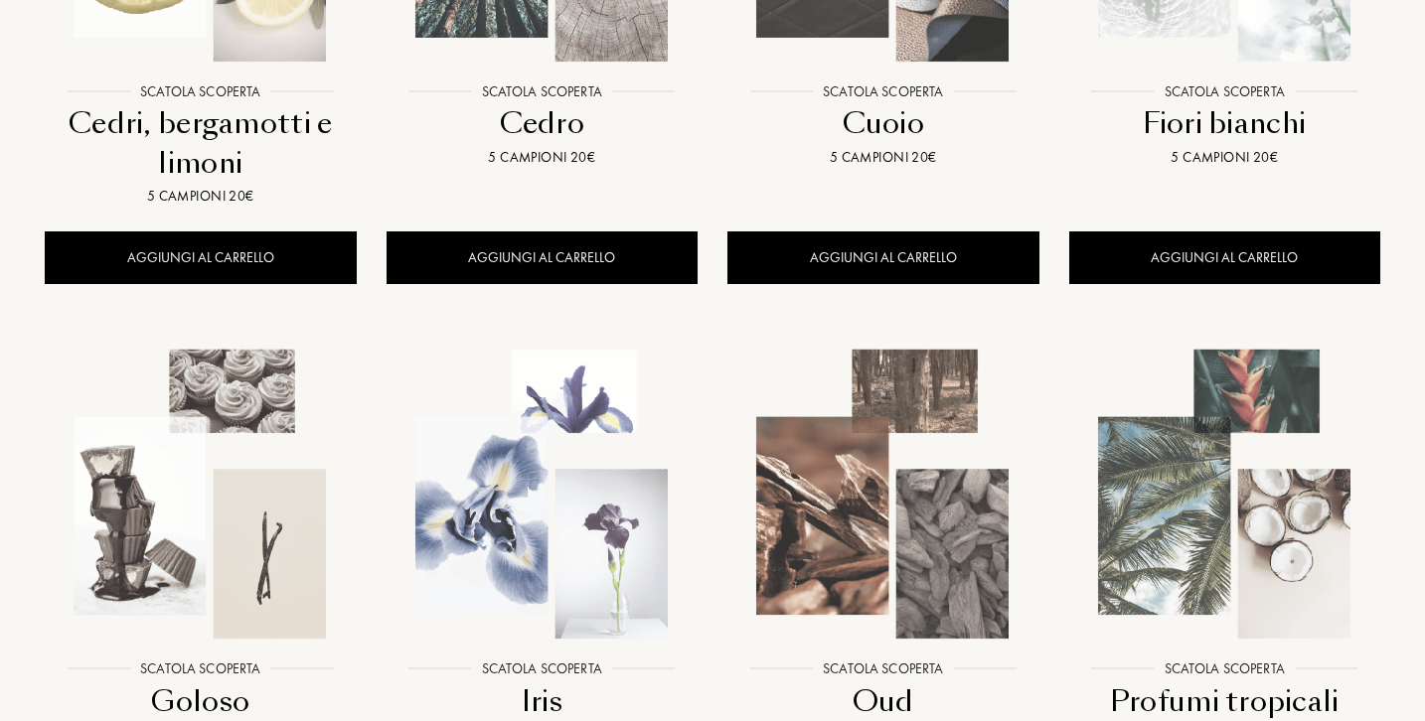
click at [233, 526] on img at bounding box center [200, 494] width 307 height 307
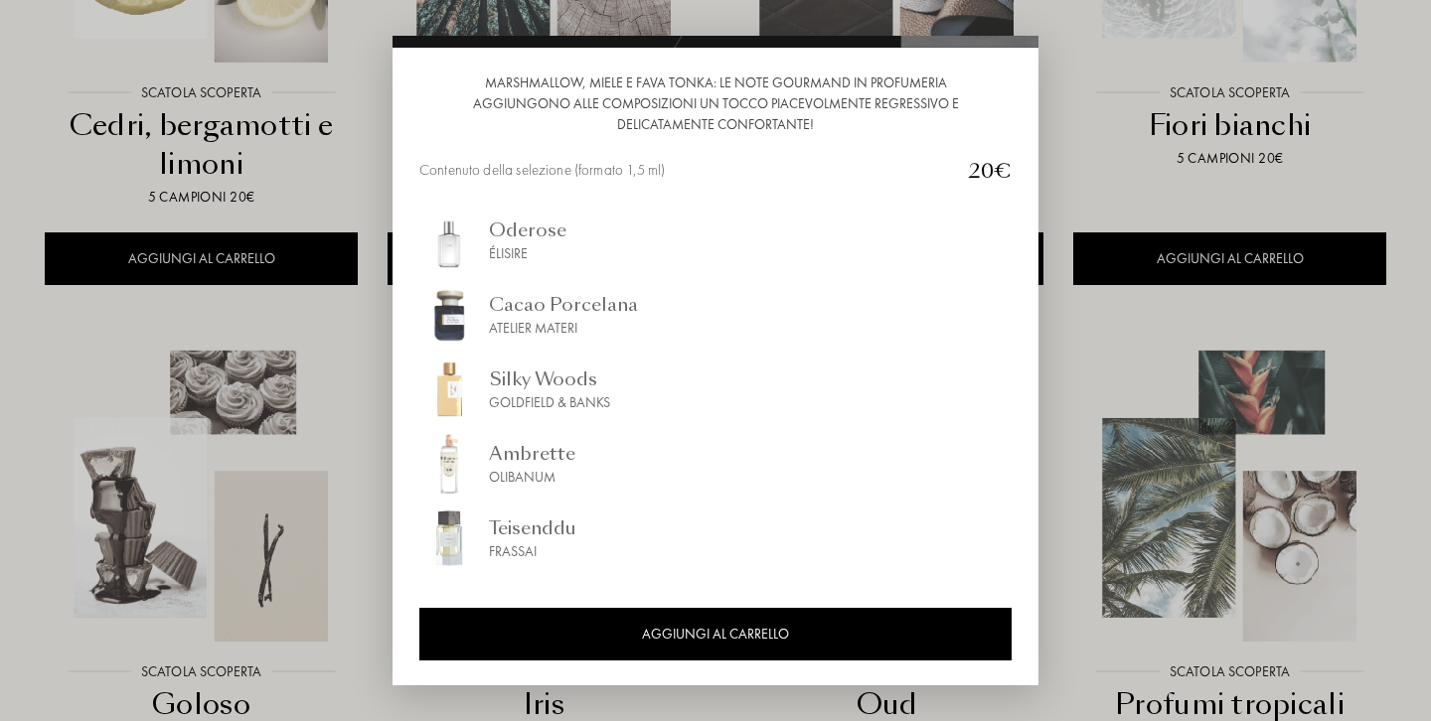
scroll to position [196, 0]
click at [277, 470] on div at bounding box center [715, 360] width 1431 height 721
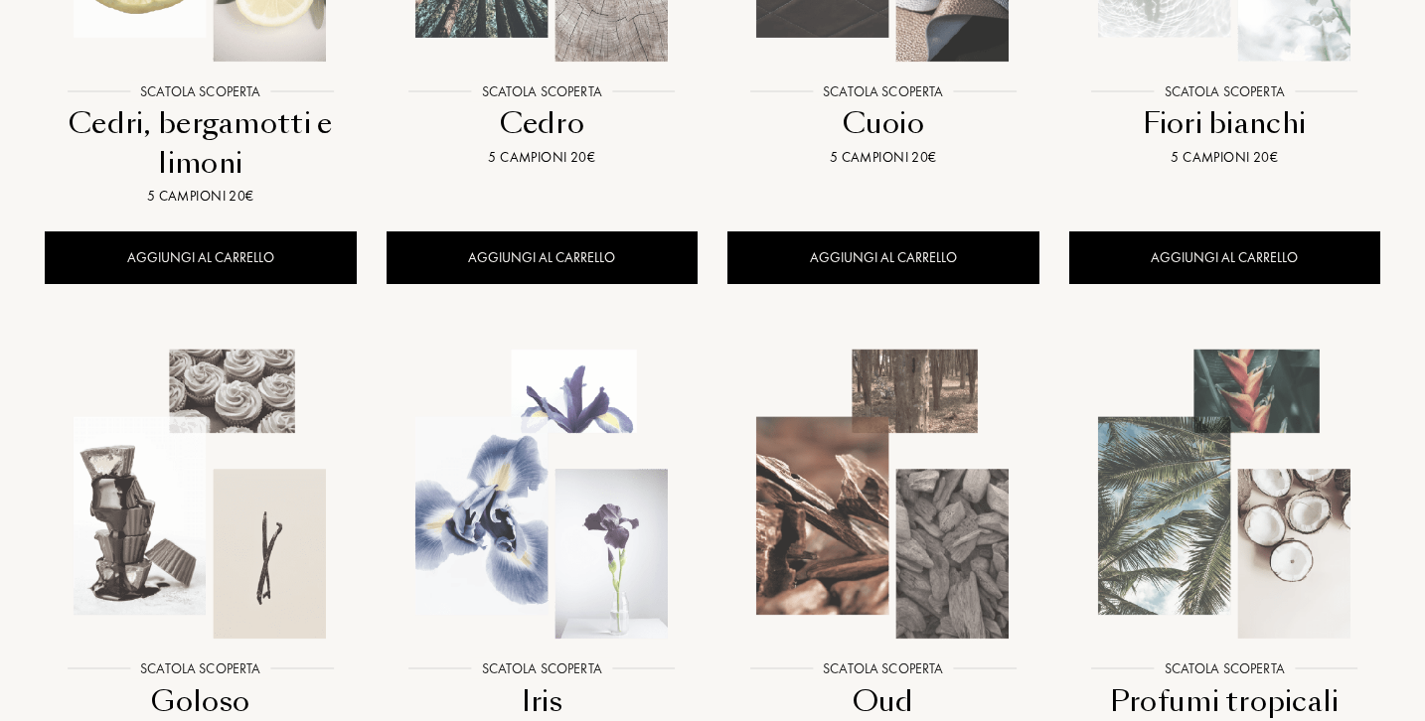
click at [517, 450] on img at bounding box center [541, 494] width 307 height 307
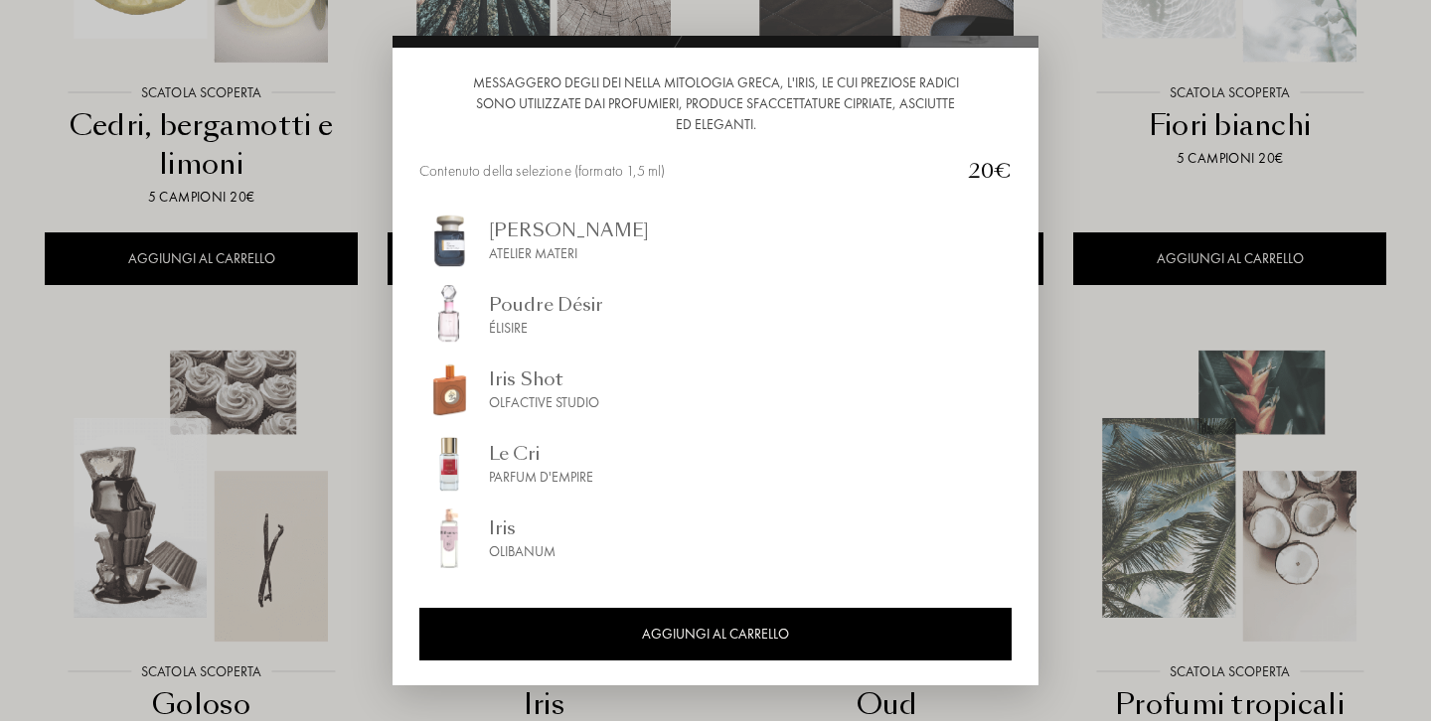
click at [296, 530] on div at bounding box center [715, 360] width 1431 height 721
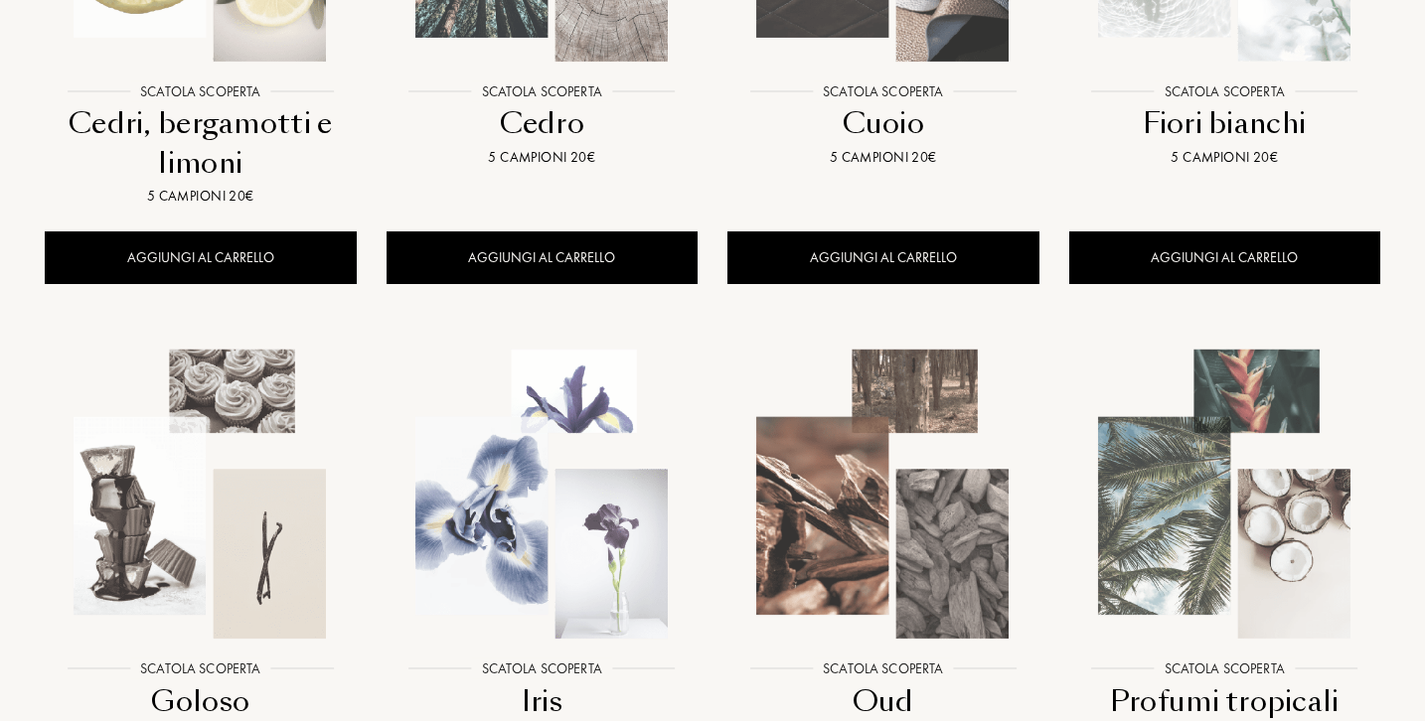
click at [892, 577] on img at bounding box center [882, 494] width 307 height 307
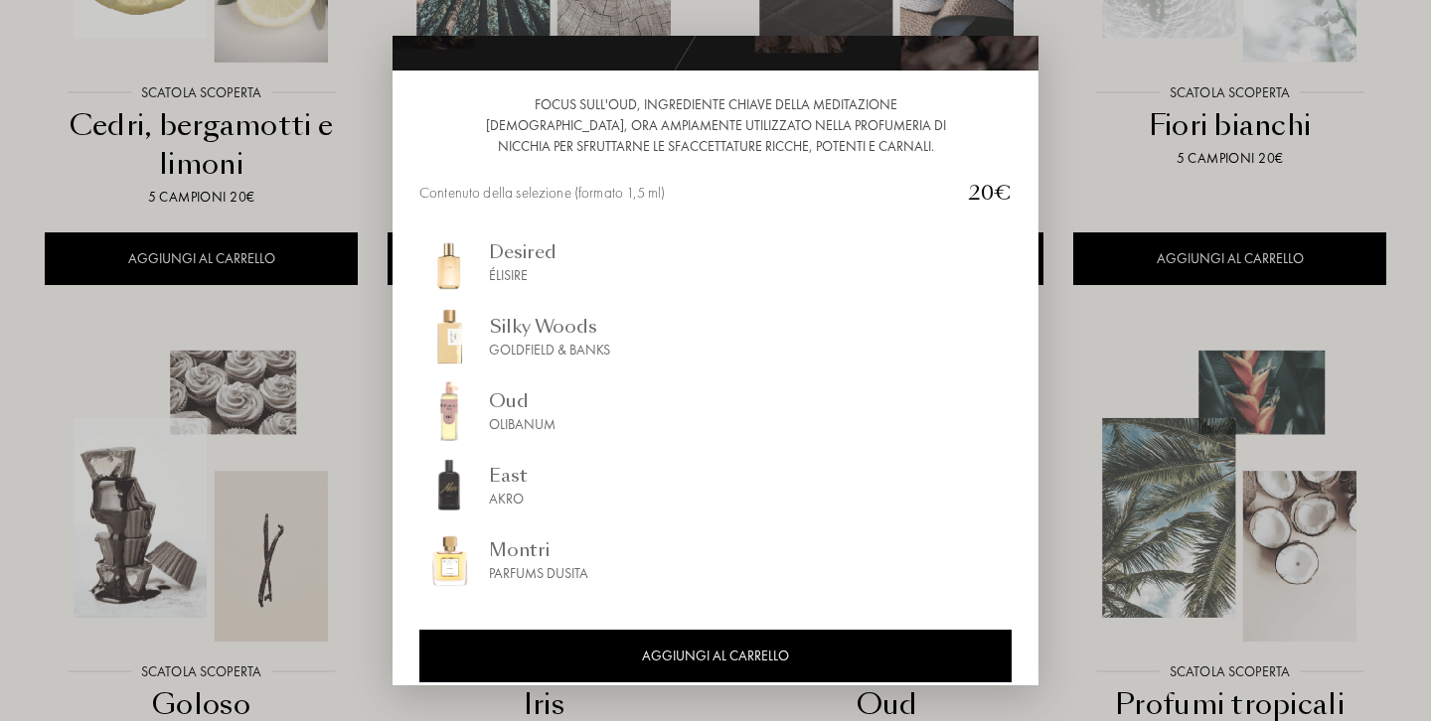
scroll to position [178, 0]
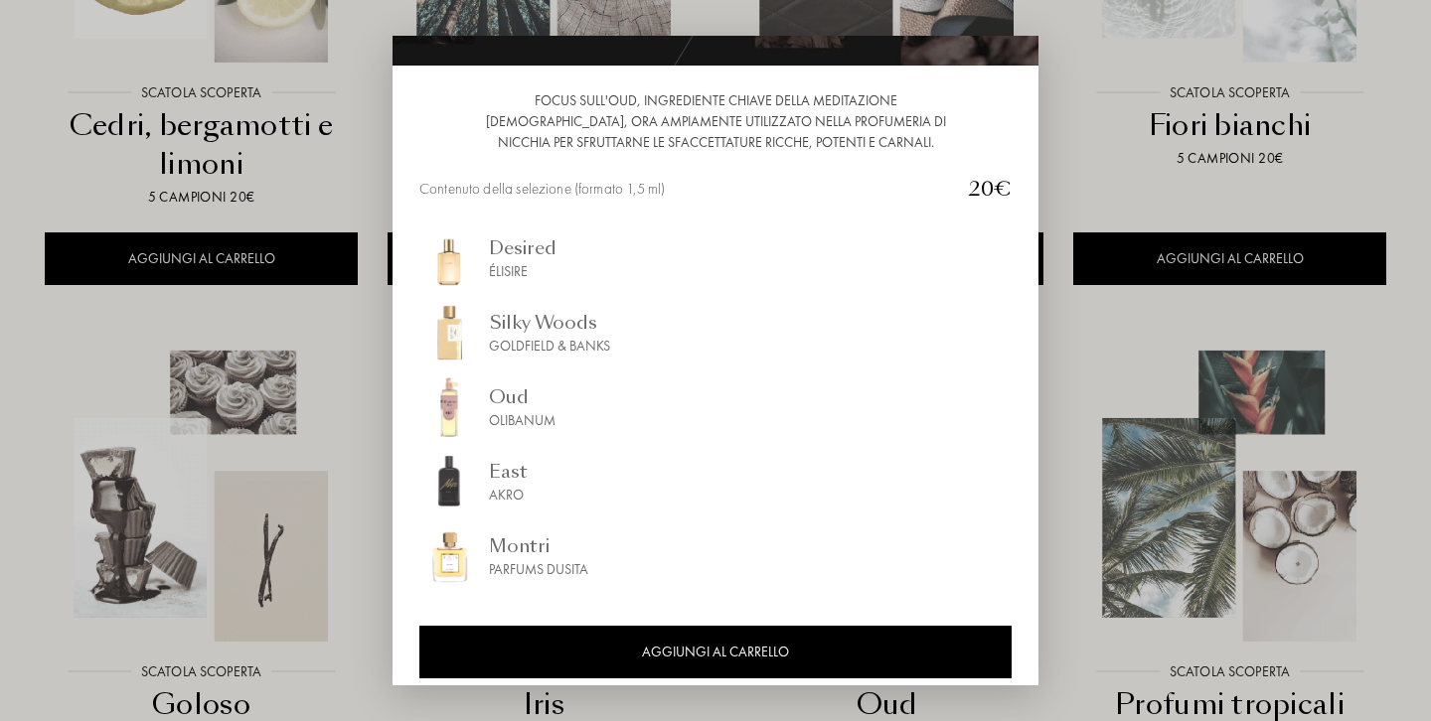
click at [315, 488] on div at bounding box center [715, 360] width 1431 height 721
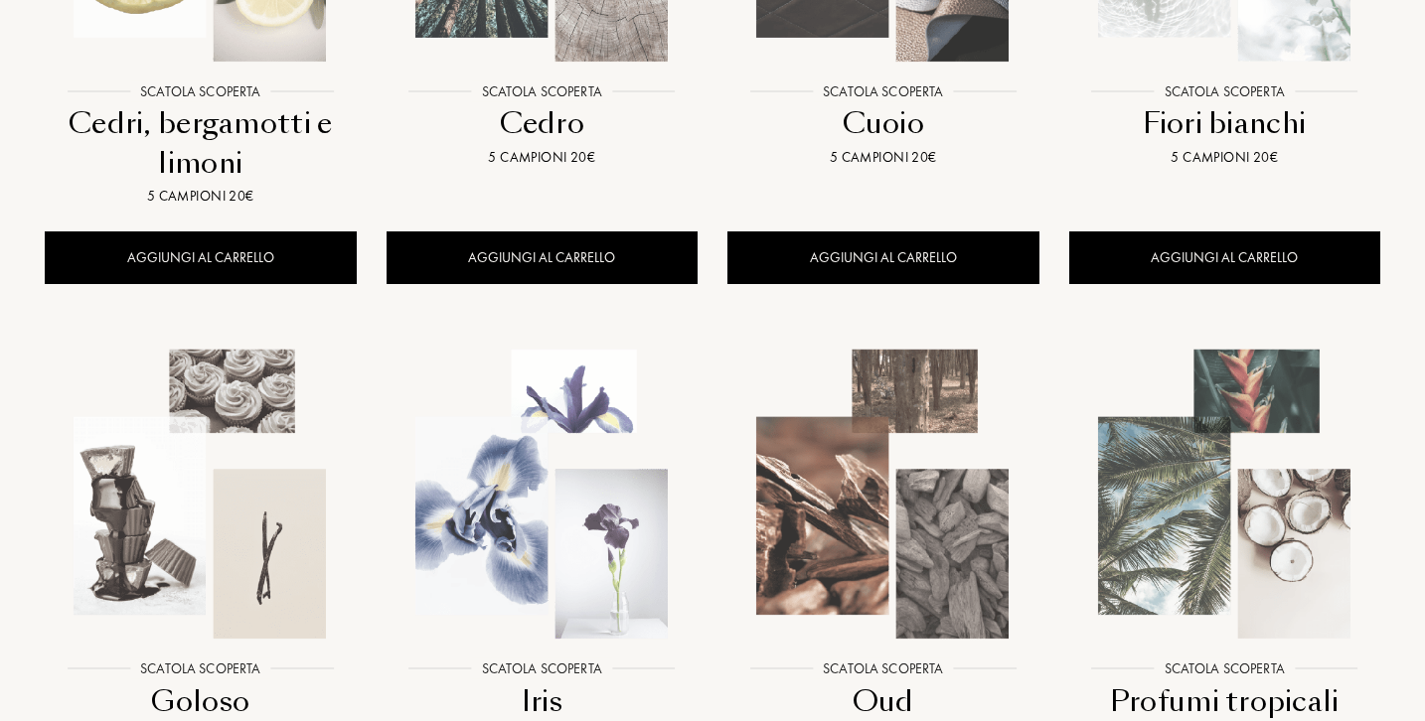
click at [1165, 406] on img at bounding box center [1224, 494] width 307 height 307
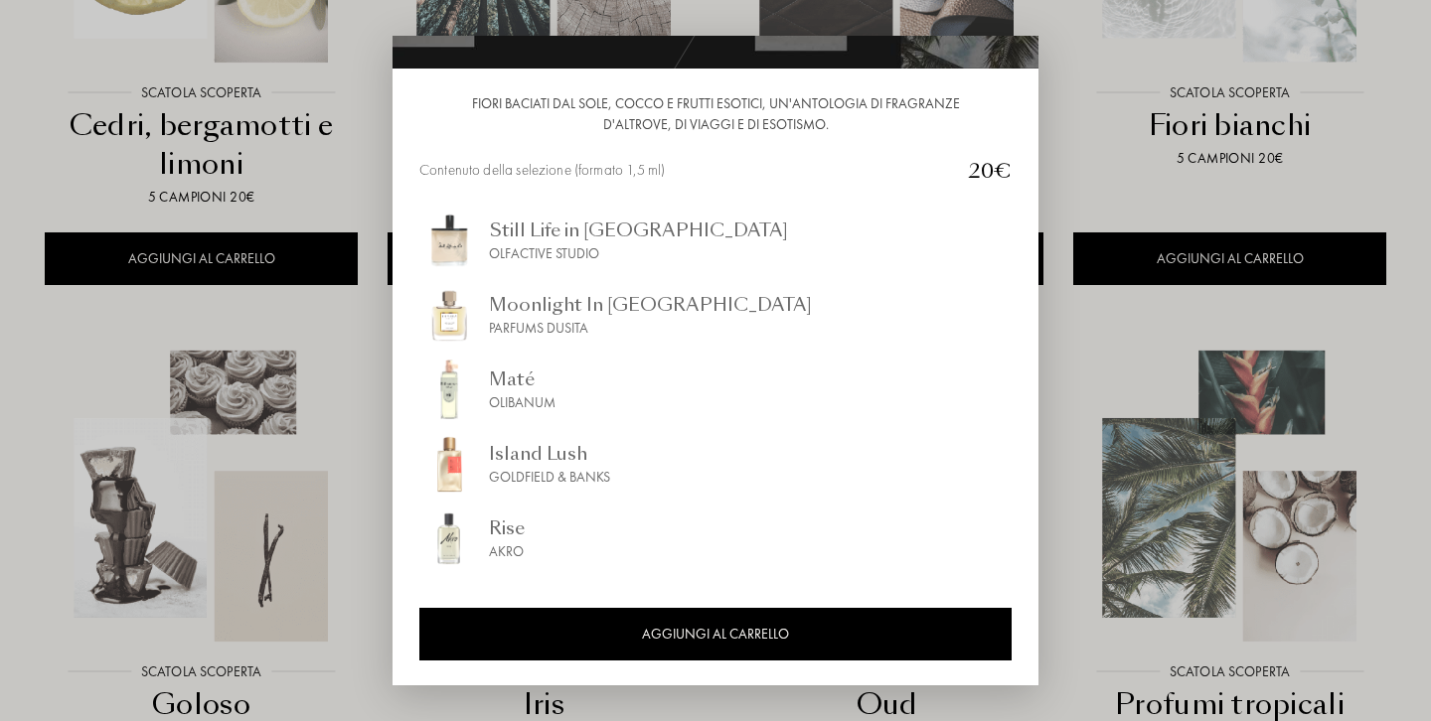
scroll to position [175, 0]
click at [252, 508] on div at bounding box center [715, 360] width 1431 height 721
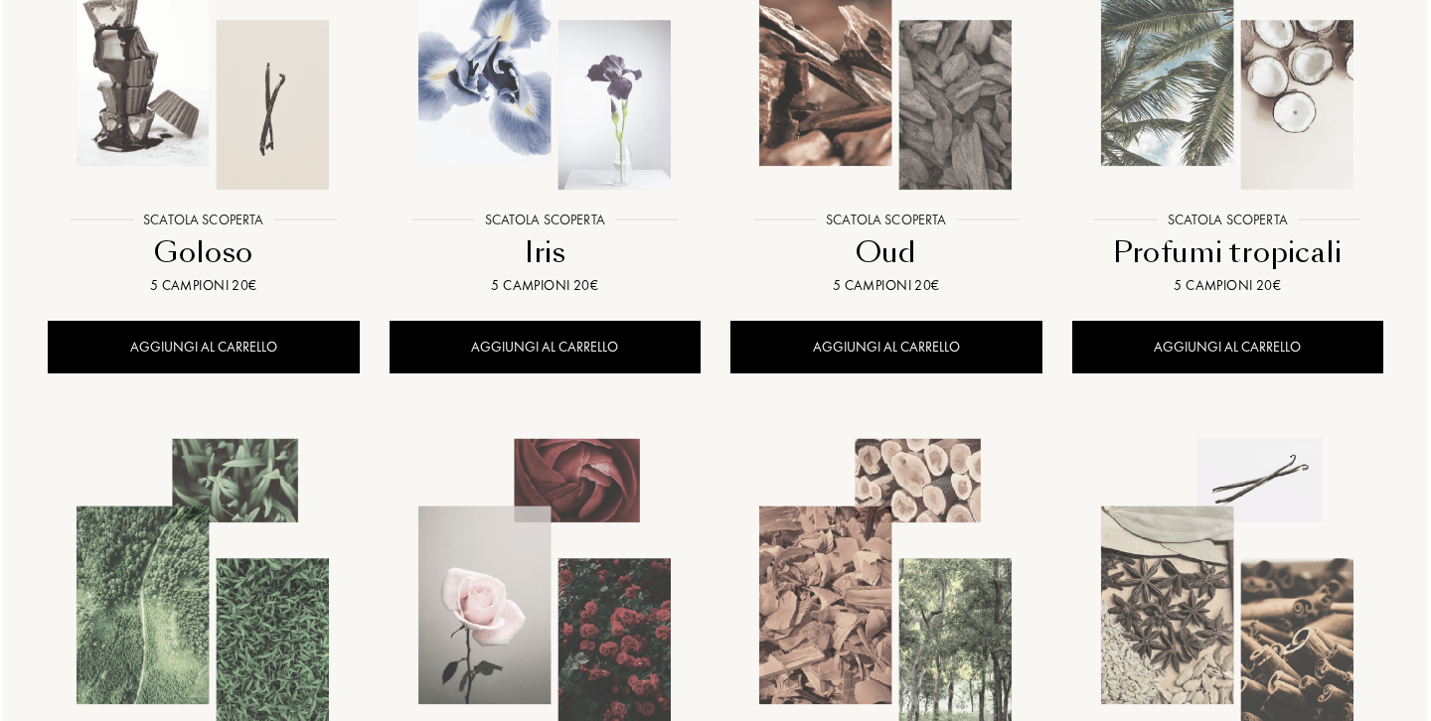
scroll to position [1121, 0]
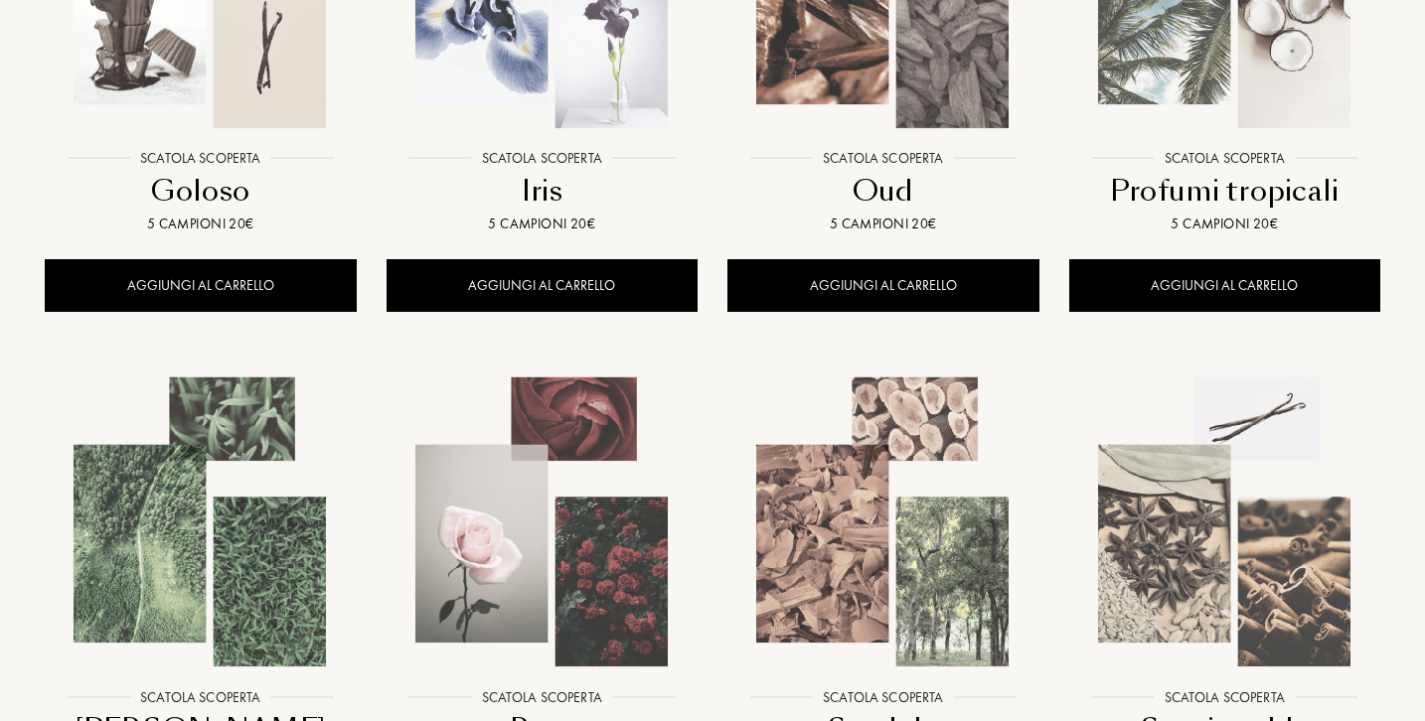
click at [235, 537] on img at bounding box center [200, 522] width 307 height 307
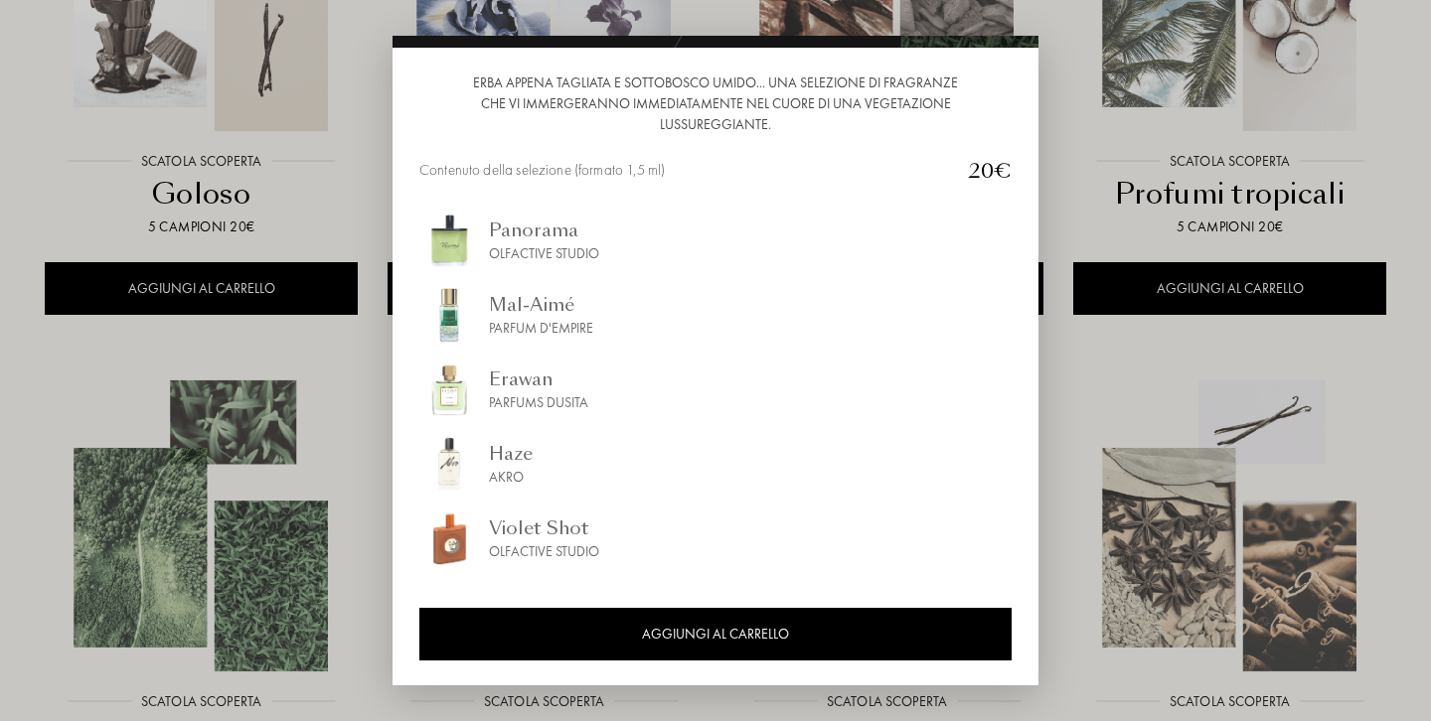
scroll to position [196, 0]
click at [265, 482] on div at bounding box center [715, 360] width 1431 height 721
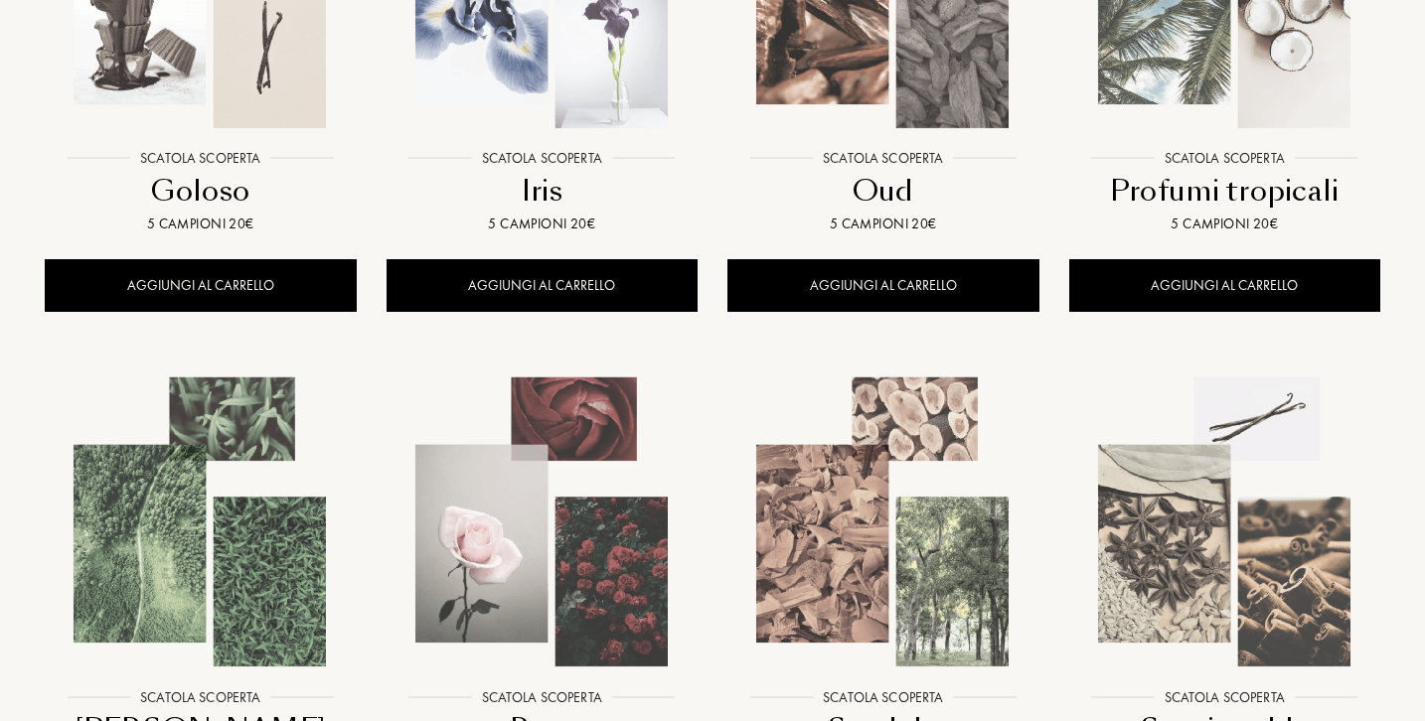
click at [537, 489] on img at bounding box center [541, 522] width 307 height 307
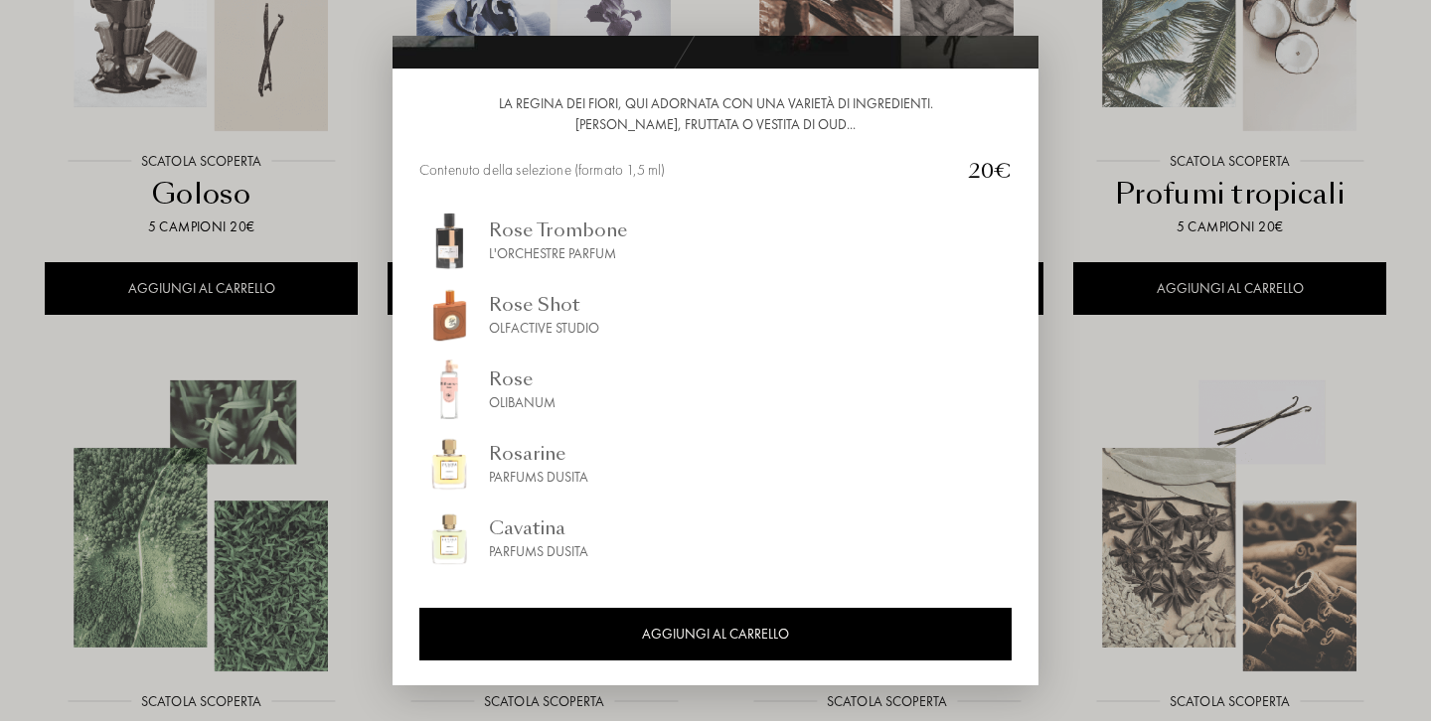
scroll to position [175, 0]
click at [461, 545] on img at bounding box center [449, 539] width 60 height 60
click at [349, 437] on div at bounding box center [715, 360] width 1431 height 721
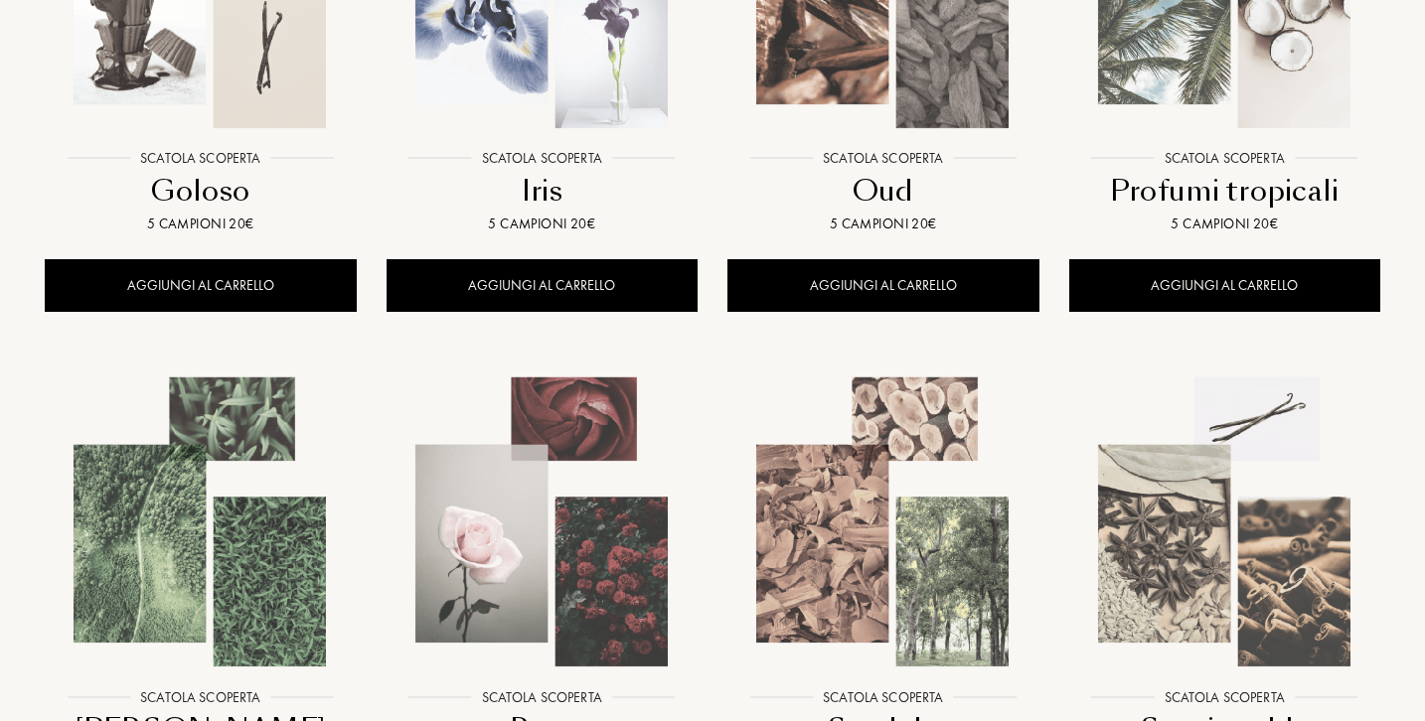
click at [875, 486] on img at bounding box center [882, 522] width 307 height 307
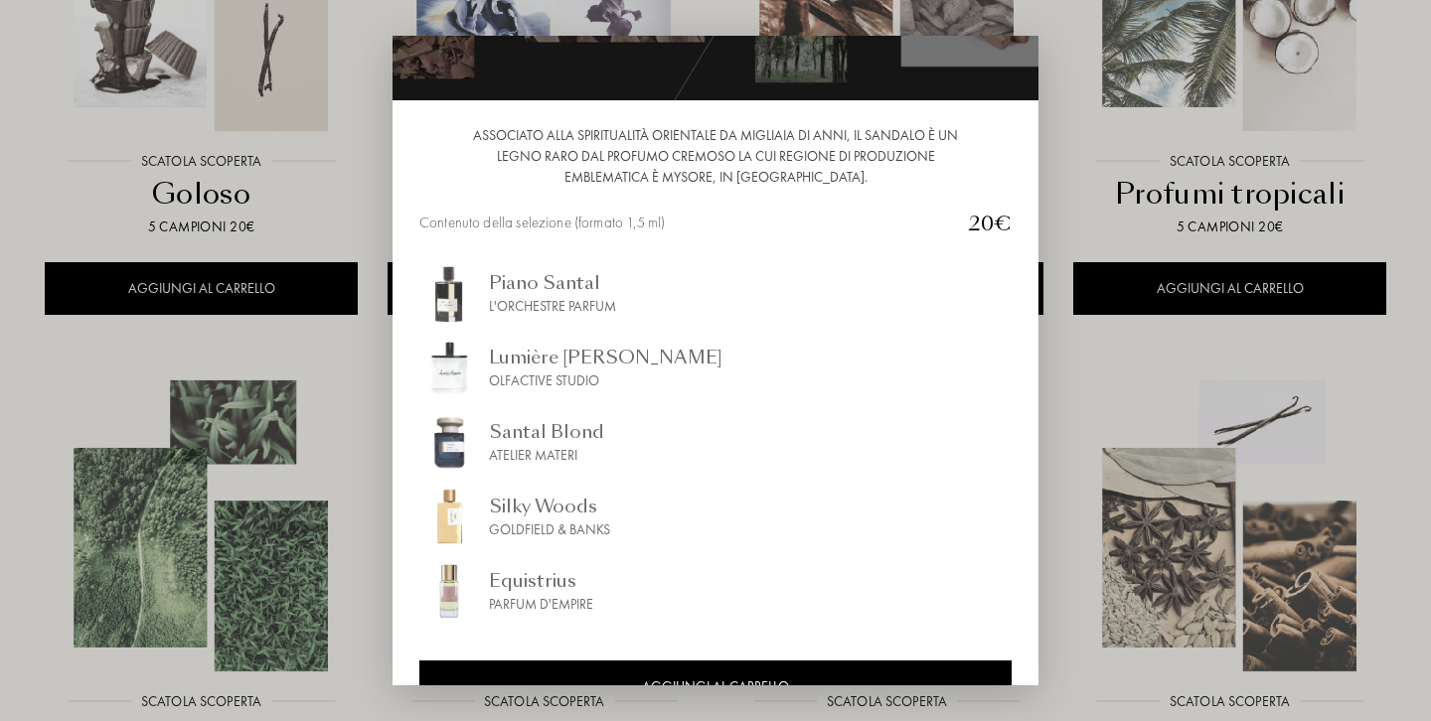
scroll to position [145, 0]
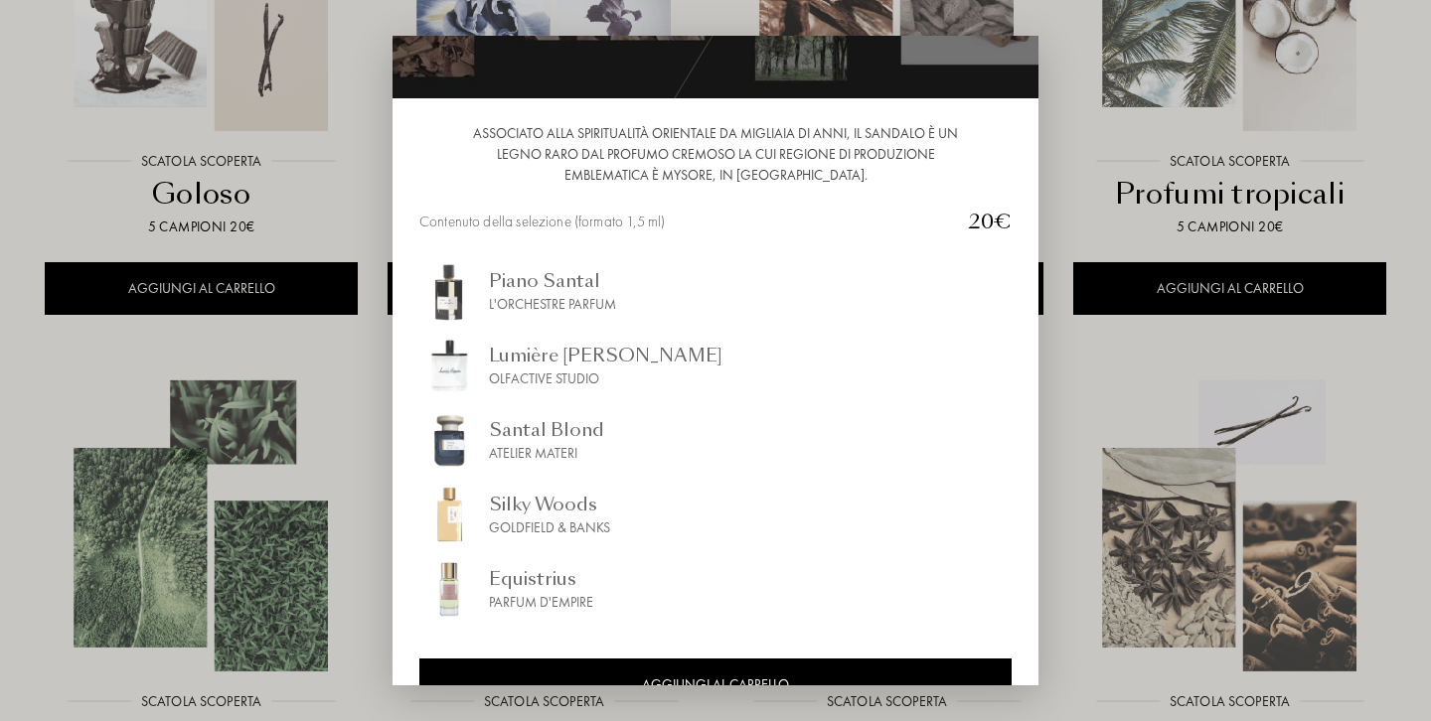
click at [371, 492] on div at bounding box center [715, 360] width 1431 height 721
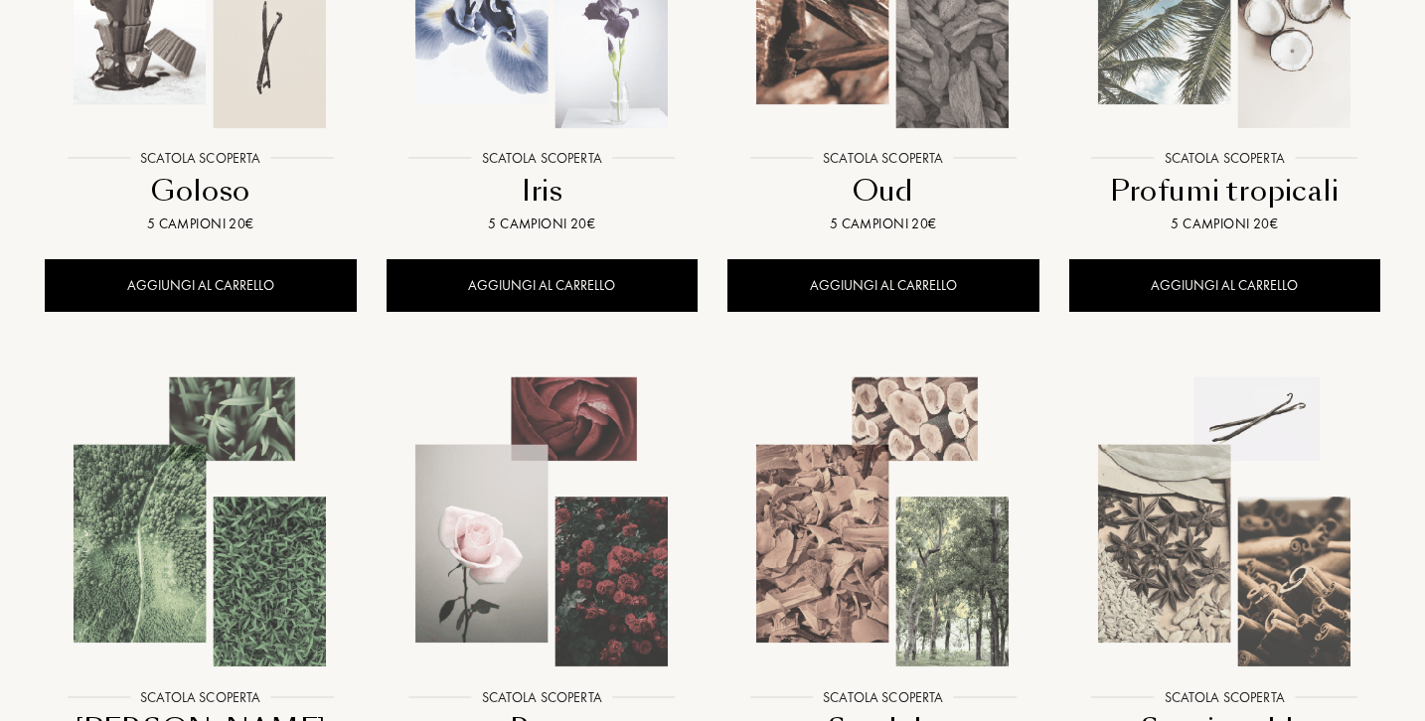
click at [1202, 510] on img at bounding box center [1224, 522] width 307 height 307
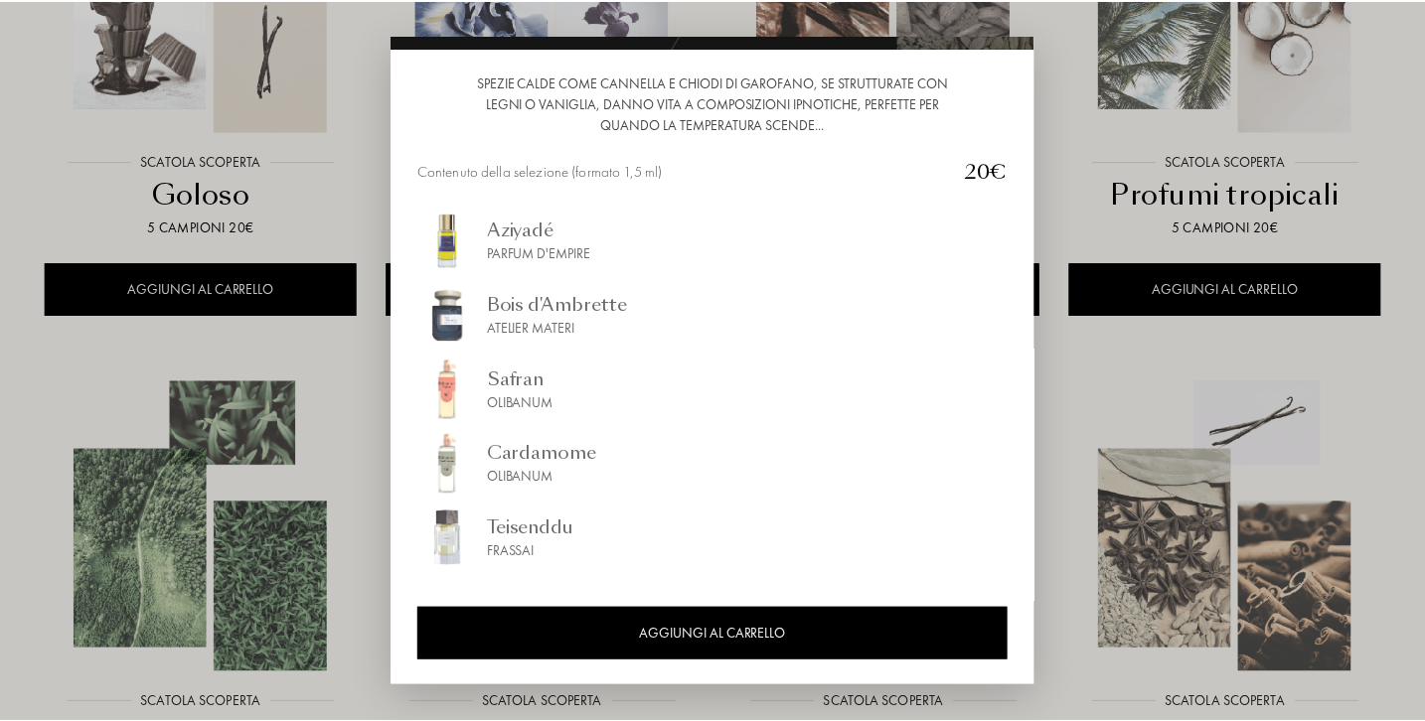
scroll to position [196, 0]
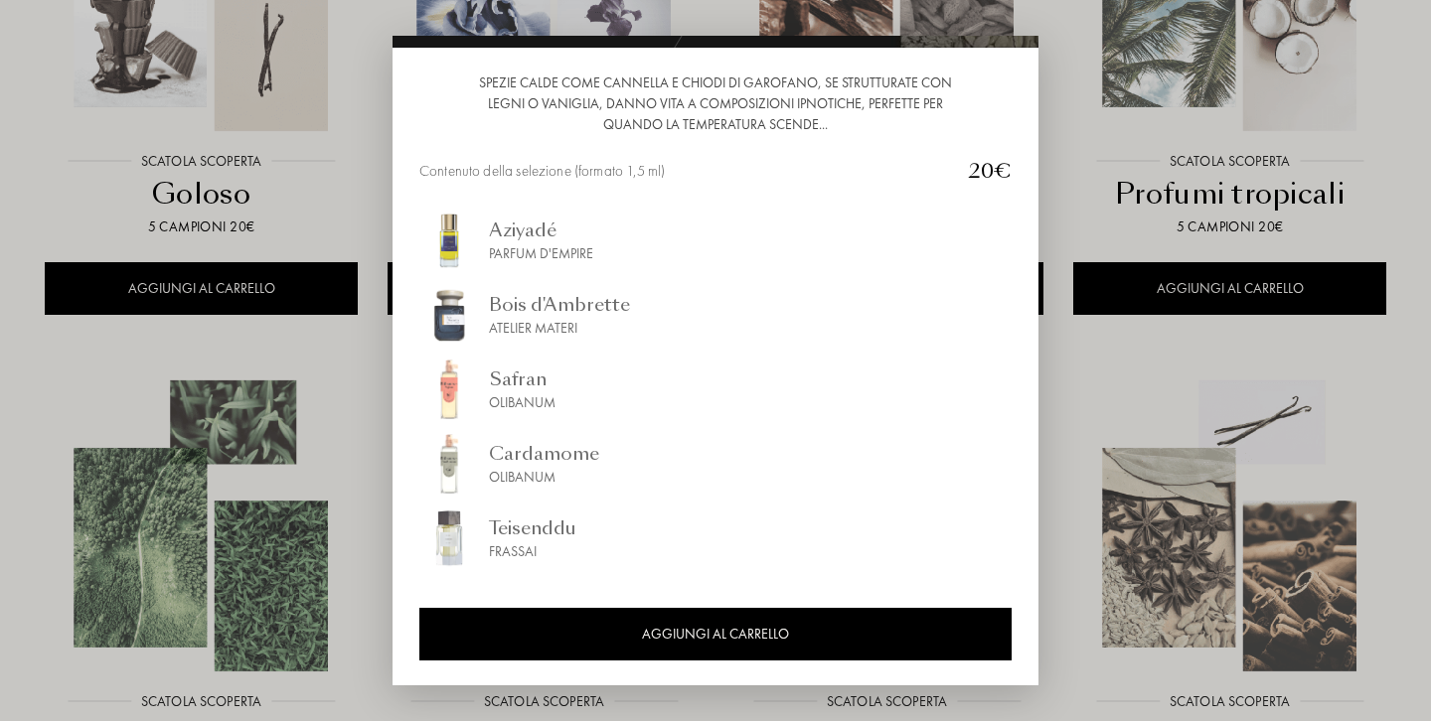
click at [1068, 411] on div at bounding box center [715, 360] width 1431 height 721
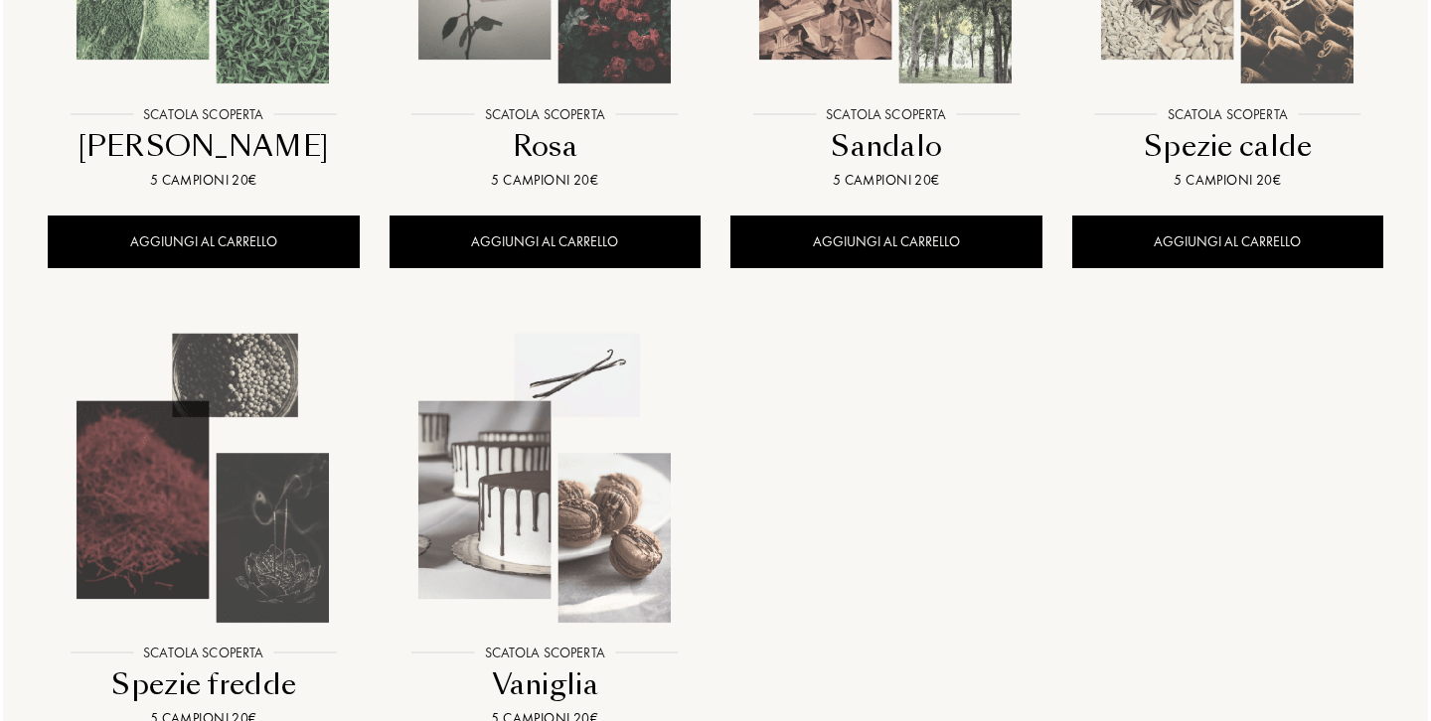
scroll to position [1714, 0]
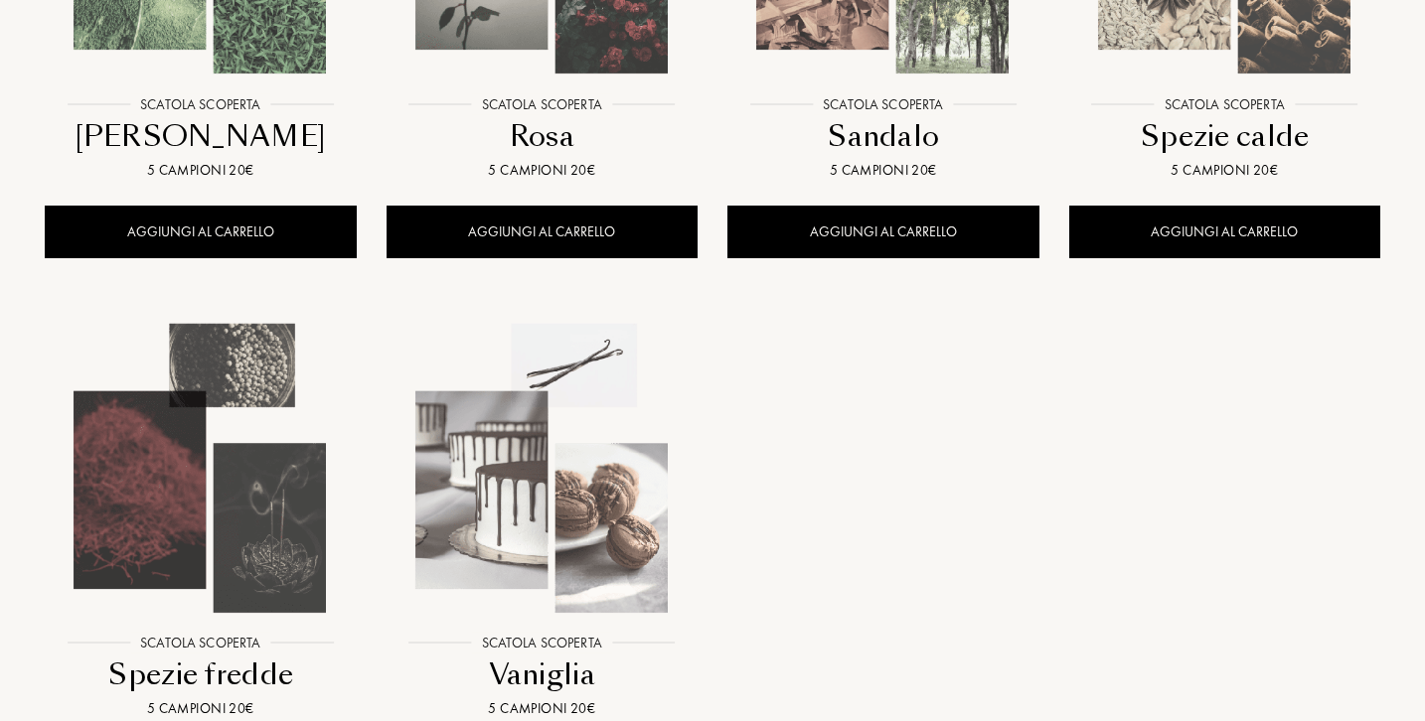
click at [239, 515] on img at bounding box center [200, 468] width 307 height 307
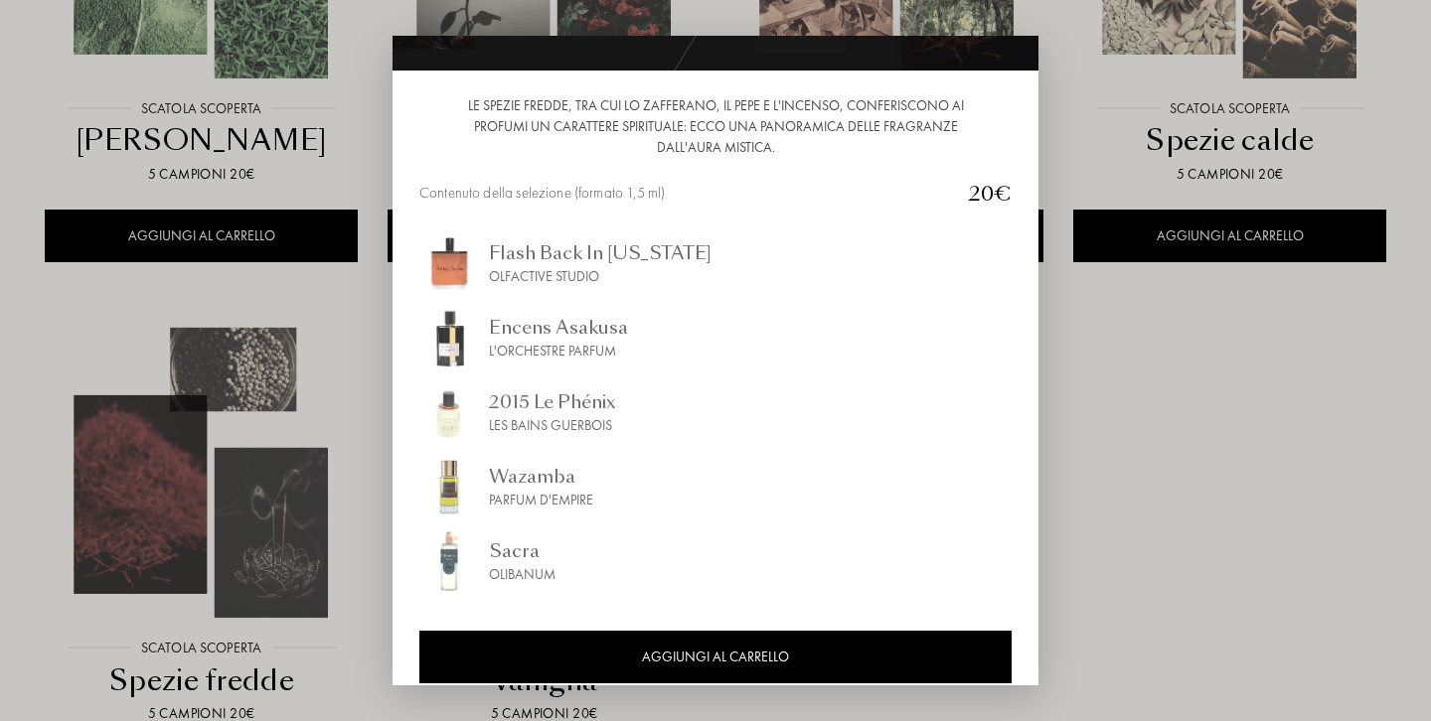
scroll to position [186, 0]
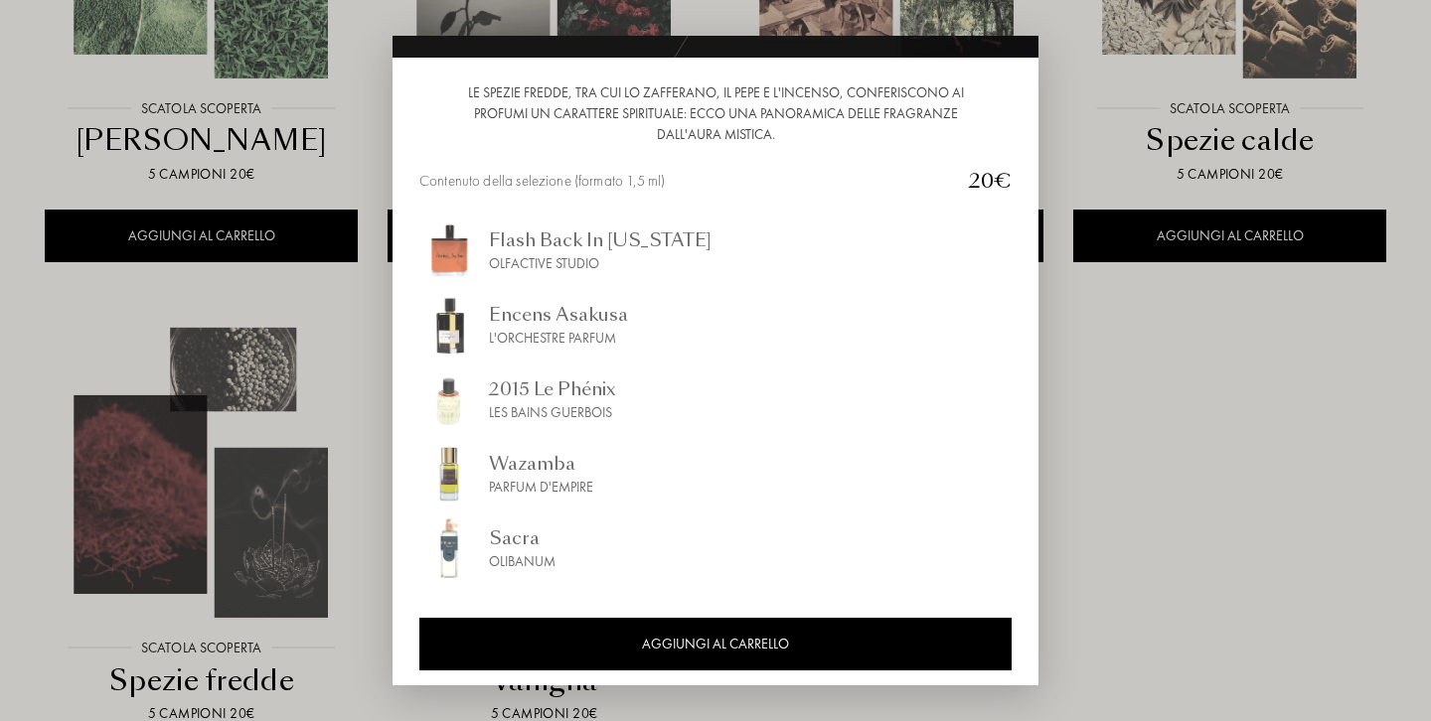
click at [284, 453] on div at bounding box center [715, 360] width 1431 height 721
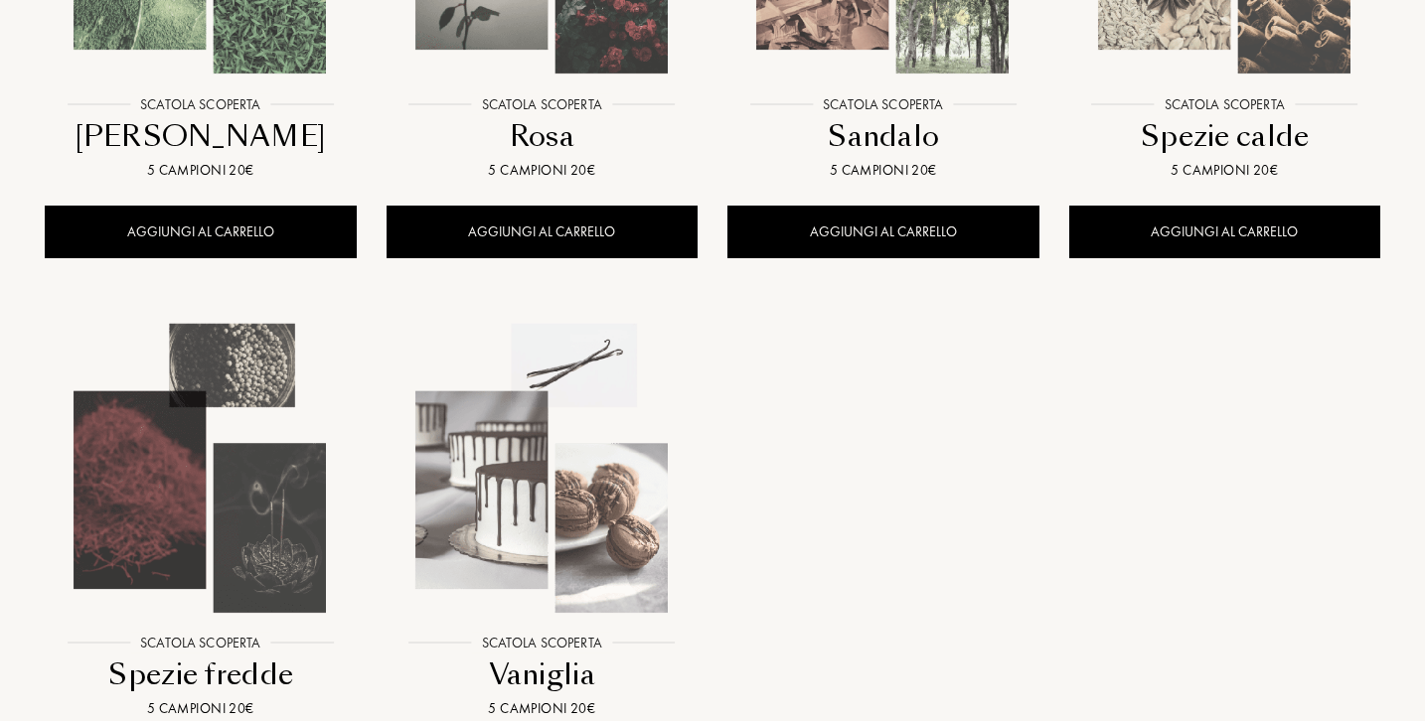
click at [503, 493] on img at bounding box center [541, 468] width 307 height 307
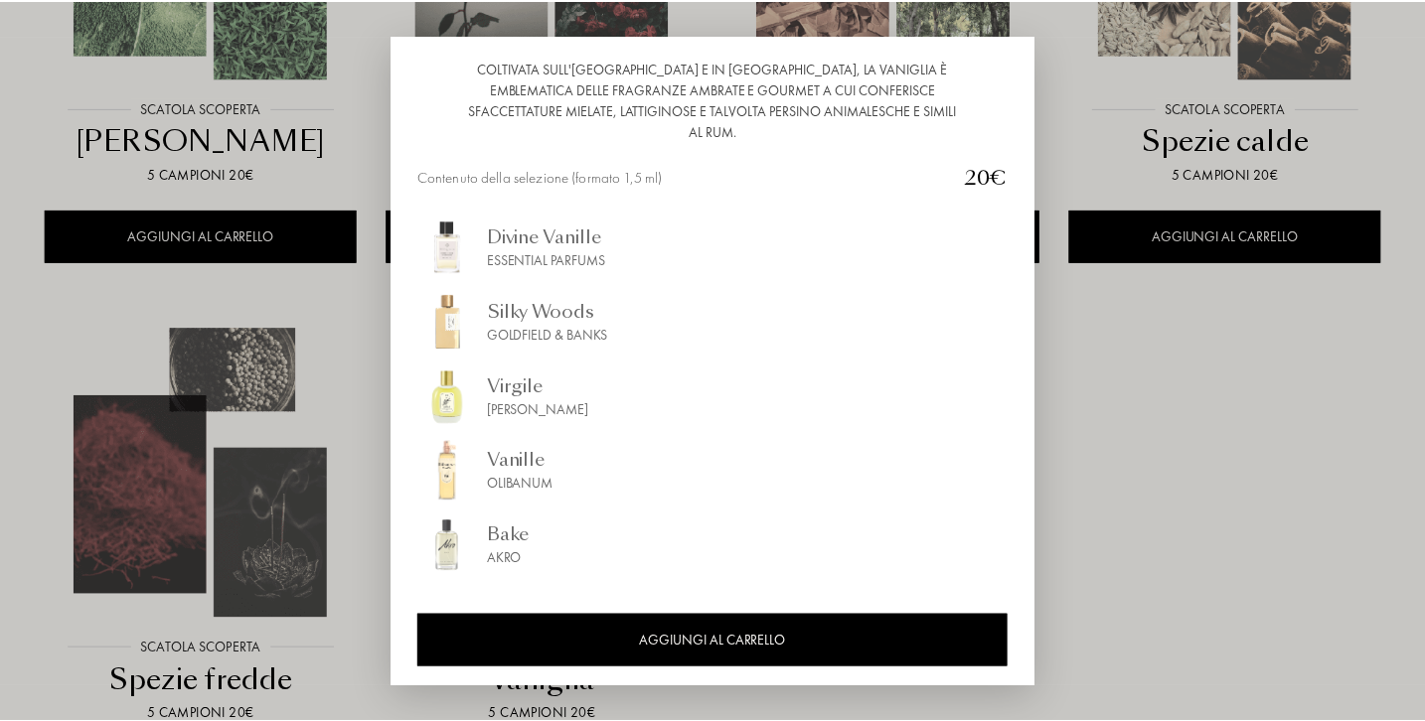
scroll to position [212, 0]
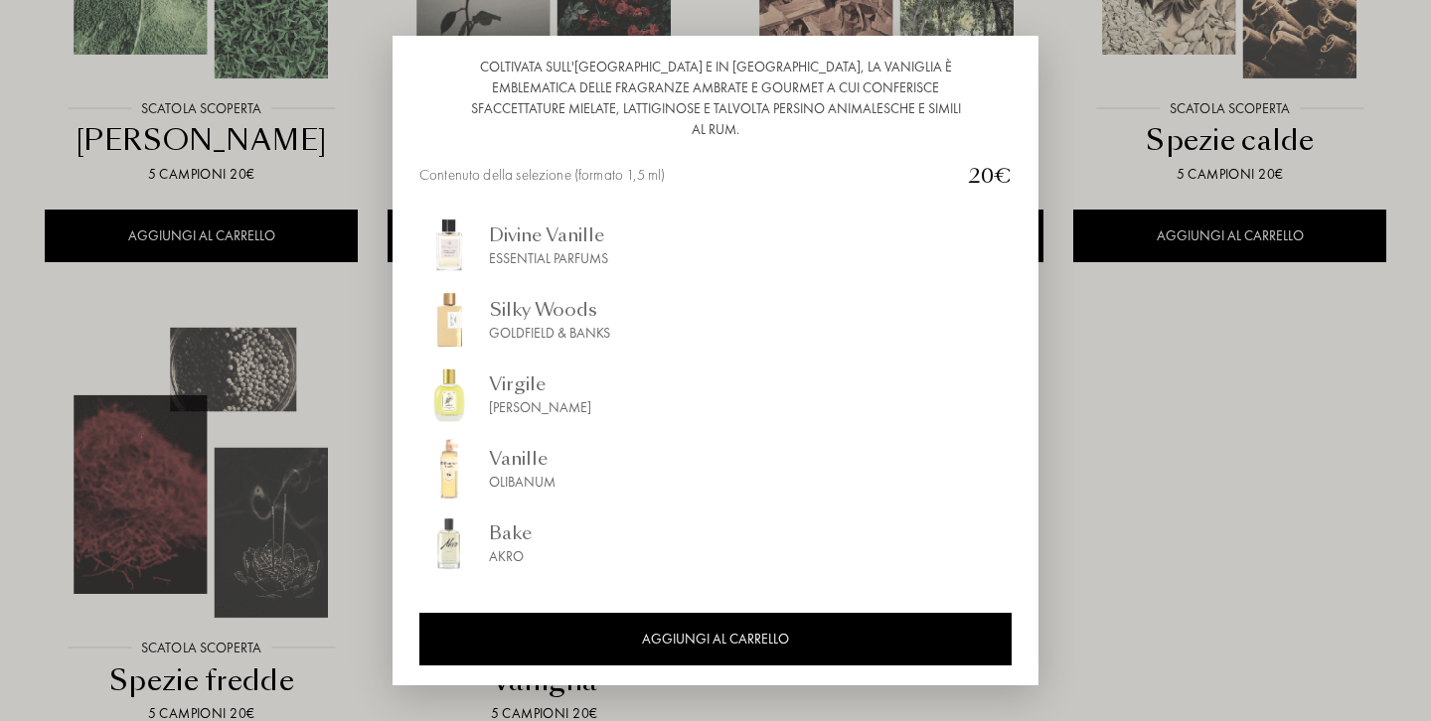
click at [343, 491] on div at bounding box center [715, 360] width 1431 height 721
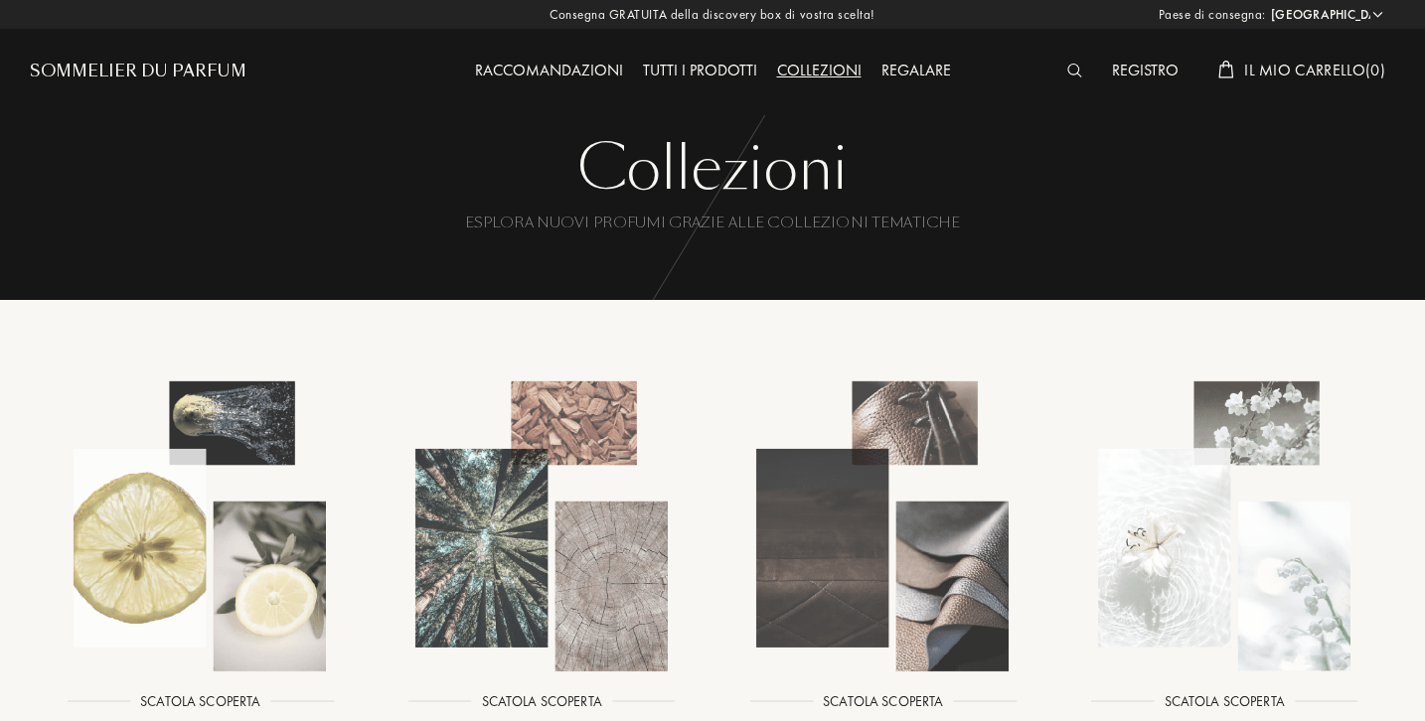
scroll to position [0, 0]
click at [549, 61] on div "Raccomandazioni" at bounding box center [549, 72] width 168 height 26
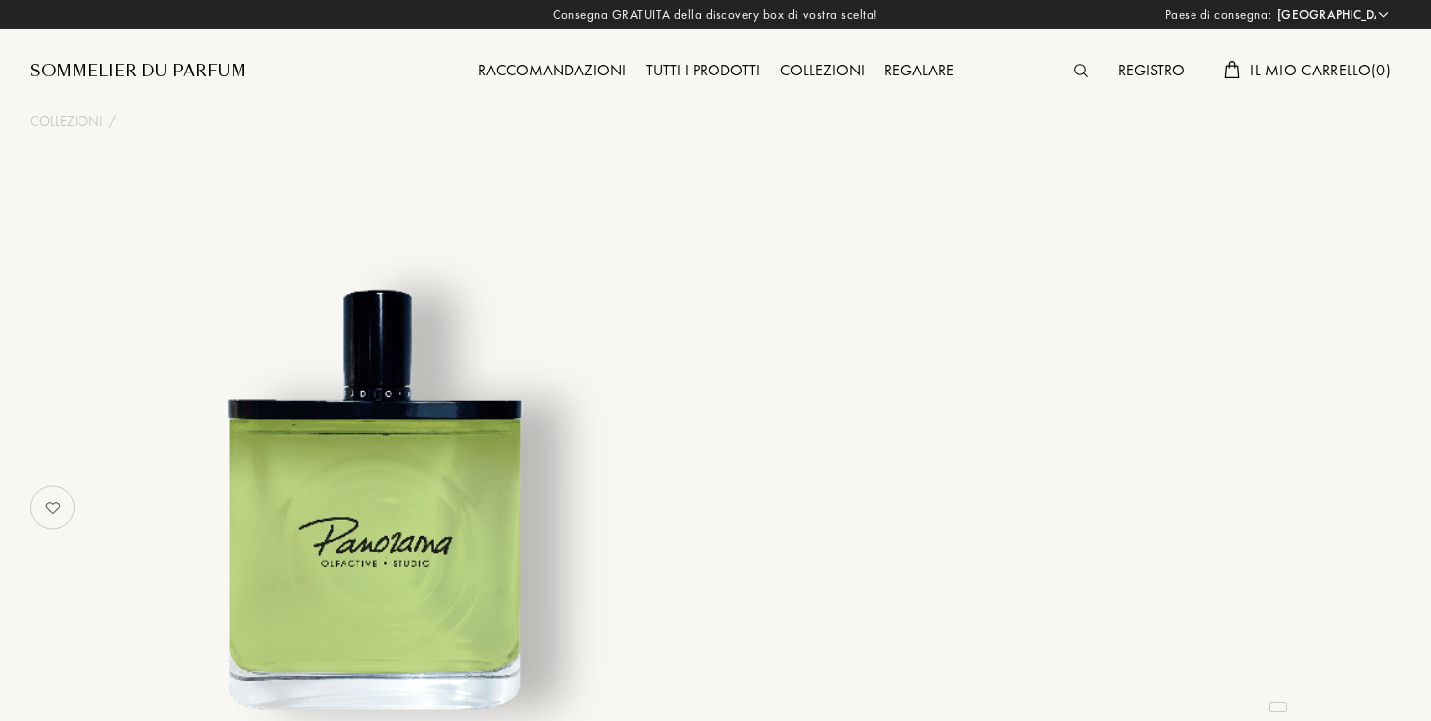
select select "IT"
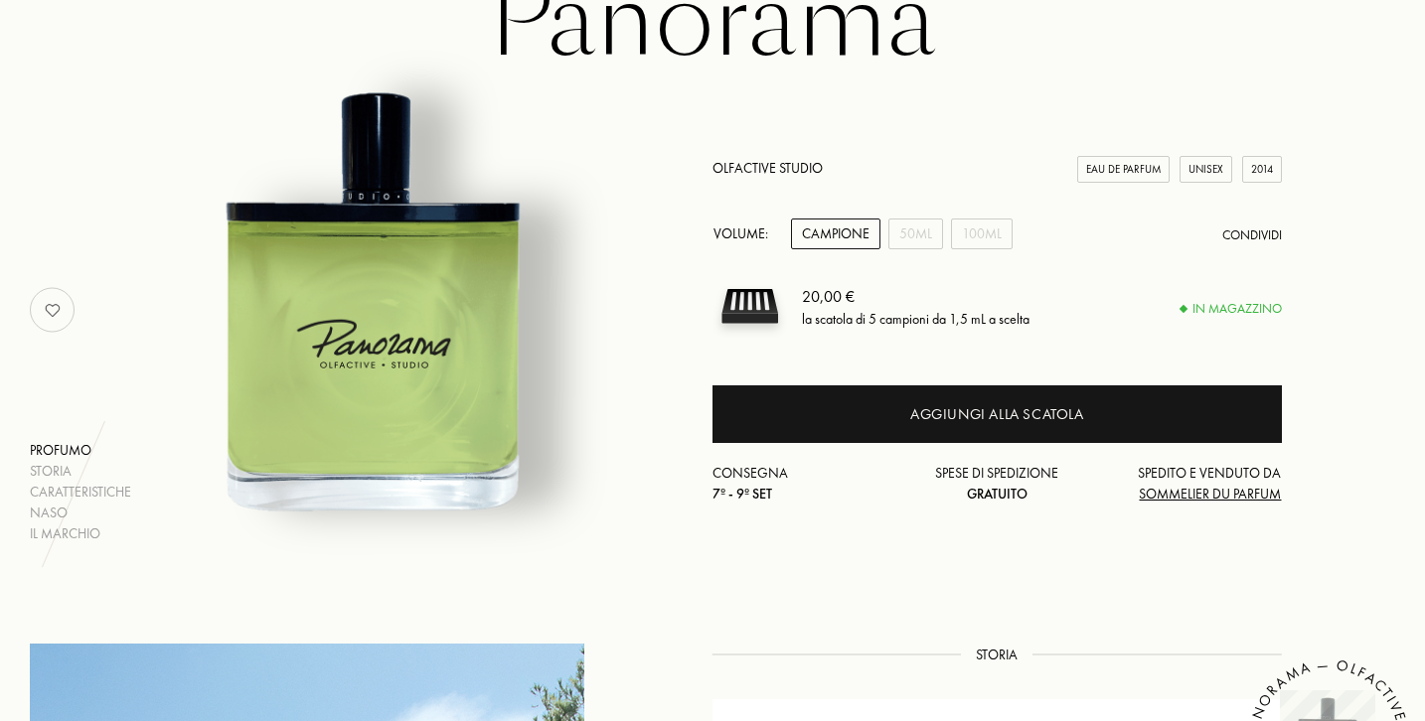
scroll to position [202, 0]
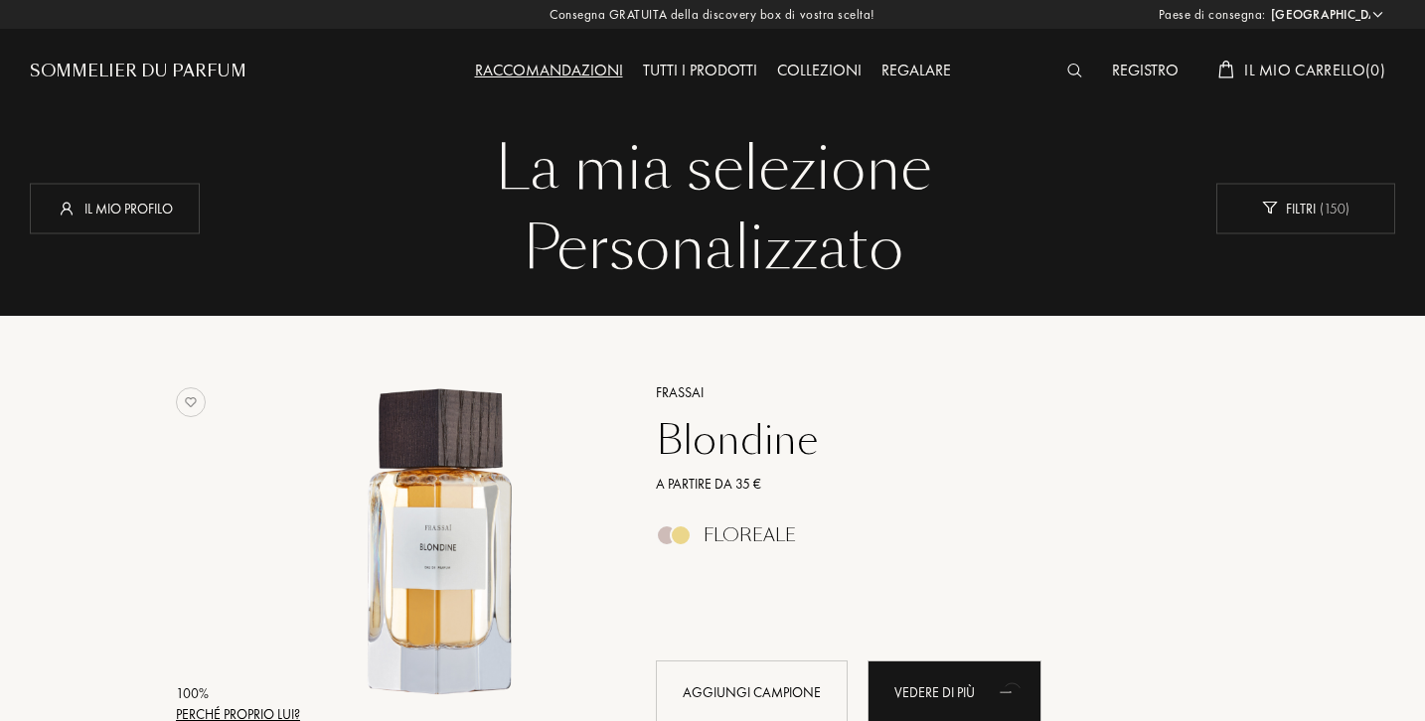
select select "IT"
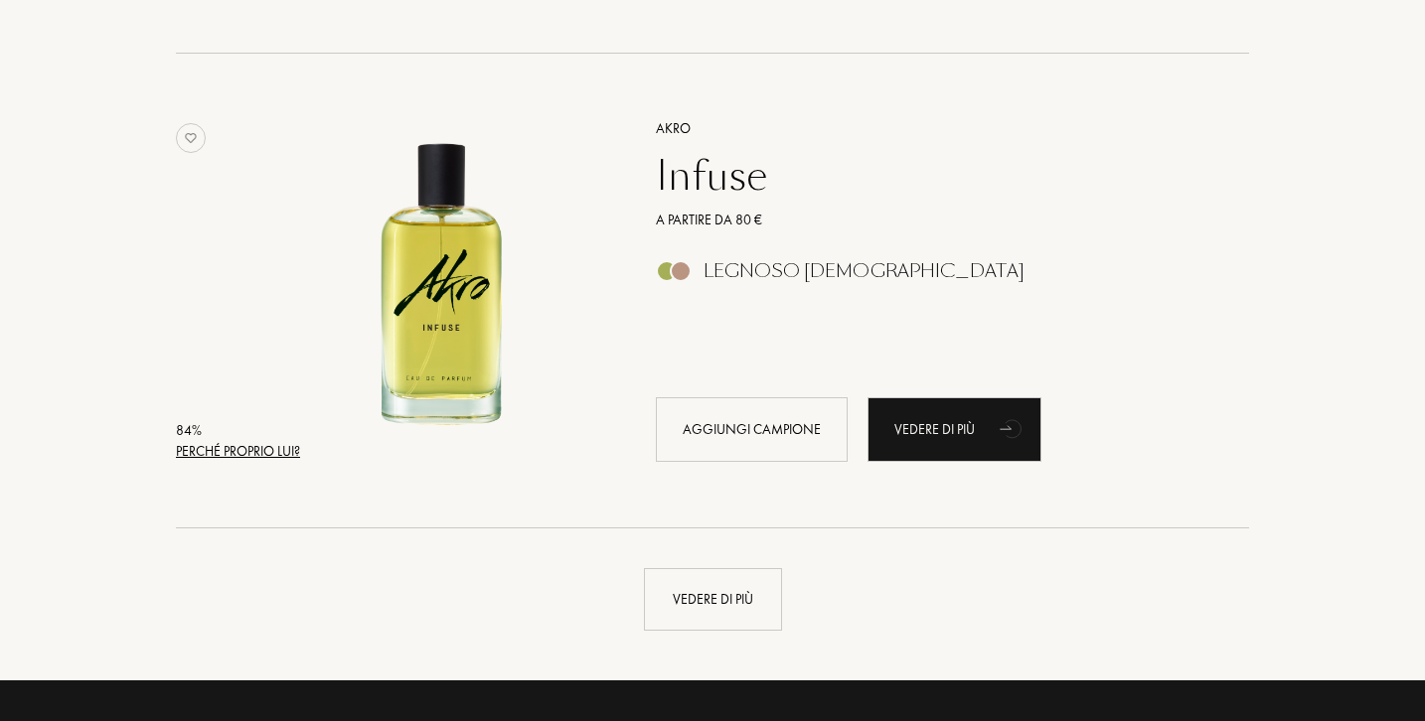
scroll to position [4506, 0]
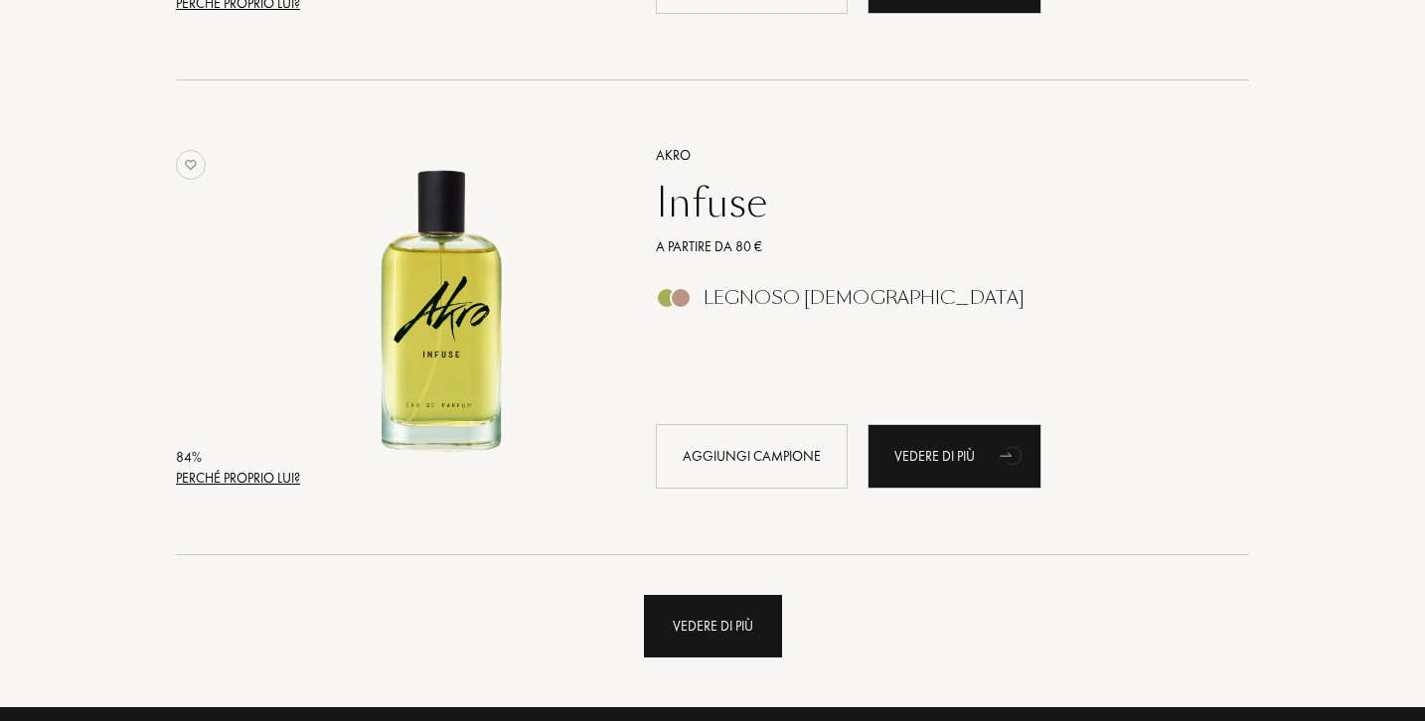
click at [757, 602] on div "Vedere di più" at bounding box center [713, 626] width 138 height 63
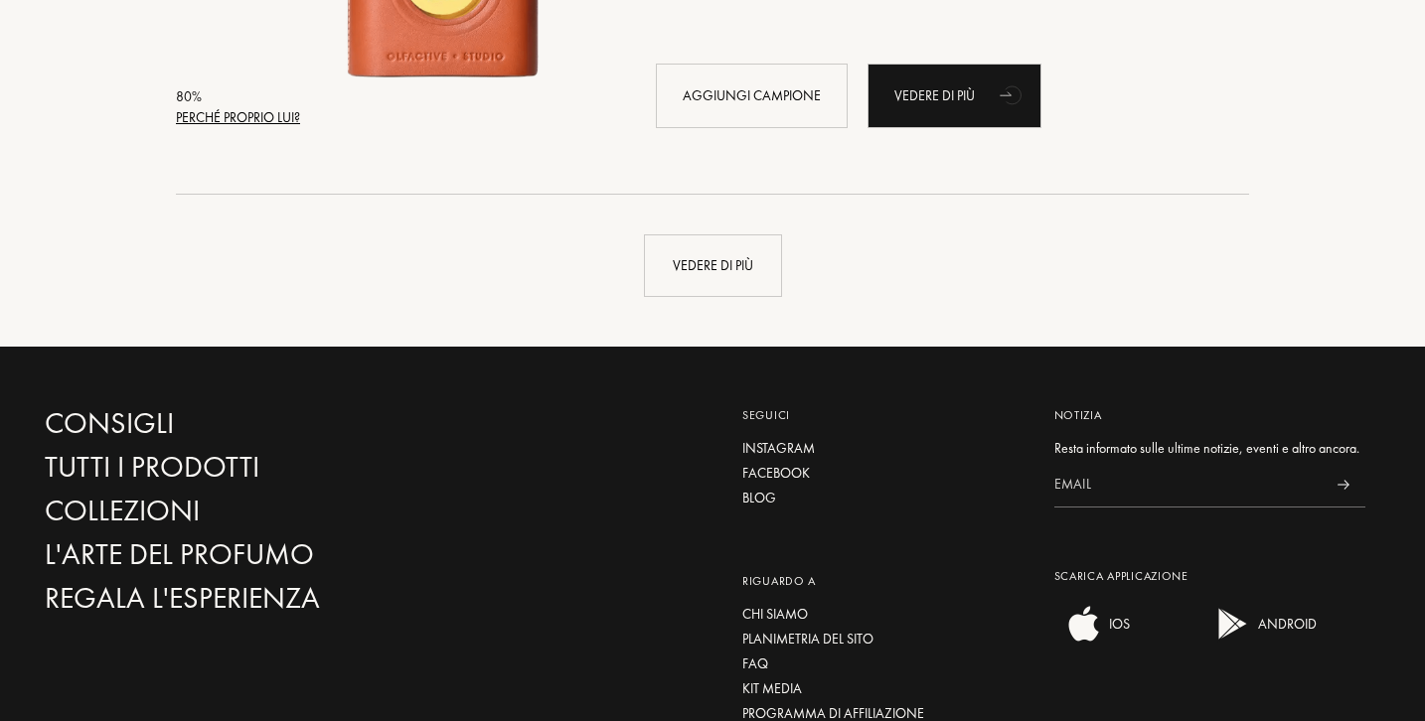
scroll to position [9640, 0]
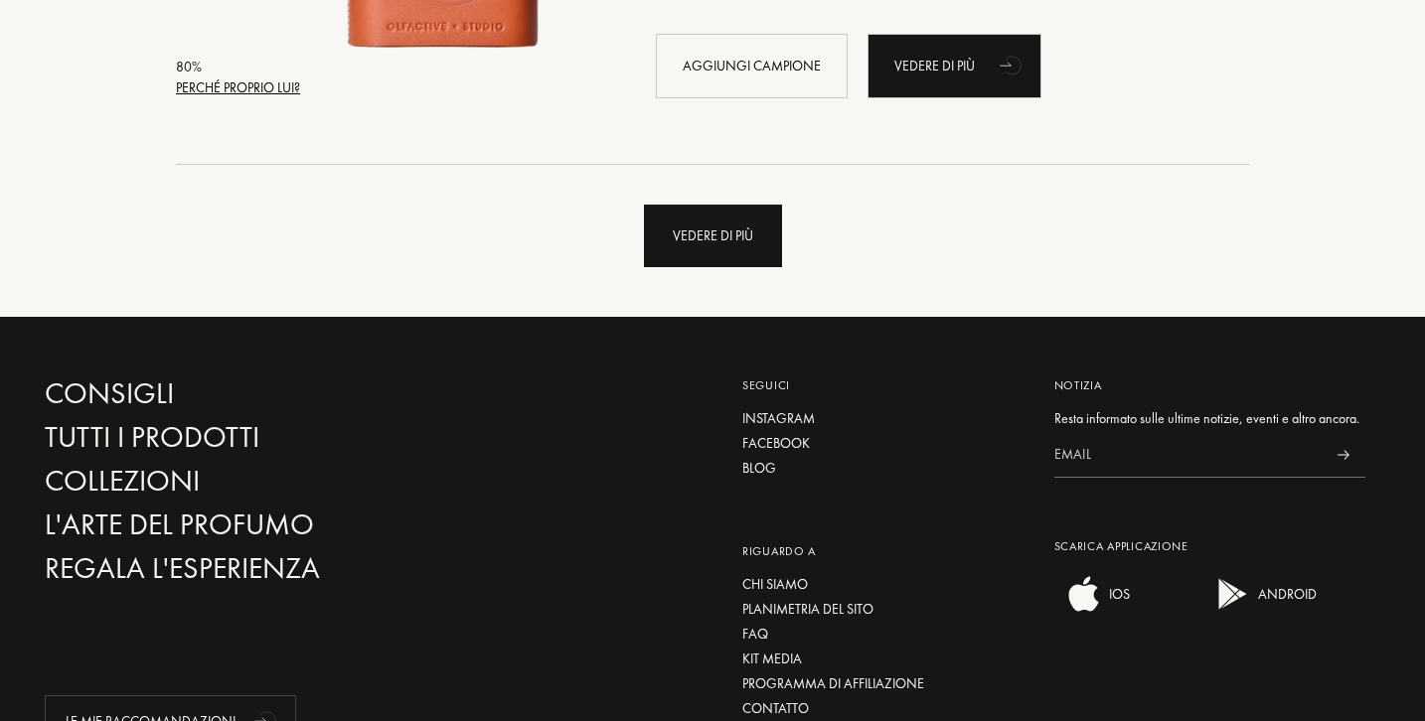
click at [731, 227] on div "Vedere di più" at bounding box center [713, 236] width 138 height 63
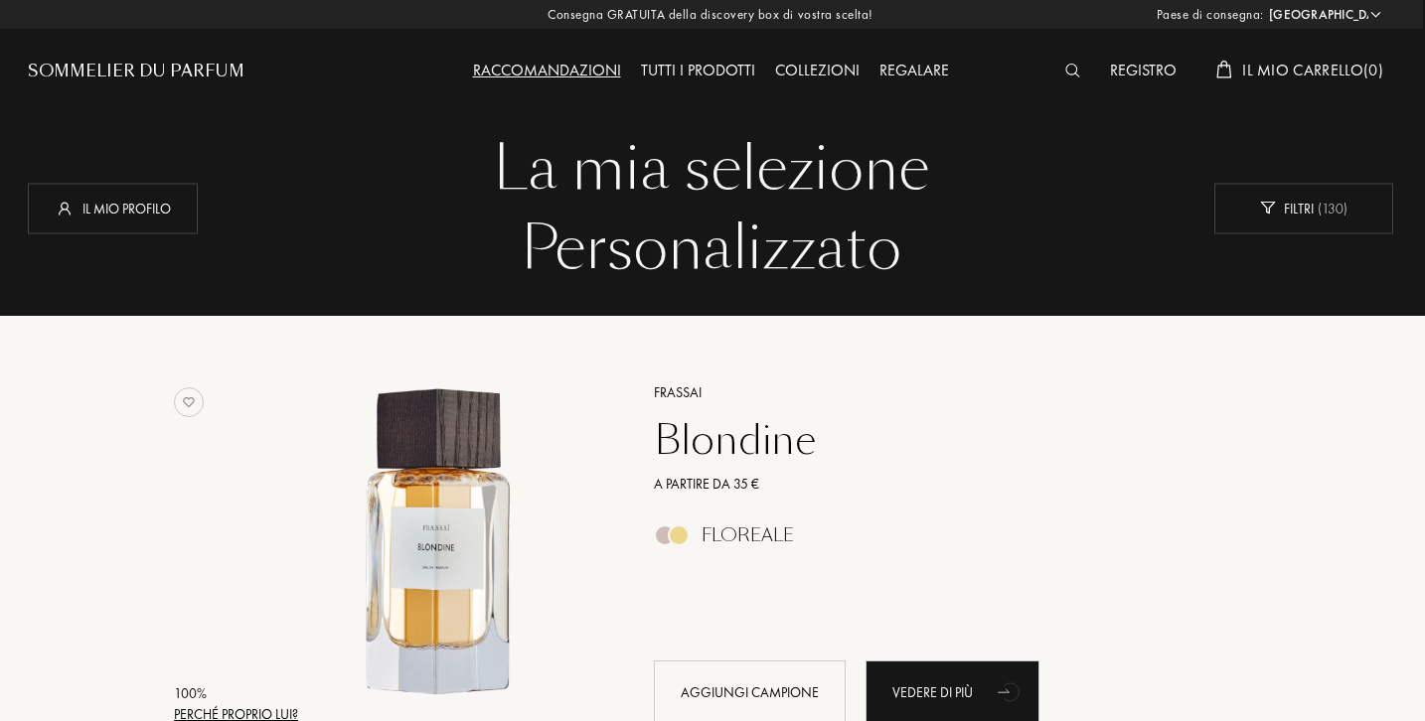
scroll to position [0, 2]
click at [125, 205] on div "Il mio profilo" at bounding box center [113, 208] width 170 height 51
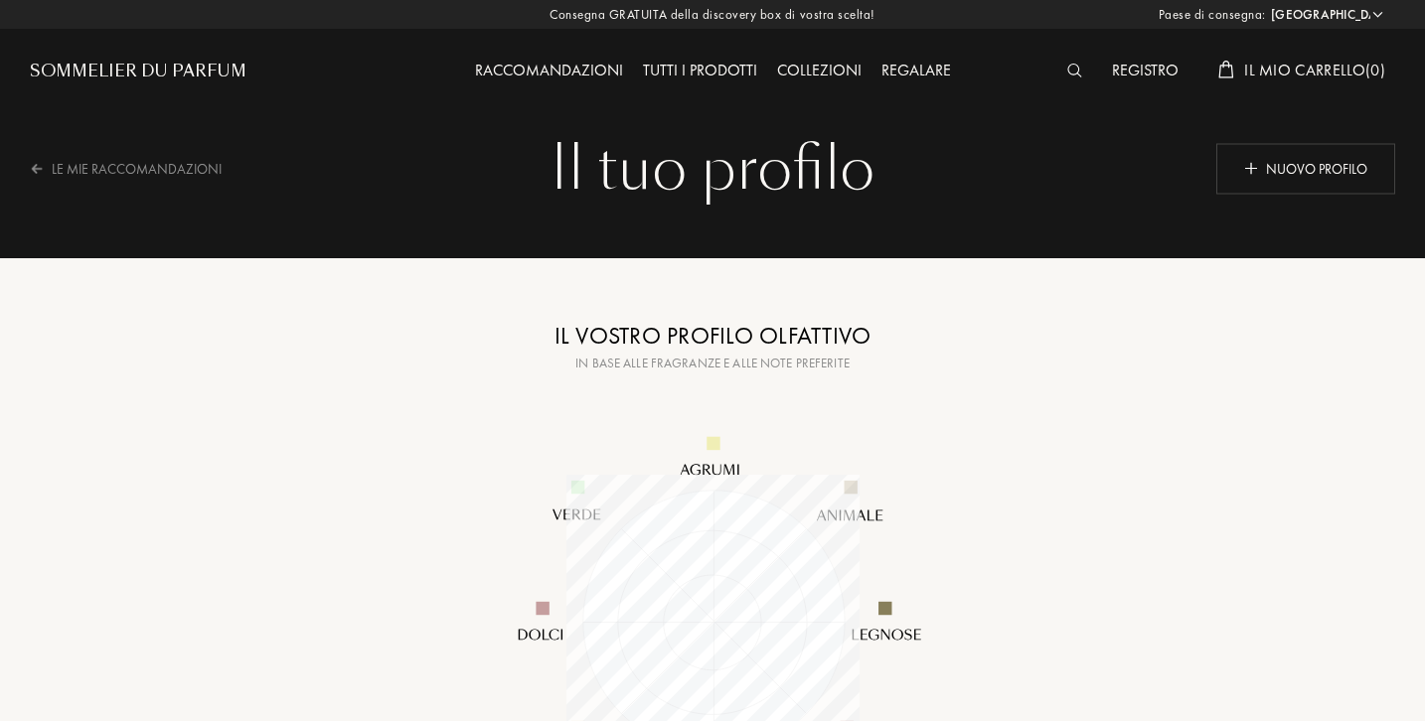
select select "IT"
